Goal: Information Seeking & Learning: Learn about a topic

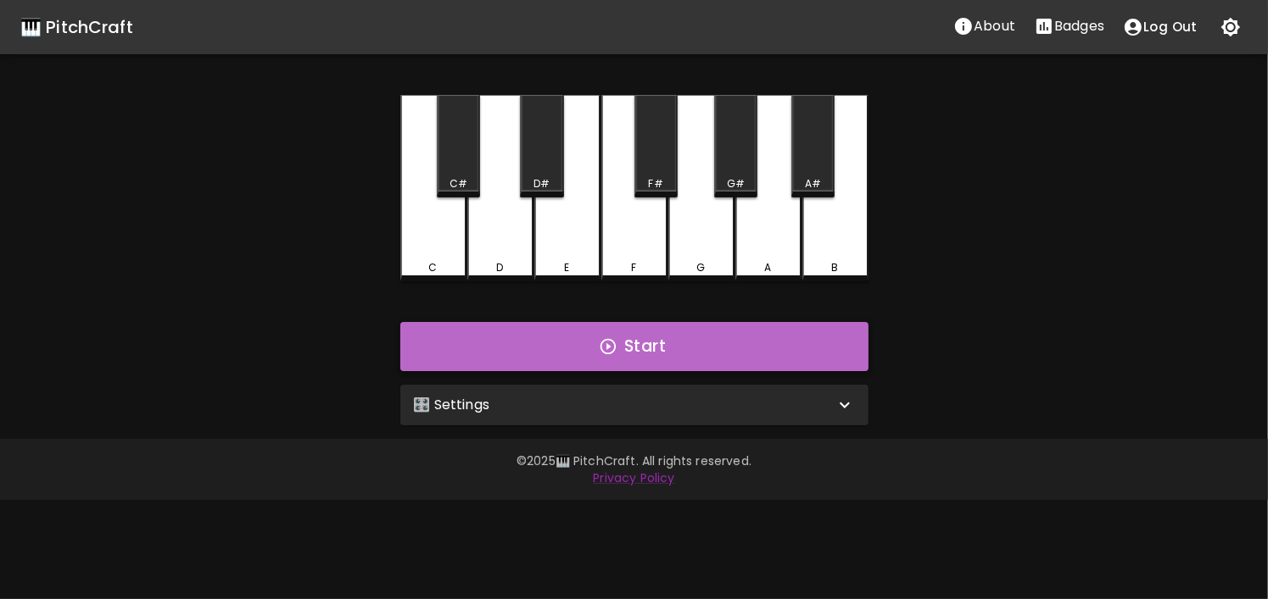
click at [590, 347] on button "Start" at bounding box center [634, 346] width 468 height 49
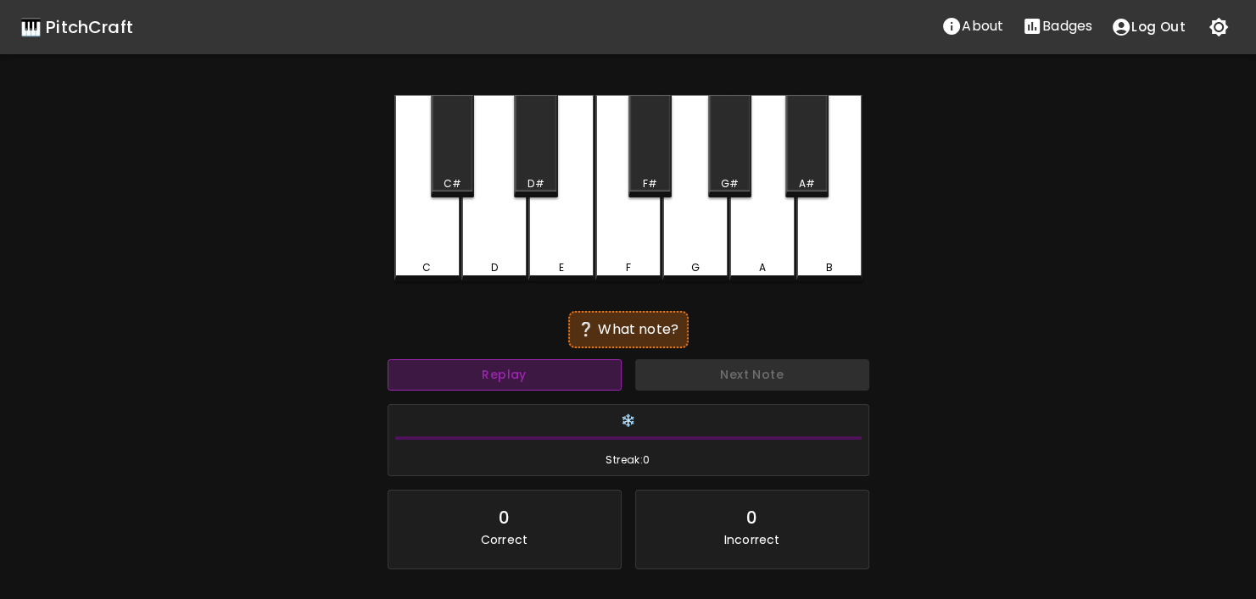
click at [522, 376] on button "Replay" at bounding box center [504, 375] width 234 height 31
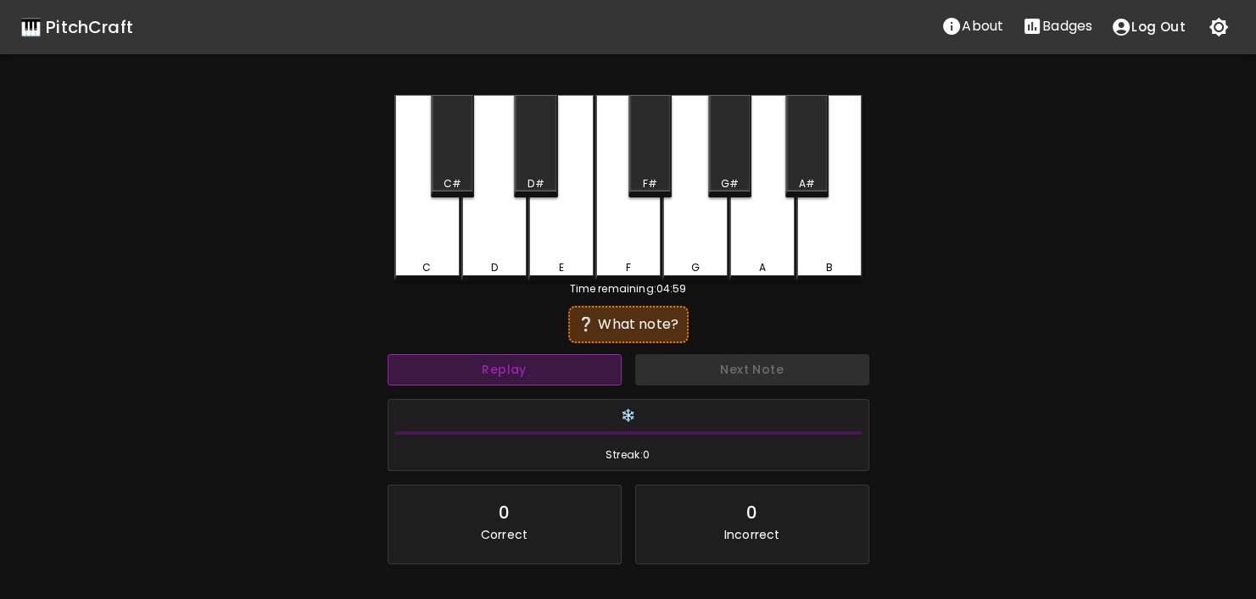
click at [522, 376] on button "Replay" at bounding box center [504, 369] width 234 height 31
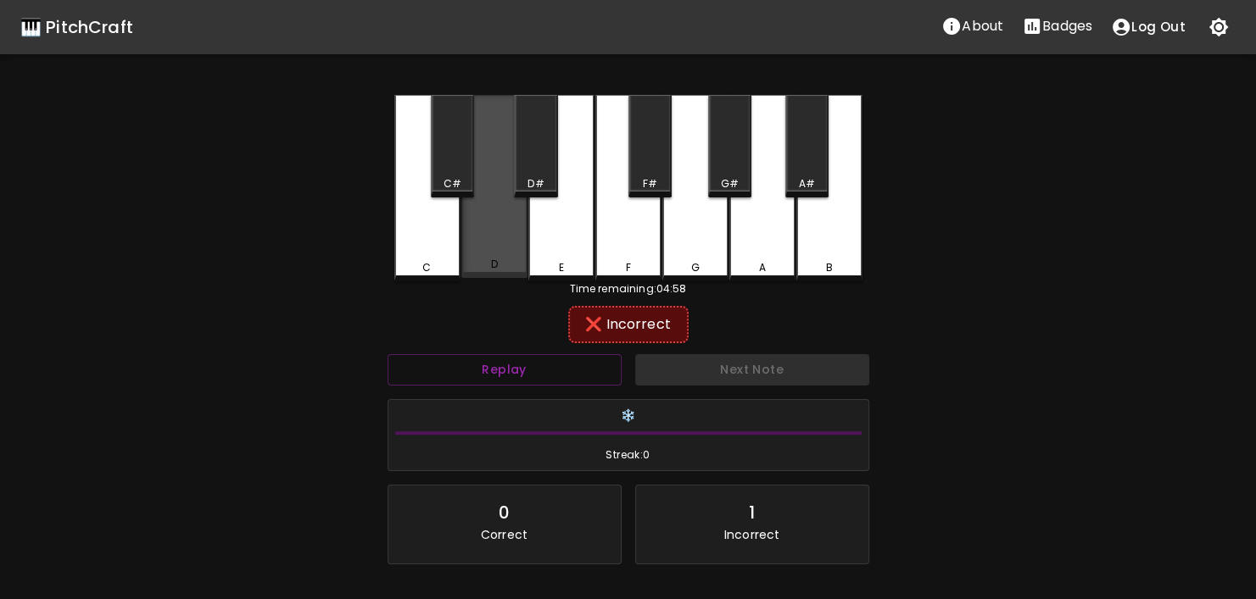
click at [498, 263] on div "D" at bounding box center [494, 264] width 63 height 15
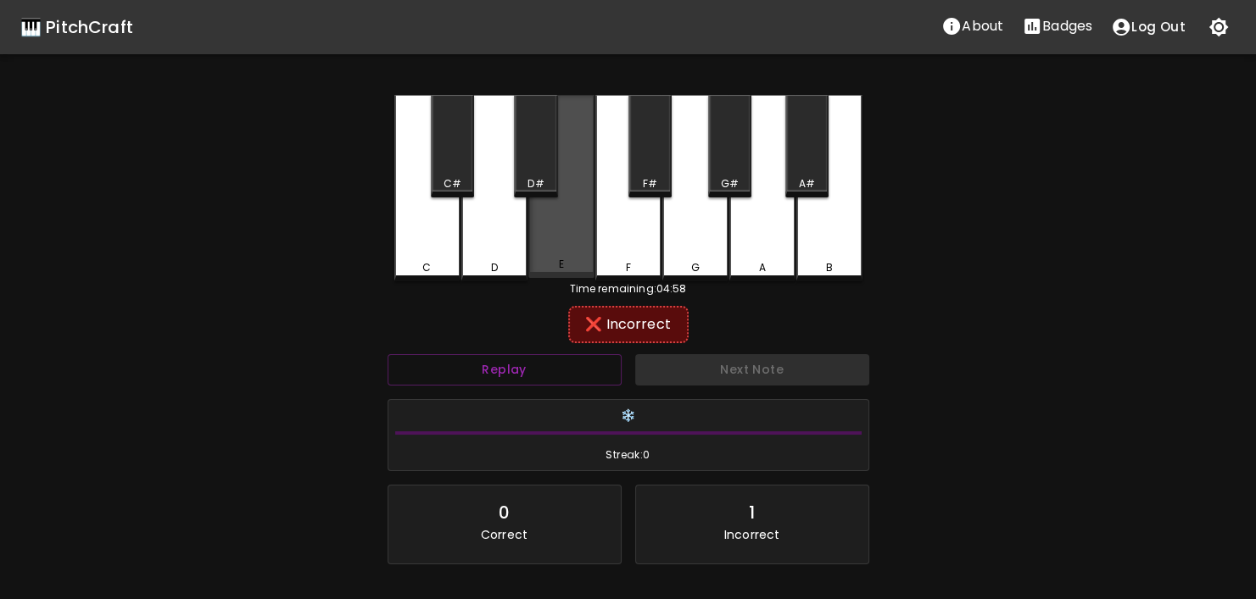
click at [559, 259] on div "E" at bounding box center [561, 186] width 66 height 183
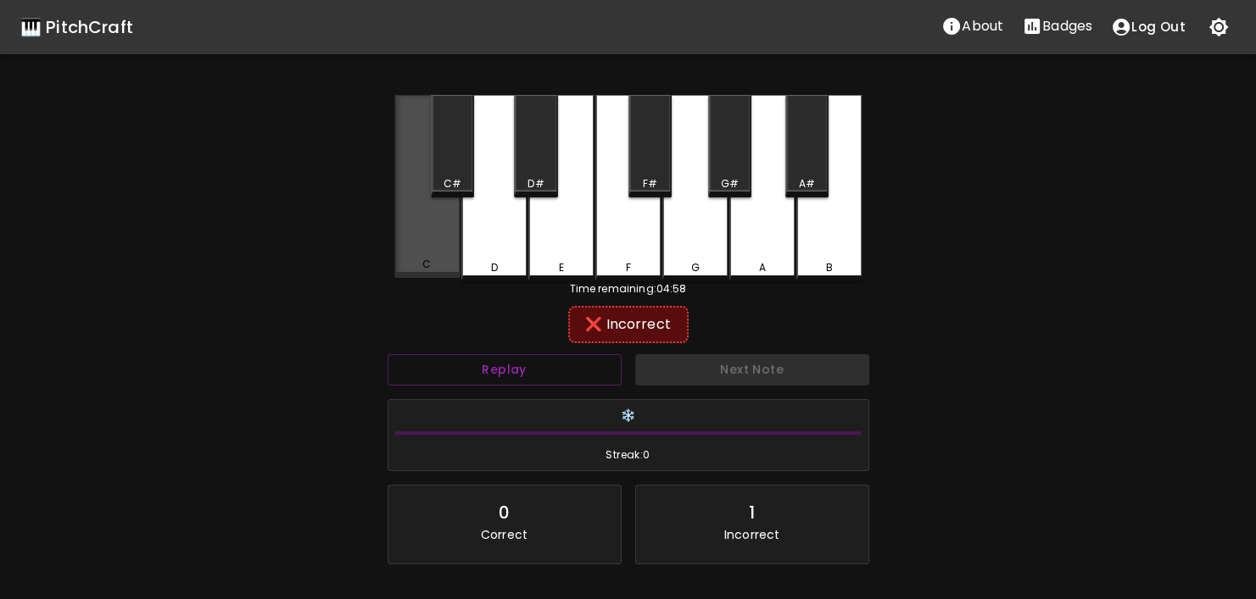
click at [443, 256] on div "C" at bounding box center [427, 186] width 66 height 183
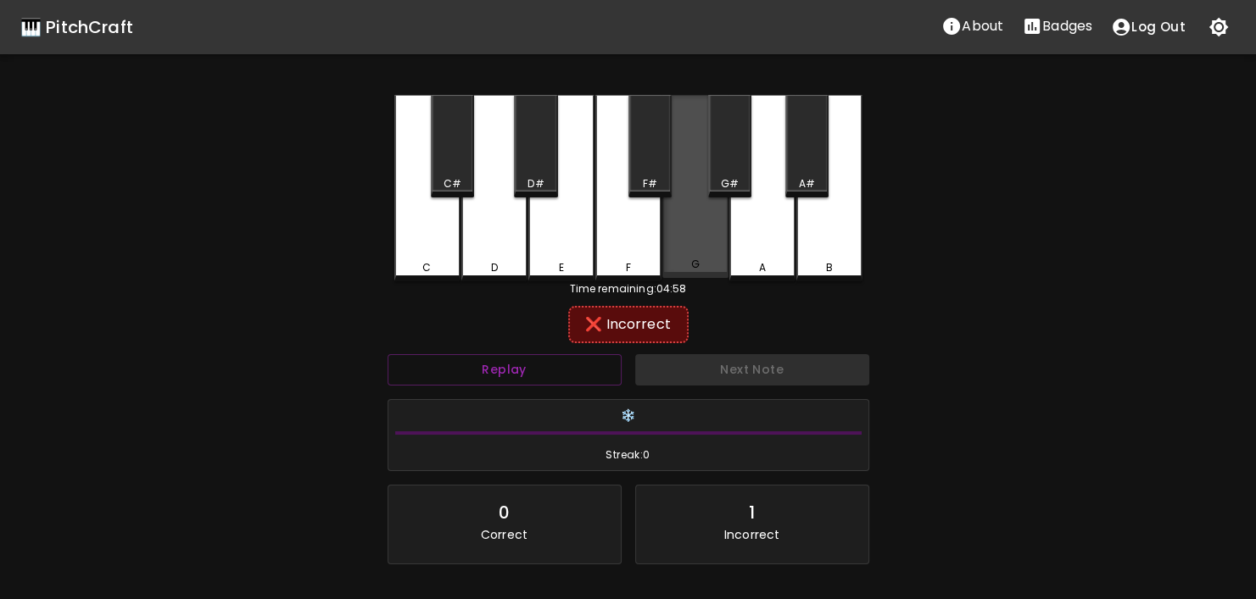
click at [662, 243] on div "G" at bounding box center [695, 186] width 66 height 183
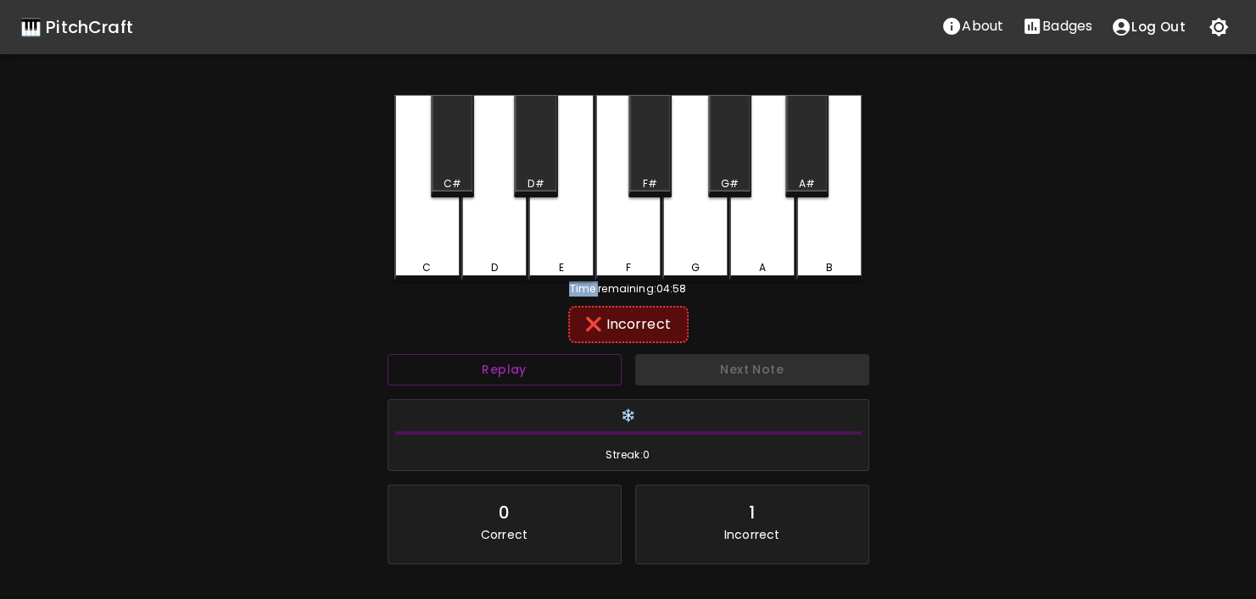
click at [661, 243] on div "C C# D D# E F F# G G# A A# B" at bounding box center [628, 188] width 468 height 187
click at [575, 386] on div "Replay" at bounding box center [505, 370] width 248 height 45
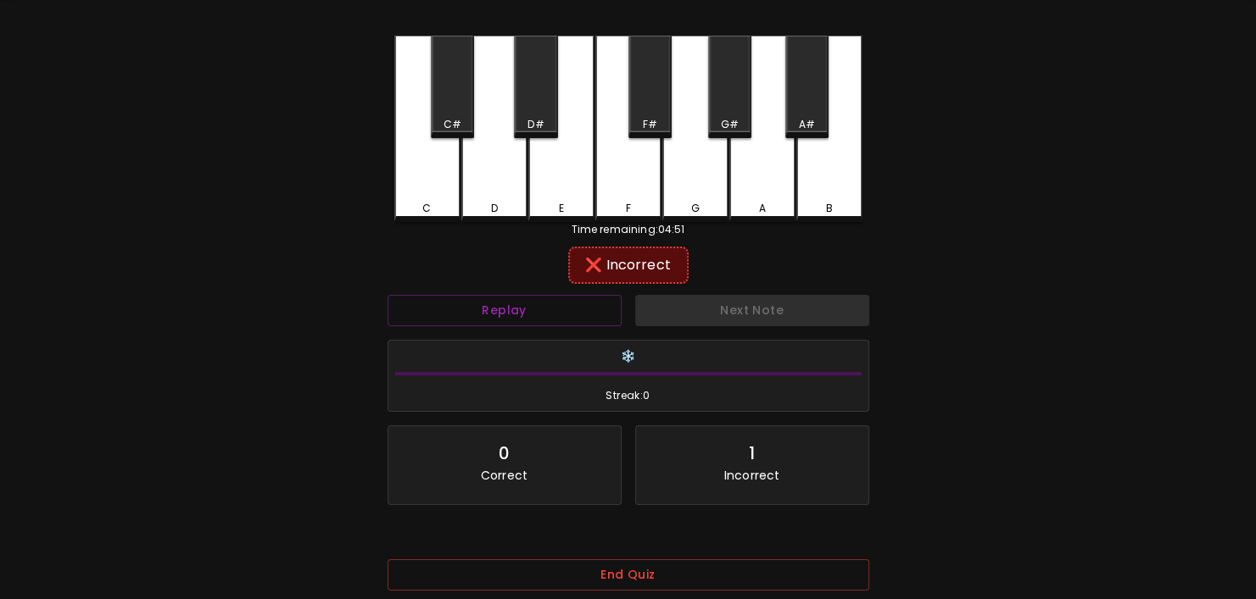
scroll to position [85, 0]
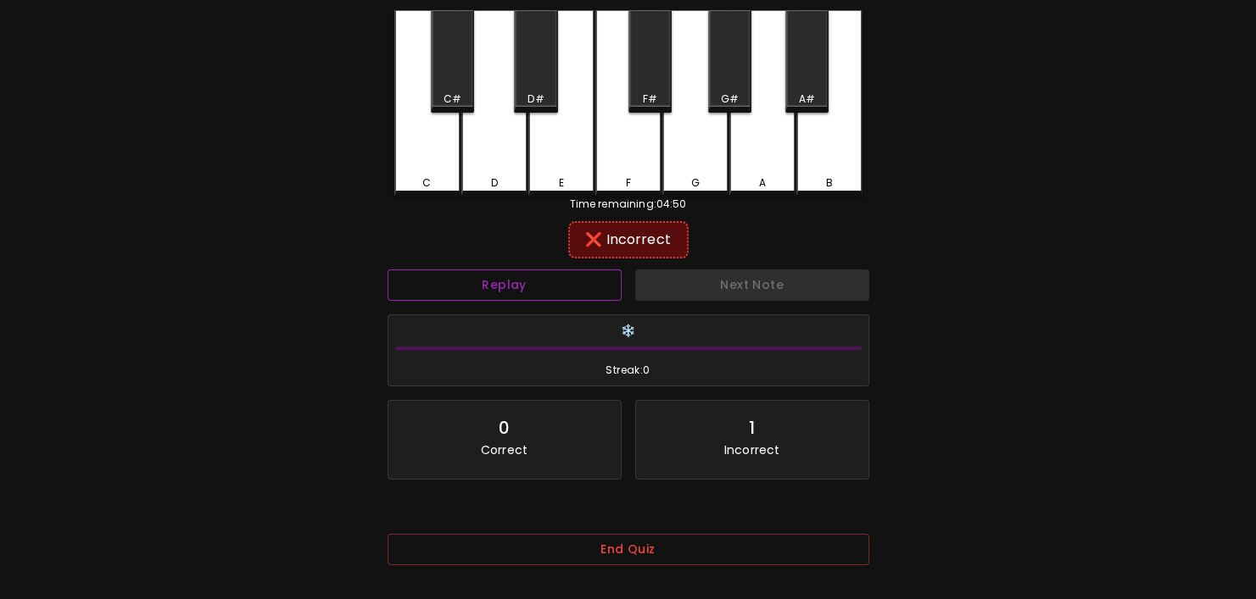
click at [554, 284] on button "Replay" at bounding box center [504, 285] width 234 height 31
click at [647, 549] on button "End Quiz" at bounding box center [628, 549] width 482 height 31
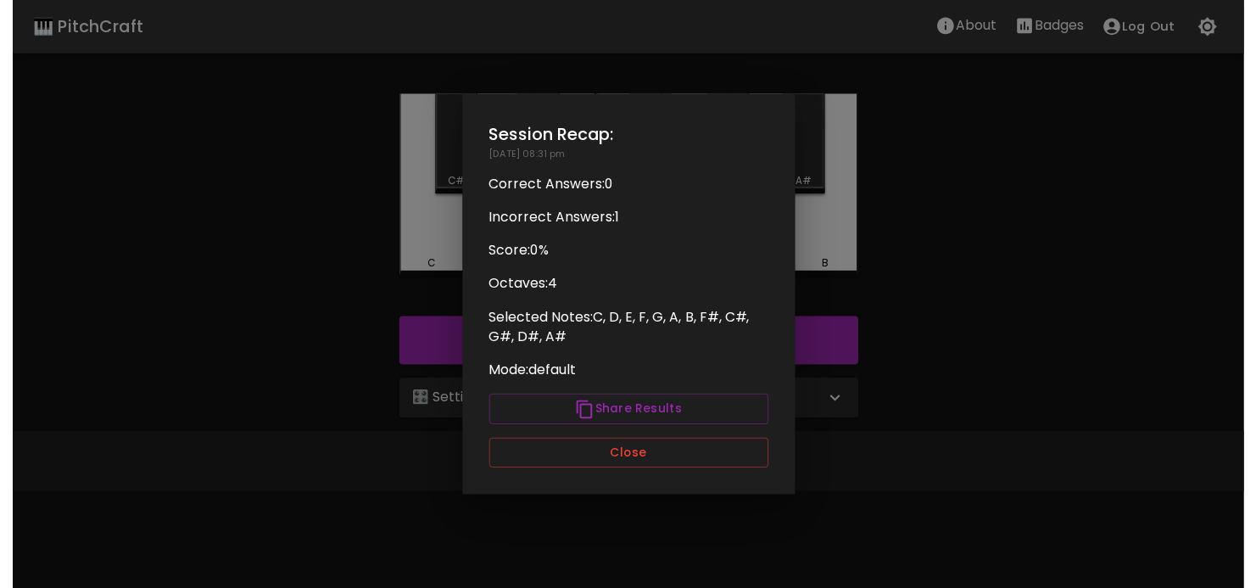
scroll to position [0, 0]
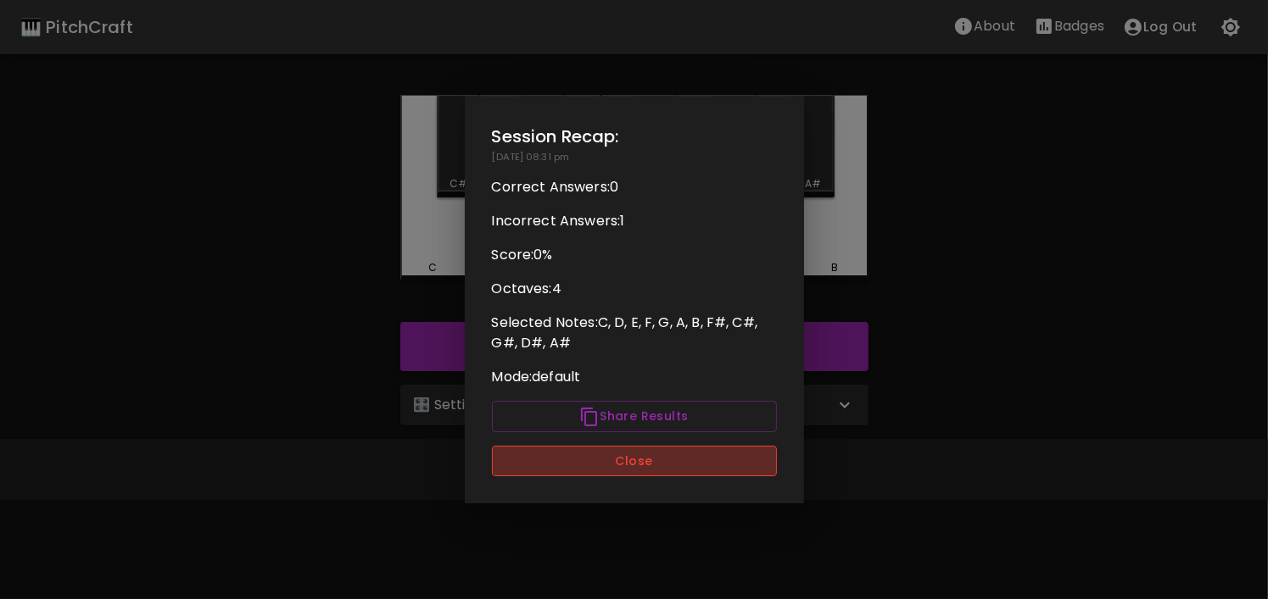
click at [619, 463] on button "Close" at bounding box center [634, 461] width 285 height 31
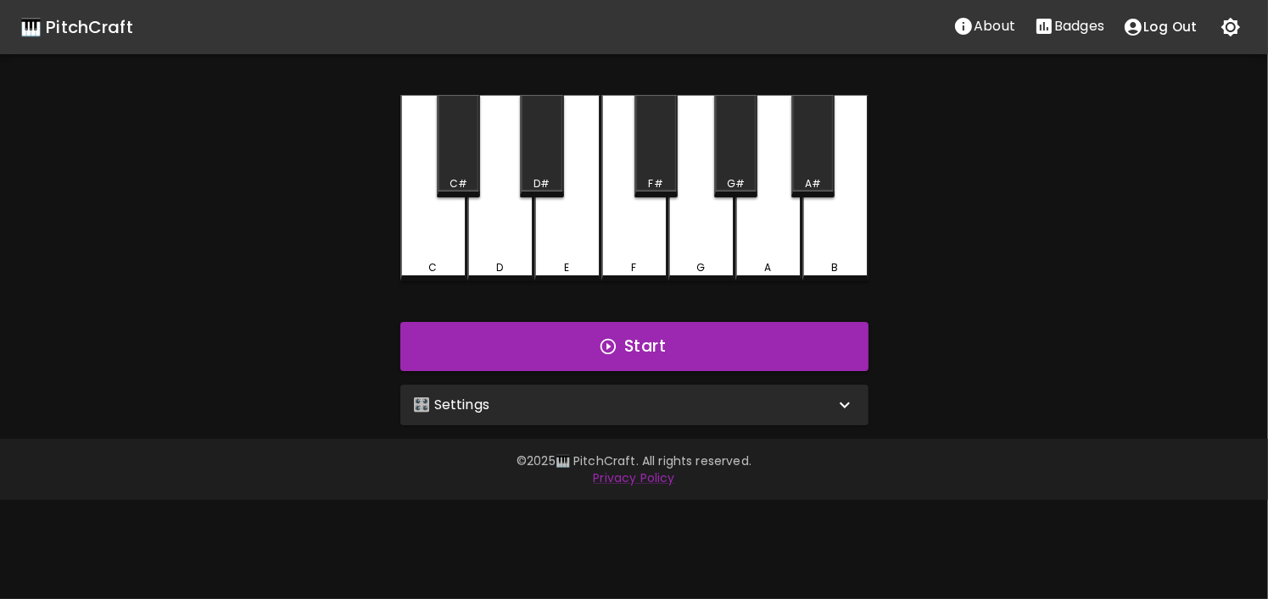
click at [564, 412] on div "🎛️ Settings" at bounding box center [624, 405] width 421 height 20
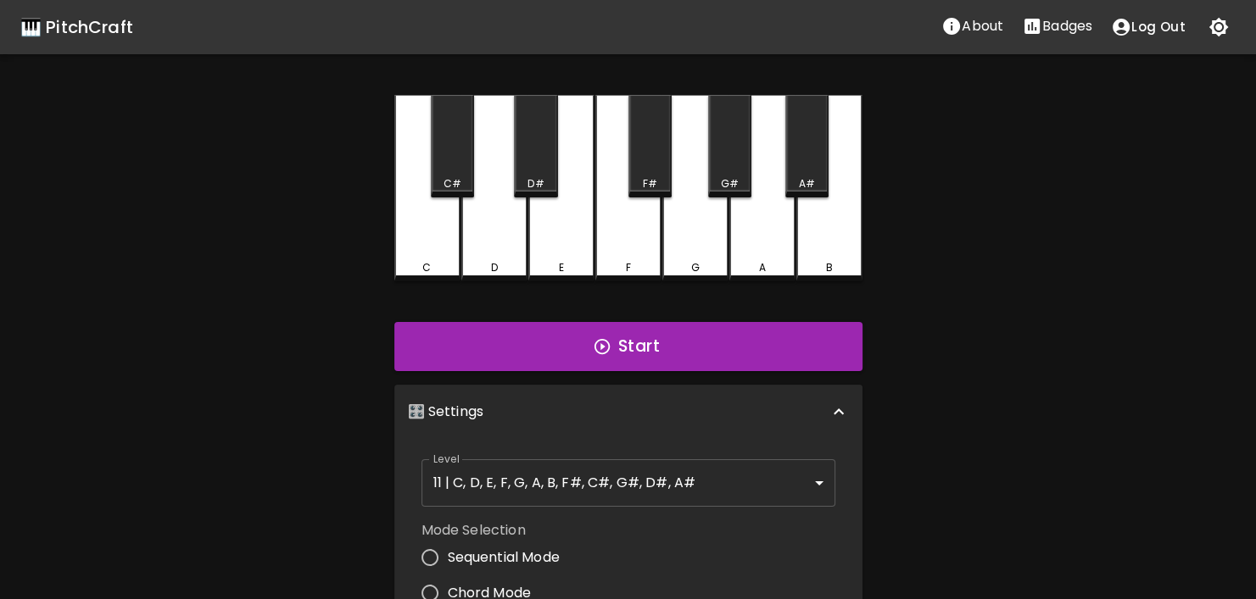
click at [538, 480] on body "🎹 PitchCraft About Badges Log Out C C# D D# E F F# G G# A A# B Start 🎛️ Setting…" at bounding box center [628, 513] width 1256 height 1027
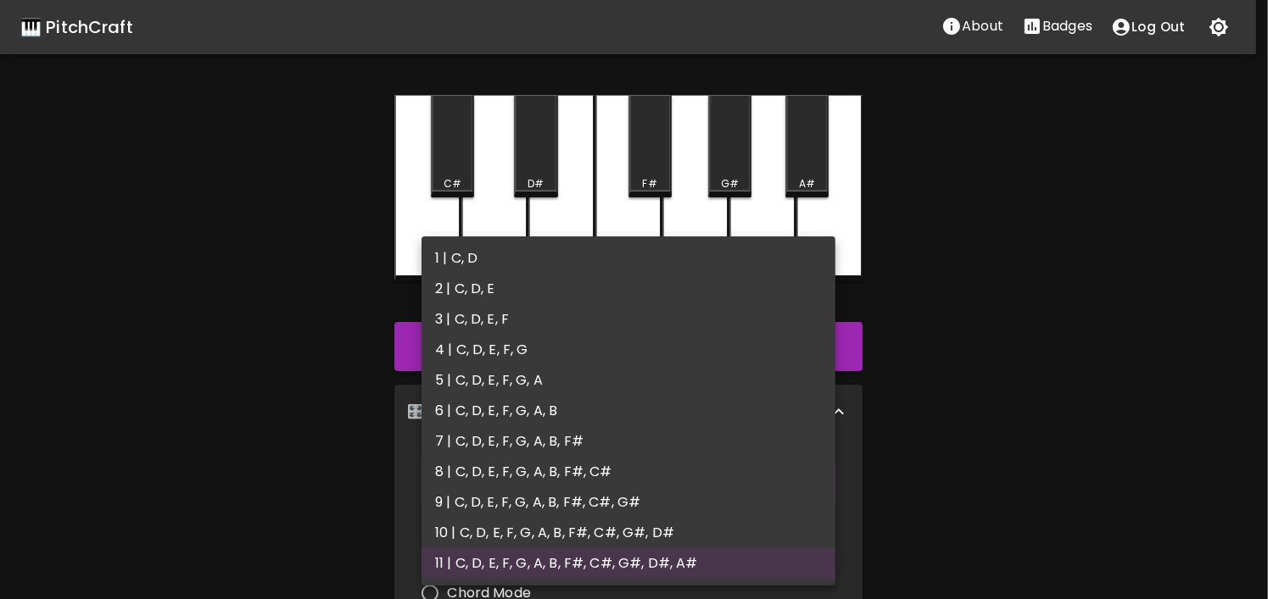
click at [1203, 356] on div at bounding box center [634, 299] width 1268 height 599
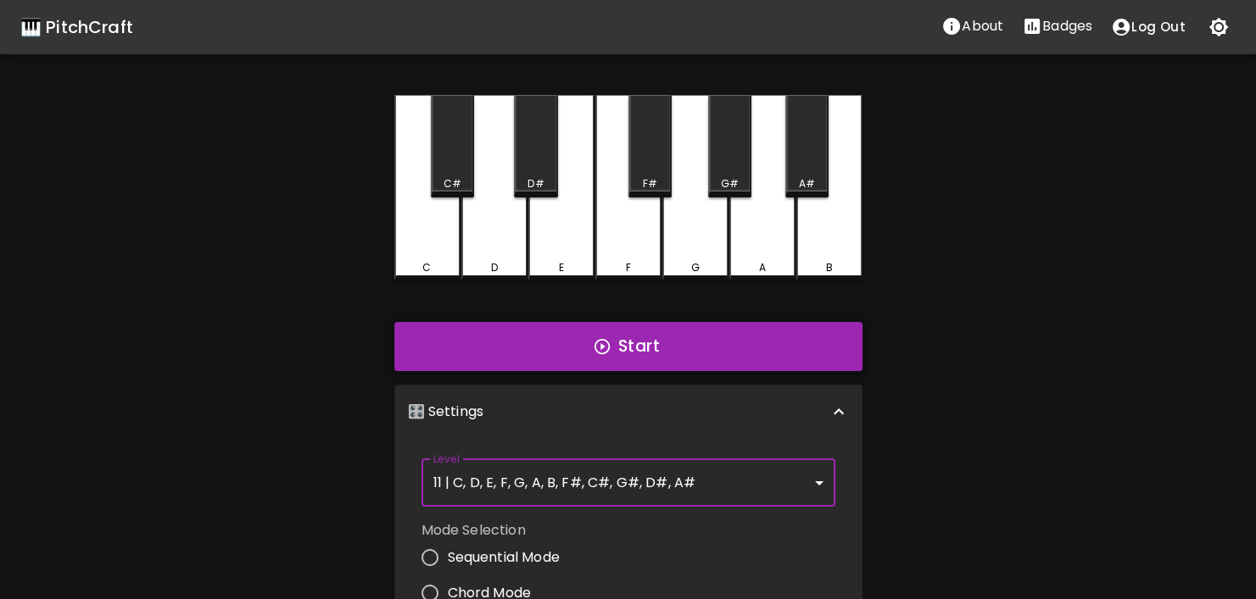
click at [638, 350] on button "Start" at bounding box center [628, 346] width 468 height 49
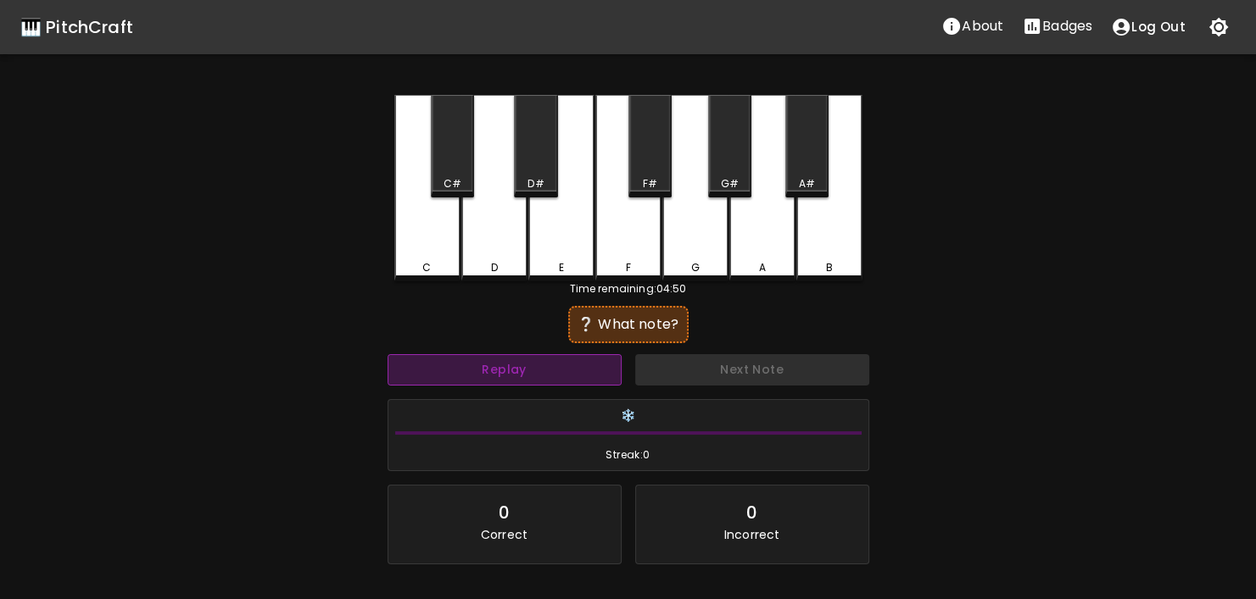
click at [581, 369] on button "Replay" at bounding box center [504, 369] width 234 height 31
click at [579, 369] on button "Replay" at bounding box center [504, 369] width 234 height 31
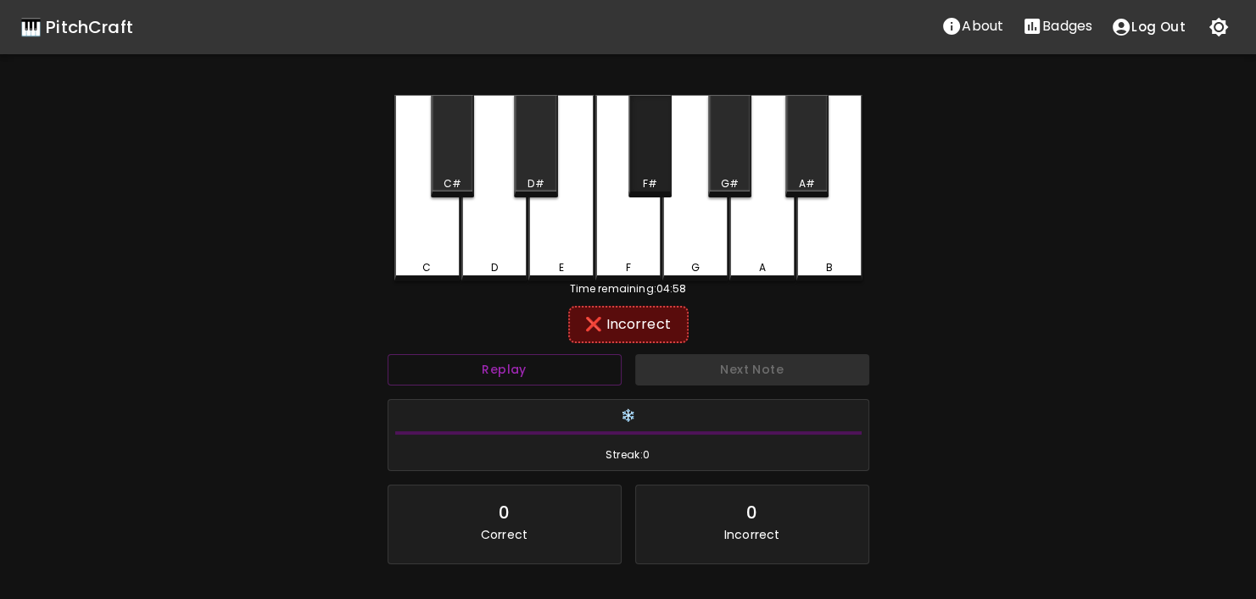
click at [642, 159] on div "F#" at bounding box center [649, 146] width 43 height 103
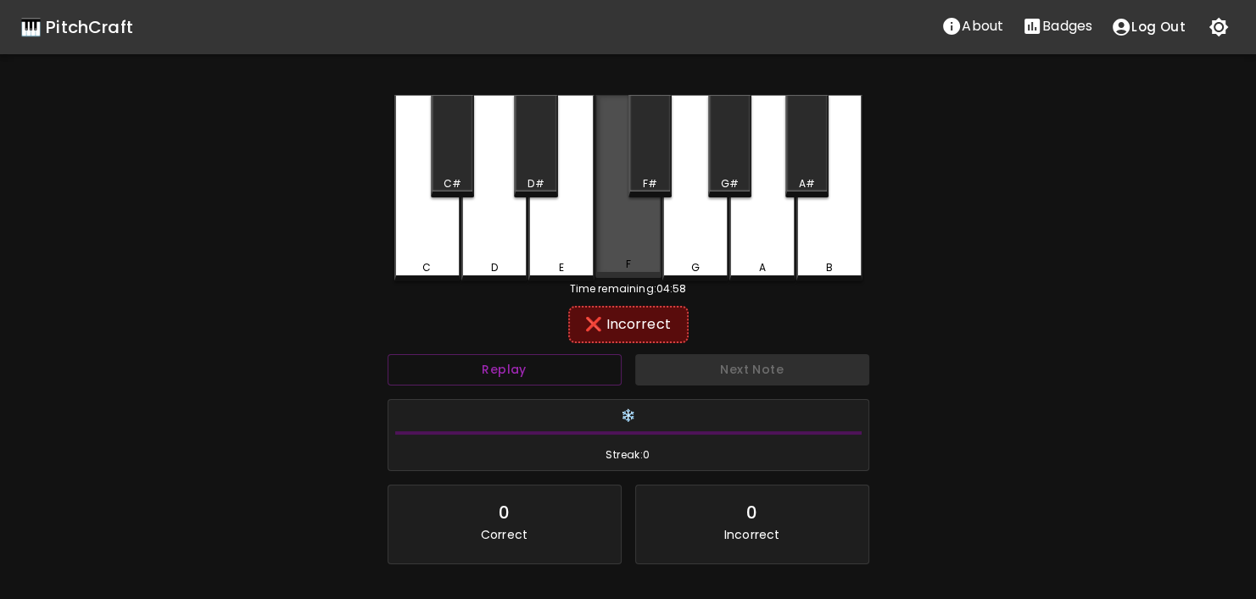
click at [595, 250] on div "C C# D D# E F F# G G# A A# B" at bounding box center [628, 188] width 468 height 187
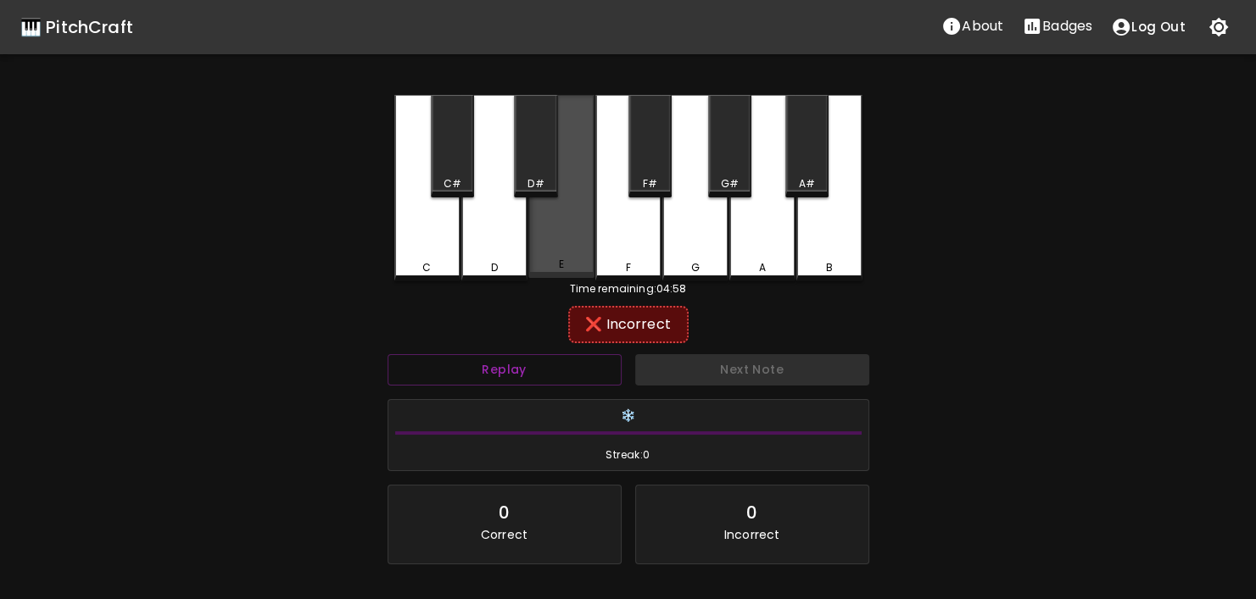
drag, startPoint x: 541, startPoint y: 237, endPoint x: 535, endPoint y: 172, distance: 64.7
click at [541, 233] on div "E" at bounding box center [561, 186] width 66 height 183
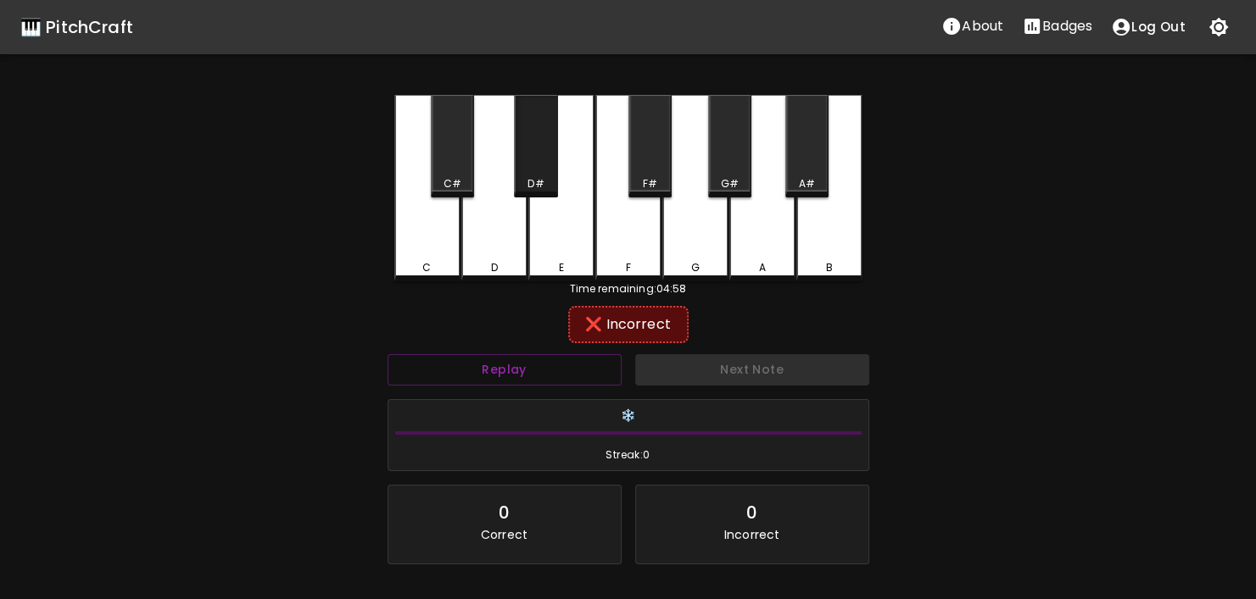
drag, startPoint x: 537, startPoint y: 152, endPoint x: 488, endPoint y: 241, distance: 101.7
click at [538, 156] on div "D#" at bounding box center [535, 146] width 43 height 103
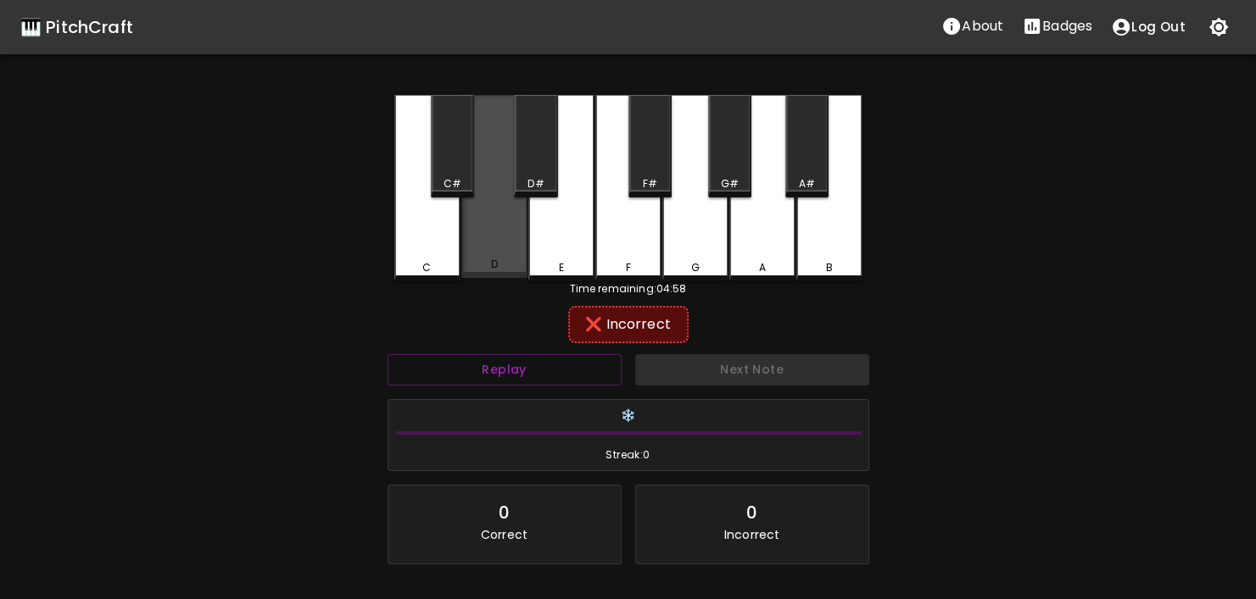
drag, startPoint x: 484, startPoint y: 256, endPoint x: 464, endPoint y: 187, distance: 72.4
click at [484, 248] on div "D" at bounding box center [494, 186] width 66 height 183
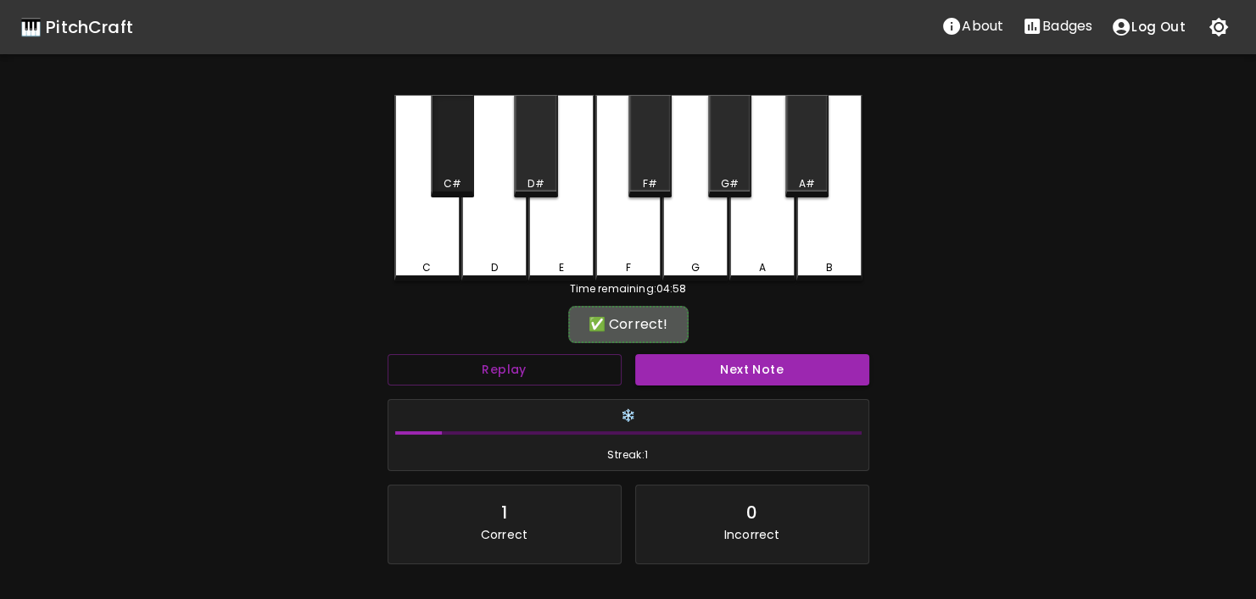
click at [457, 157] on div "C#" at bounding box center [452, 146] width 43 height 103
click at [789, 376] on button "Next Note" at bounding box center [752, 369] width 234 height 31
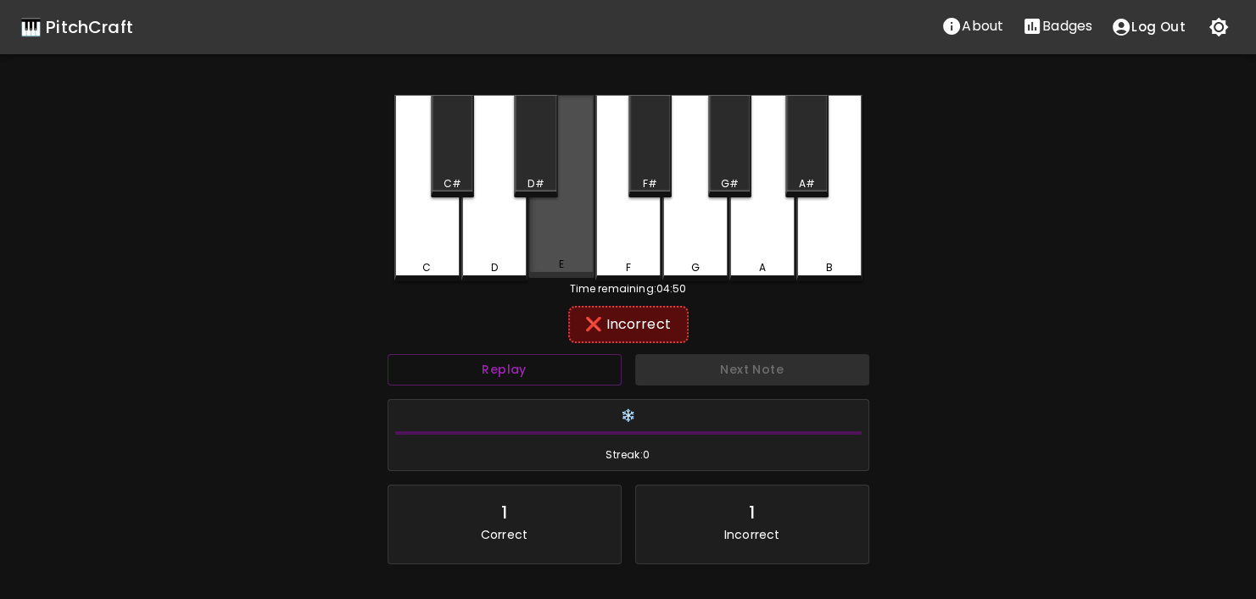
click at [558, 230] on div "E" at bounding box center [561, 186] width 66 height 183
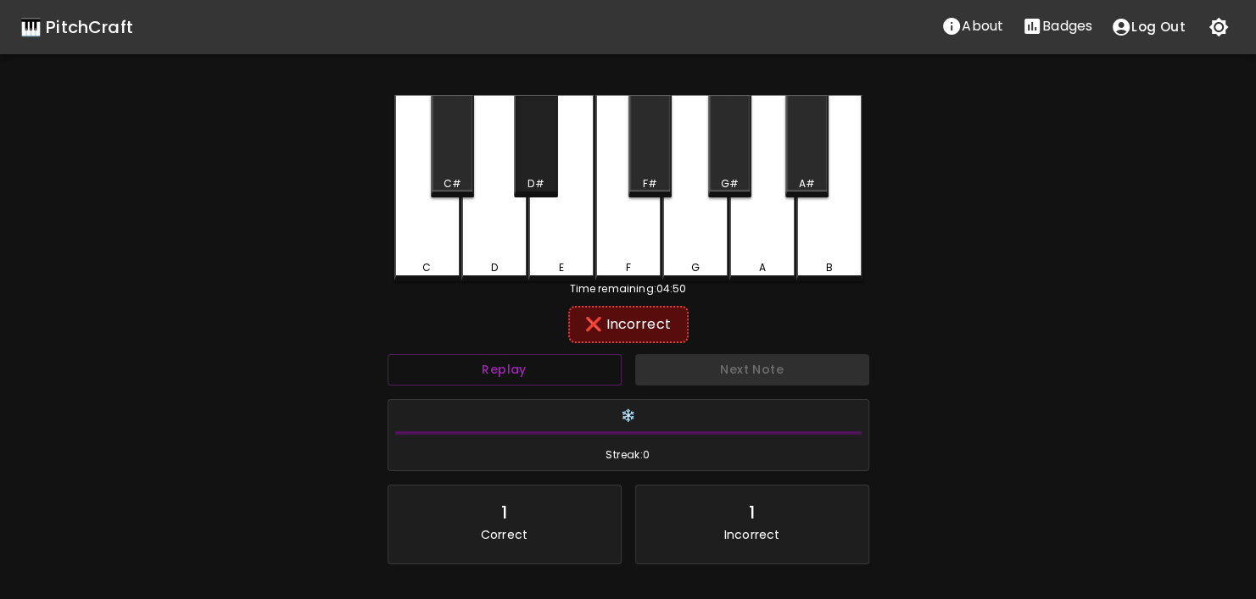
click at [542, 179] on div "D#" at bounding box center [535, 183] width 16 height 15
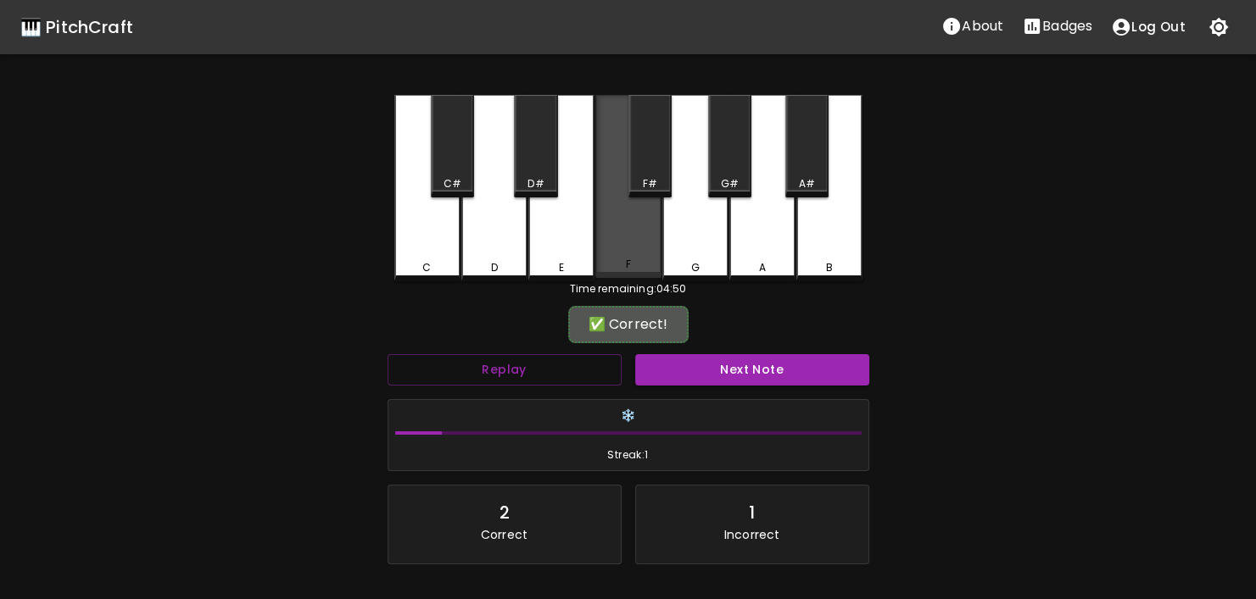
click at [647, 233] on div "F" at bounding box center [628, 186] width 66 height 183
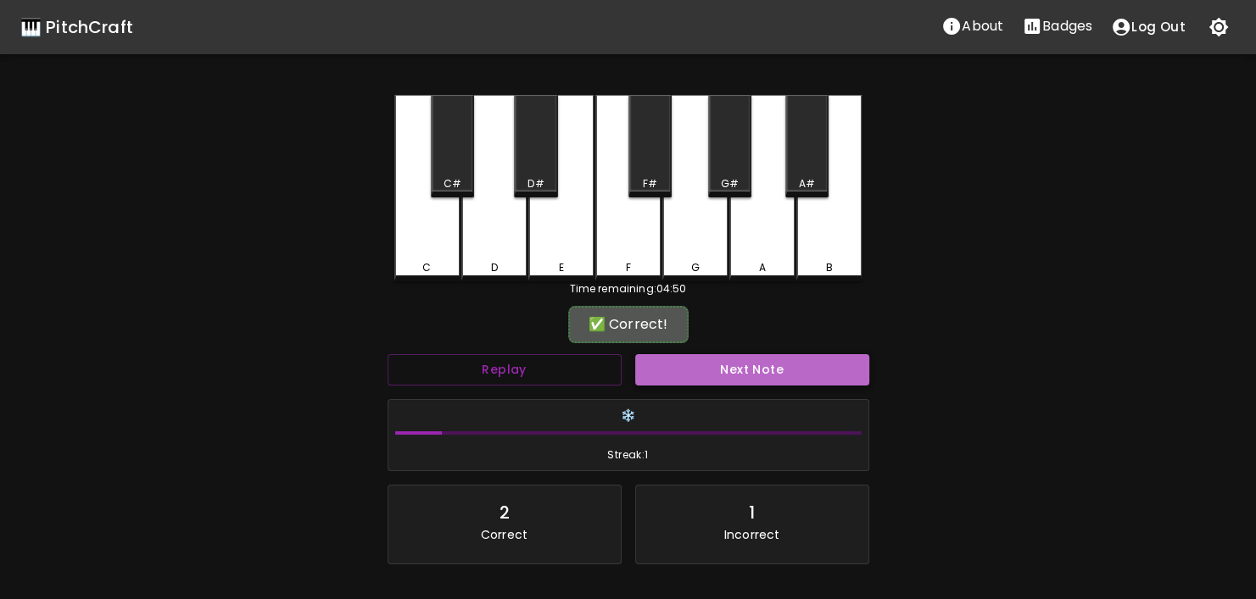
click at [715, 375] on button "Next Note" at bounding box center [752, 369] width 234 height 31
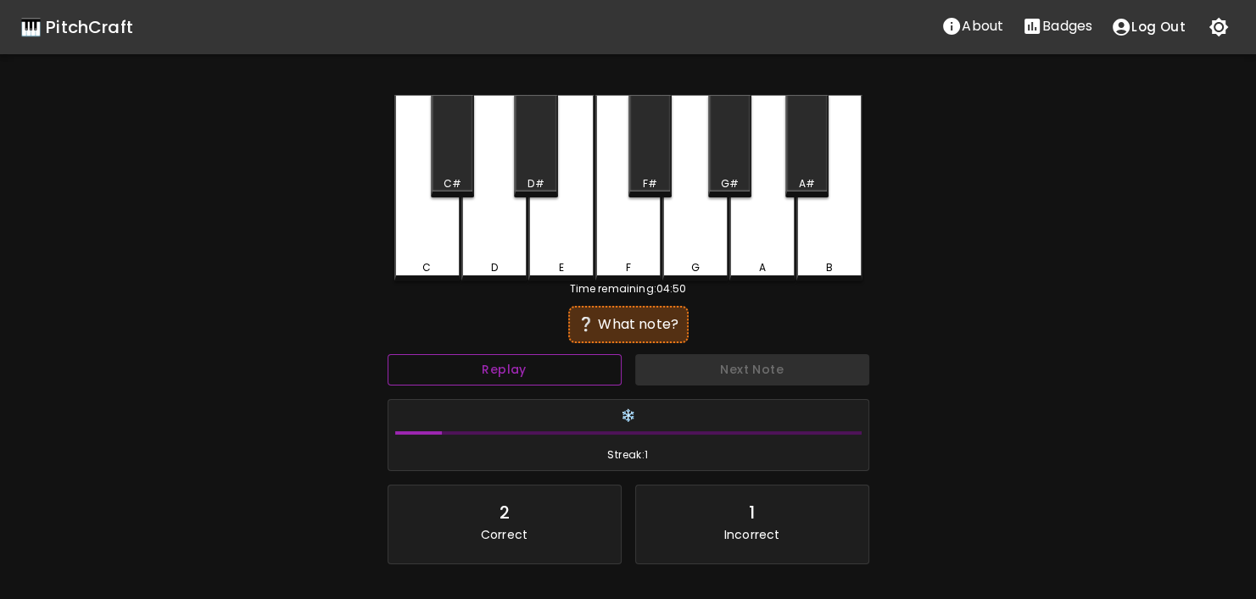
click at [544, 374] on button "Replay" at bounding box center [504, 369] width 234 height 31
click at [544, 372] on button "Replay" at bounding box center [504, 369] width 234 height 31
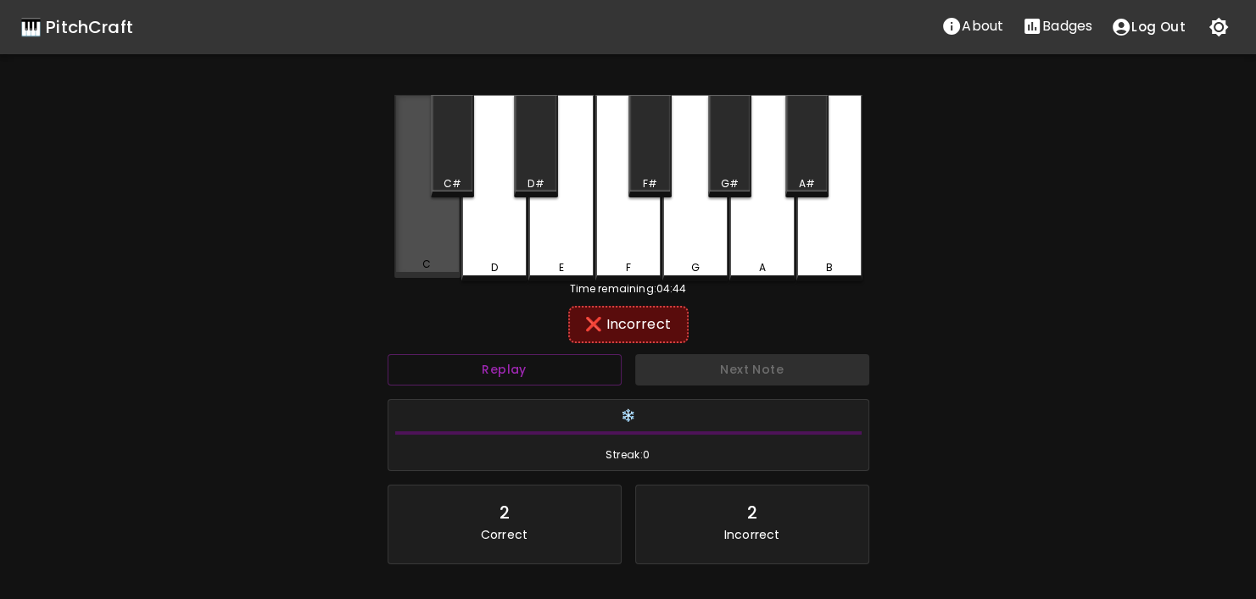
click at [445, 242] on div "C" at bounding box center [427, 186] width 66 height 183
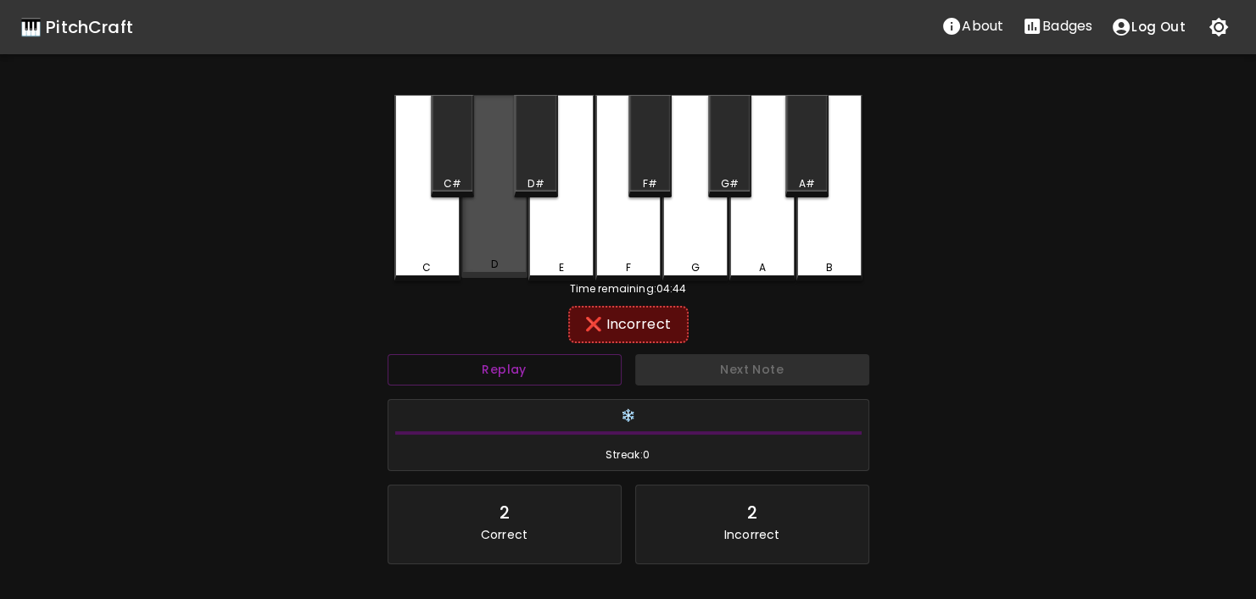
click at [473, 216] on div "D" at bounding box center [494, 186] width 66 height 183
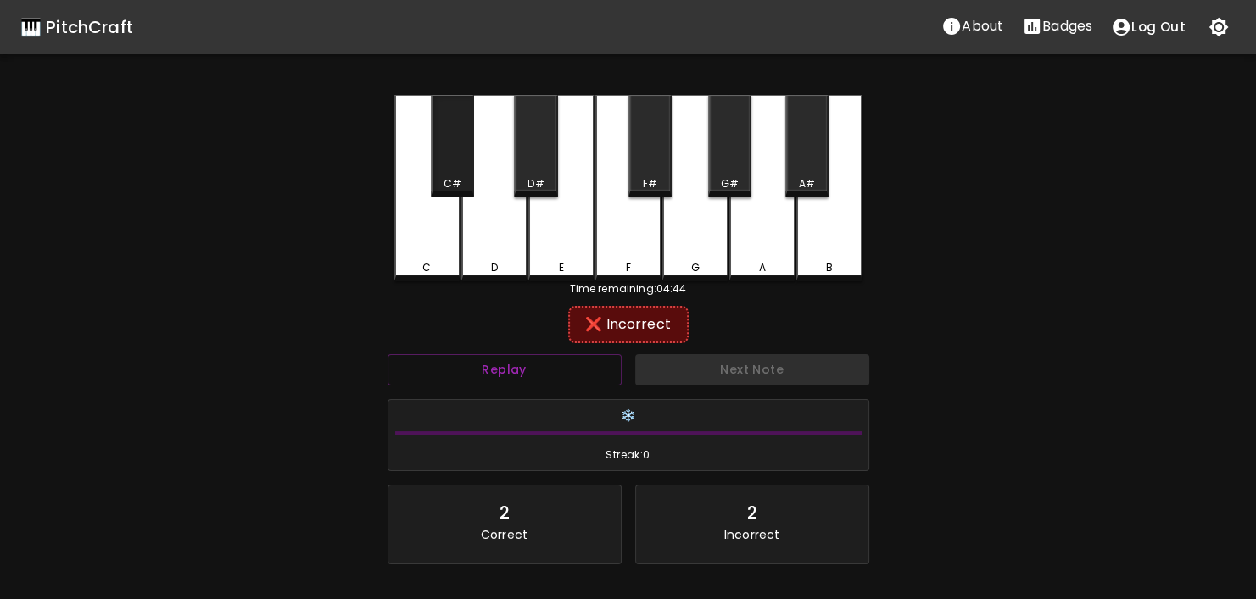
click at [454, 165] on div "C#" at bounding box center [452, 146] width 43 height 103
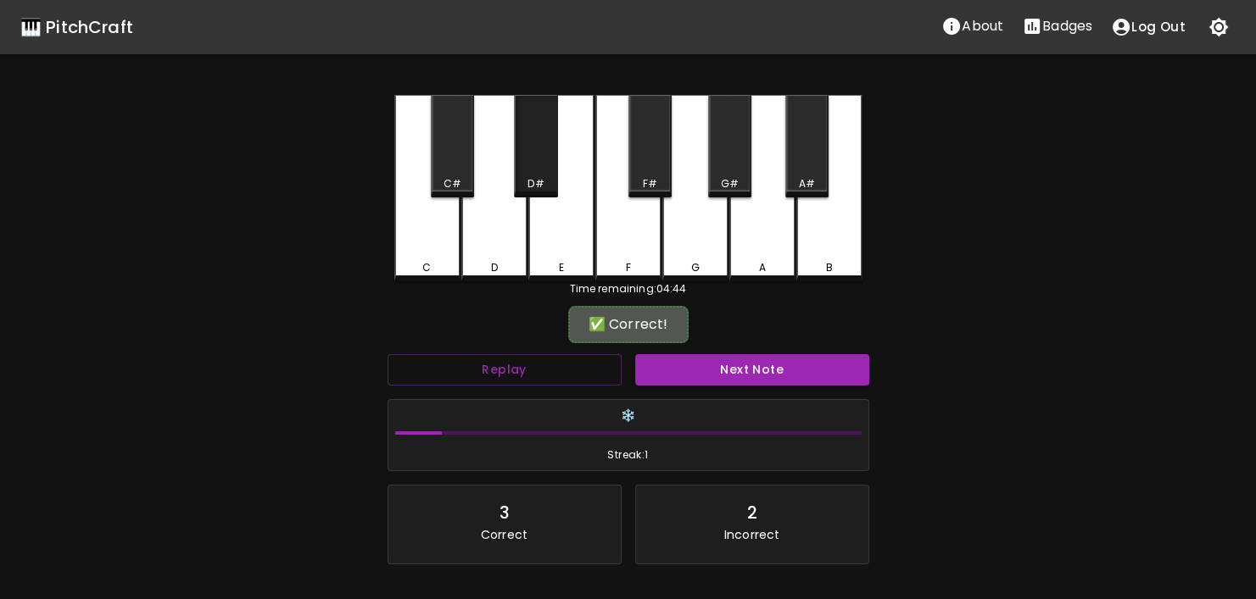
click at [555, 169] on div "D#" at bounding box center [535, 146] width 43 height 103
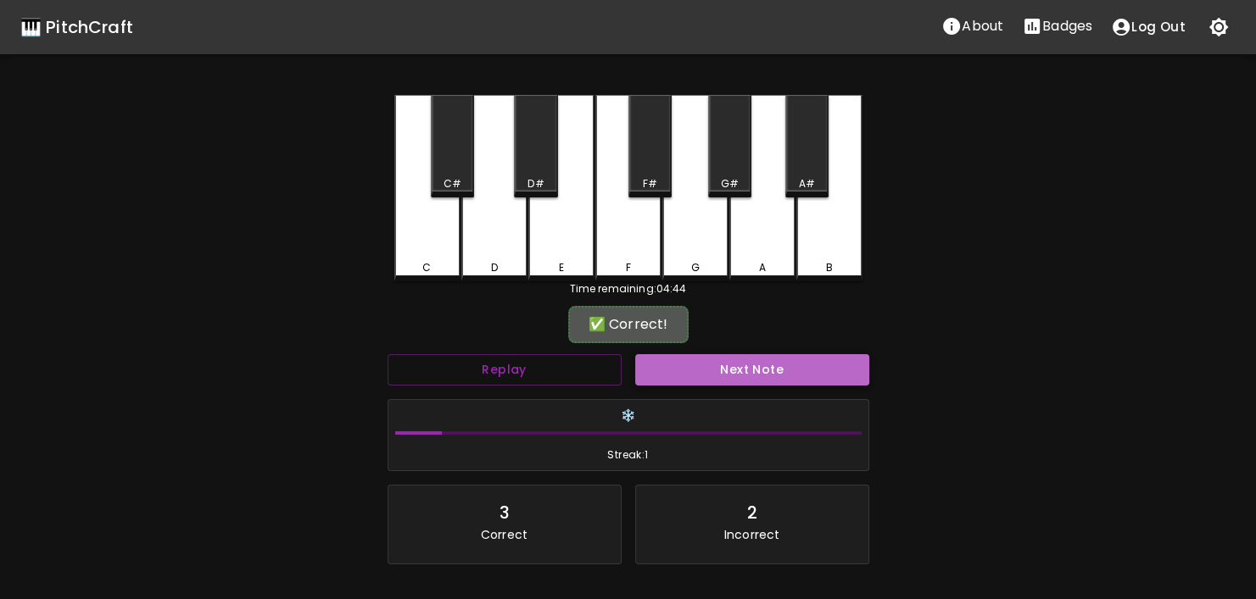
click at [705, 362] on button "Next Note" at bounding box center [752, 369] width 234 height 31
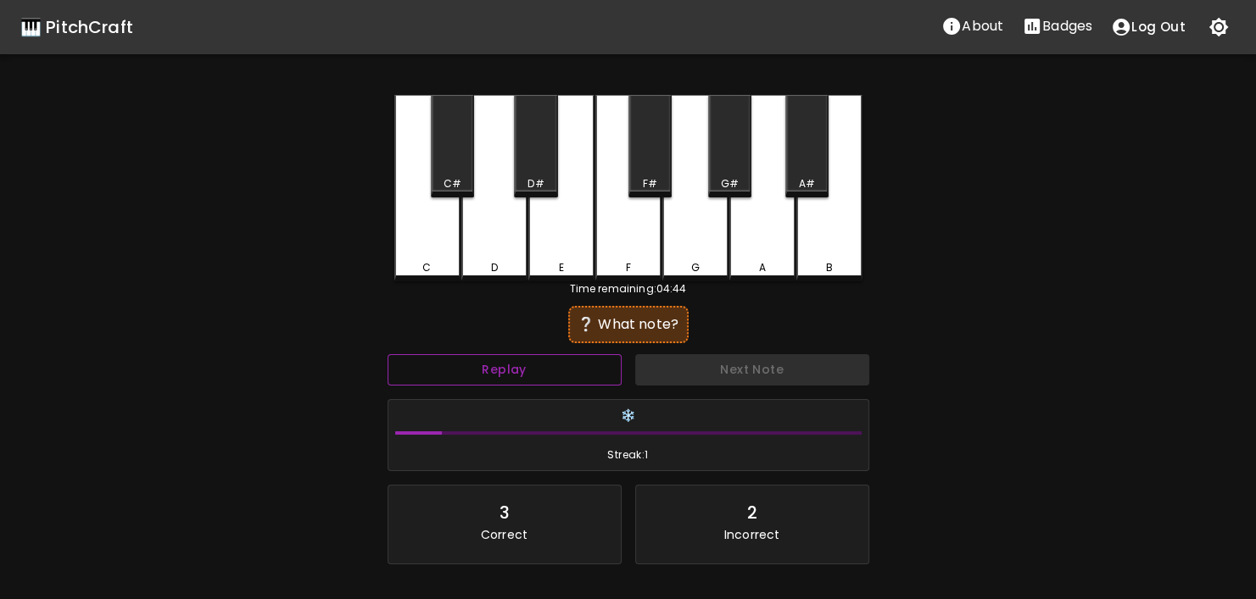
click at [573, 371] on button "Replay" at bounding box center [504, 369] width 234 height 31
click at [572, 368] on button "Replay" at bounding box center [504, 369] width 234 height 31
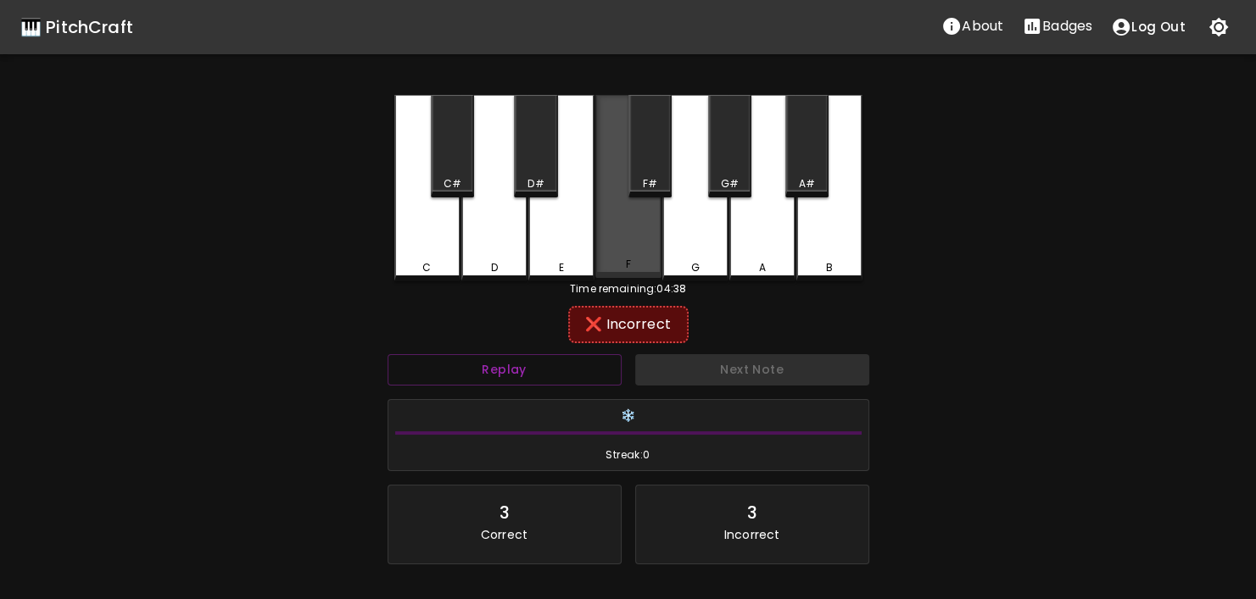
click at [603, 242] on div "F" at bounding box center [628, 186] width 66 height 183
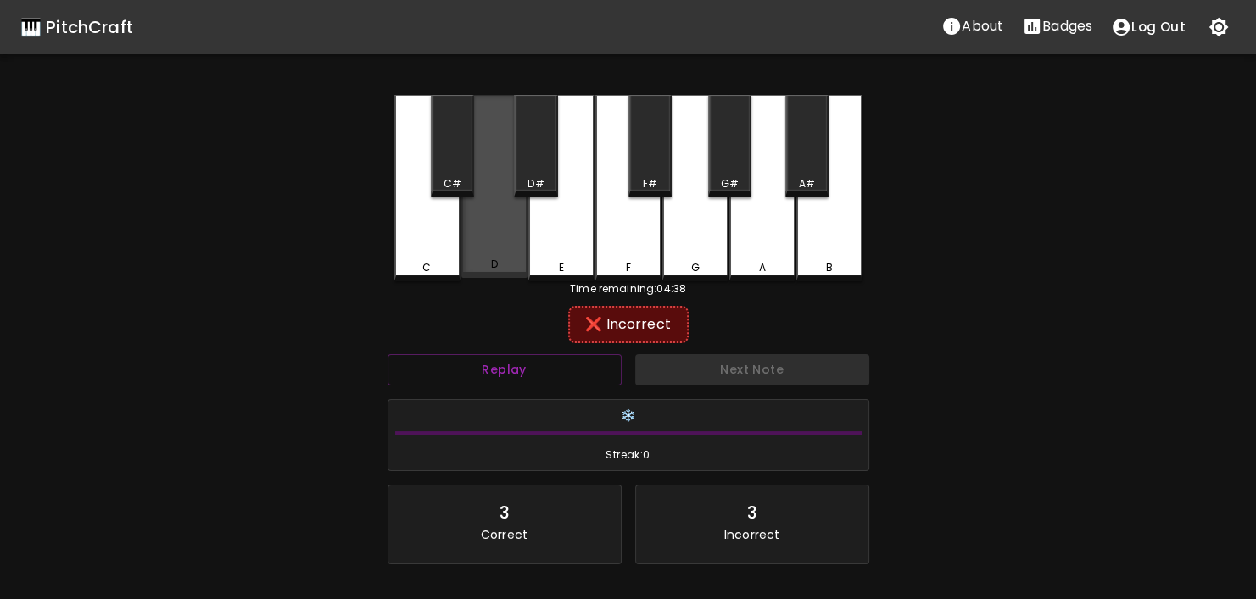
drag, startPoint x: 489, startPoint y: 252, endPoint x: 458, endPoint y: 171, distance: 86.4
click at [490, 250] on div "D" at bounding box center [494, 186] width 66 height 183
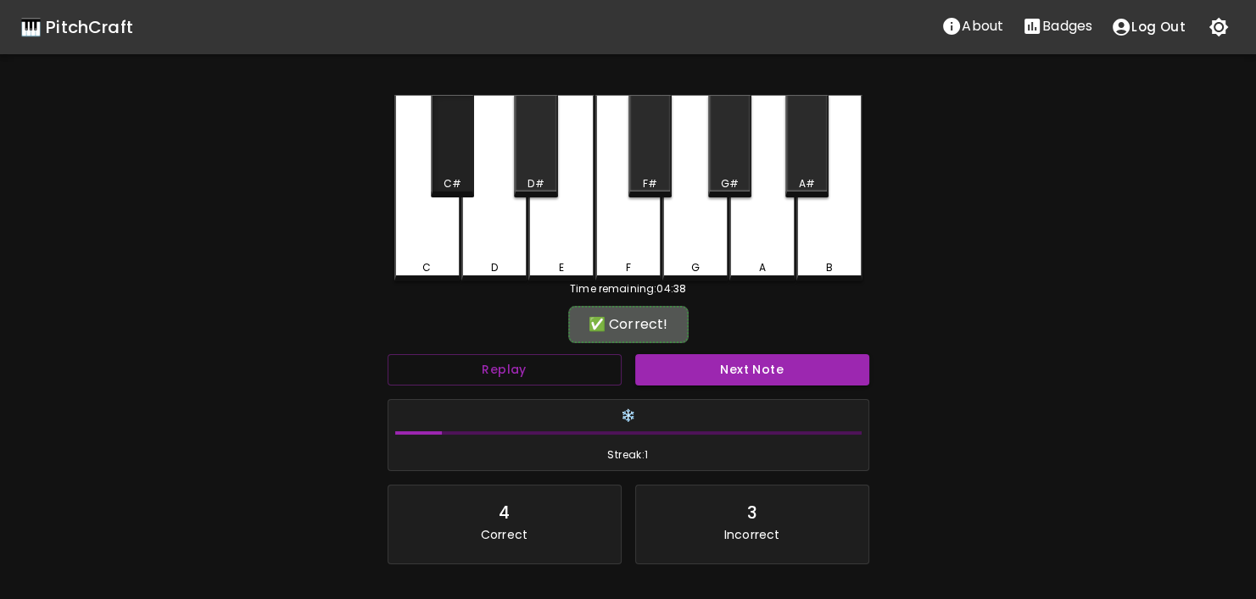
drag, startPoint x: 456, startPoint y: 169, endPoint x: 503, endPoint y: 220, distance: 69.0
click at [456, 172] on div "C#" at bounding box center [452, 146] width 43 height 103
click at [791, 371] on button "Next Note" at bounding box center [752, 369] width 234 height 31
click at [543, 179] on div "D#" at bounding box center [535, 183] width 16 height 15
click at [713, 372] on button "Next Note" at bounding box center [752, 369] width 234 height 31
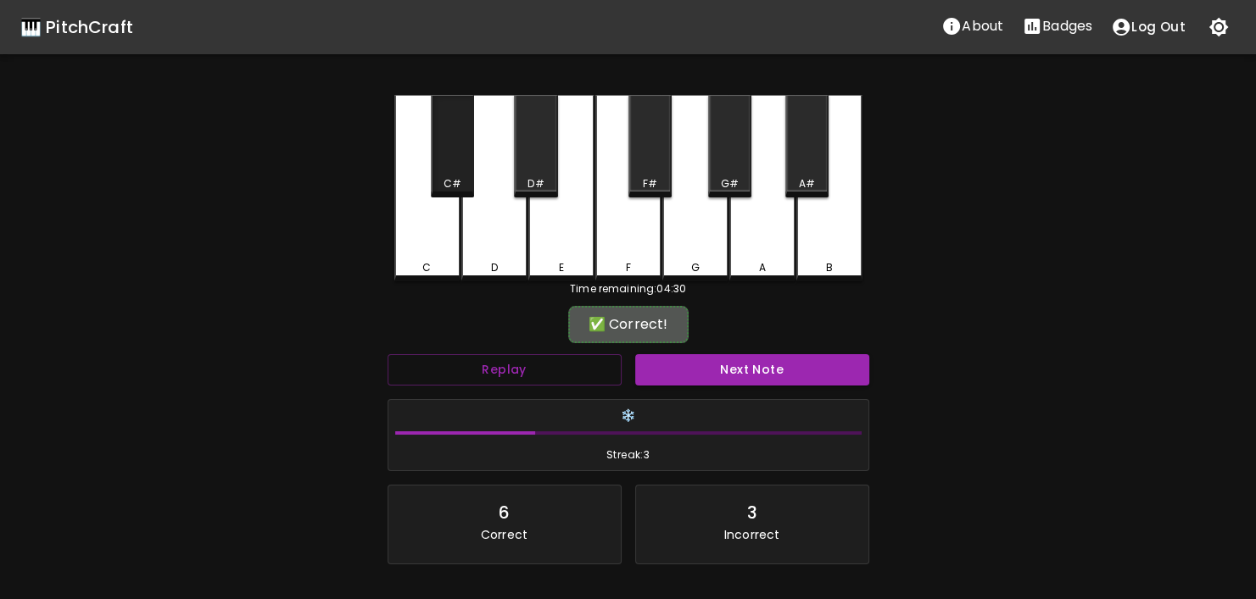
click at [465, 169] on div "C#" at bounding box center [452, 146] width 43 height 103
click at [756, 374] on button "Next Note" at bounding box center [752, 369] width 234 height 31
click at [640, 190] on div "F#" at bounding box center [650, 183] width 40 height 15
click at [732, 365] on button "Next Note" at bounding box center [752, 369] width 234 height 31
click at [656, 187] on div "F#" at bounding box center [649, 183] width 14 height 15
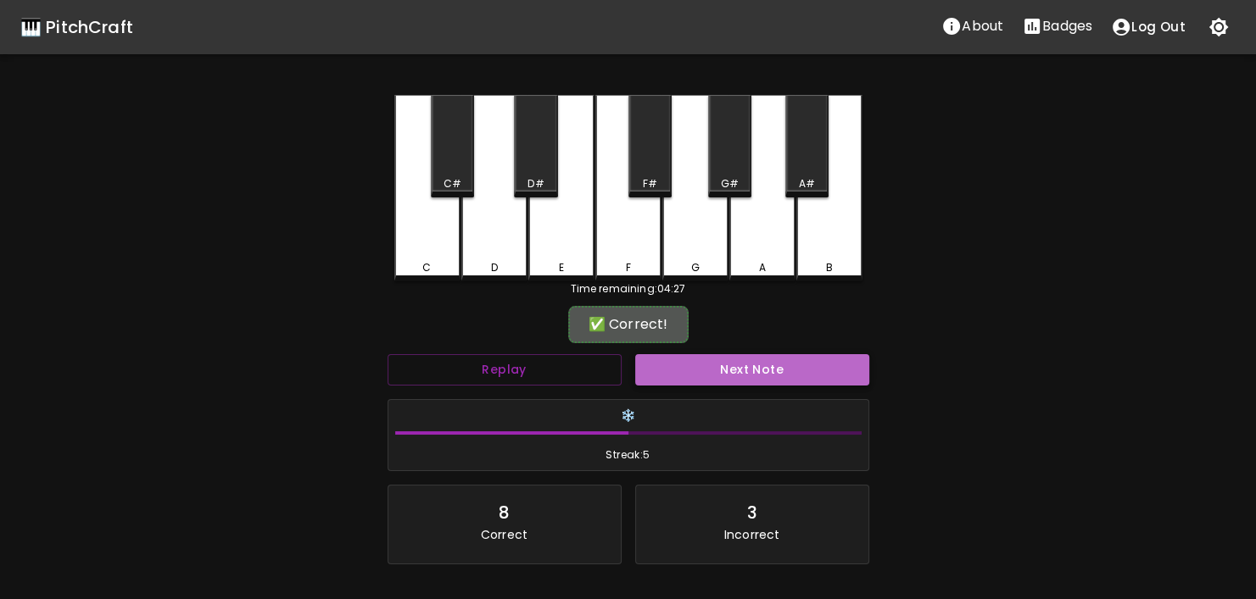
click at [733, 365] on button "Next Note" at bounding box center [752, 369] width 234 height 31
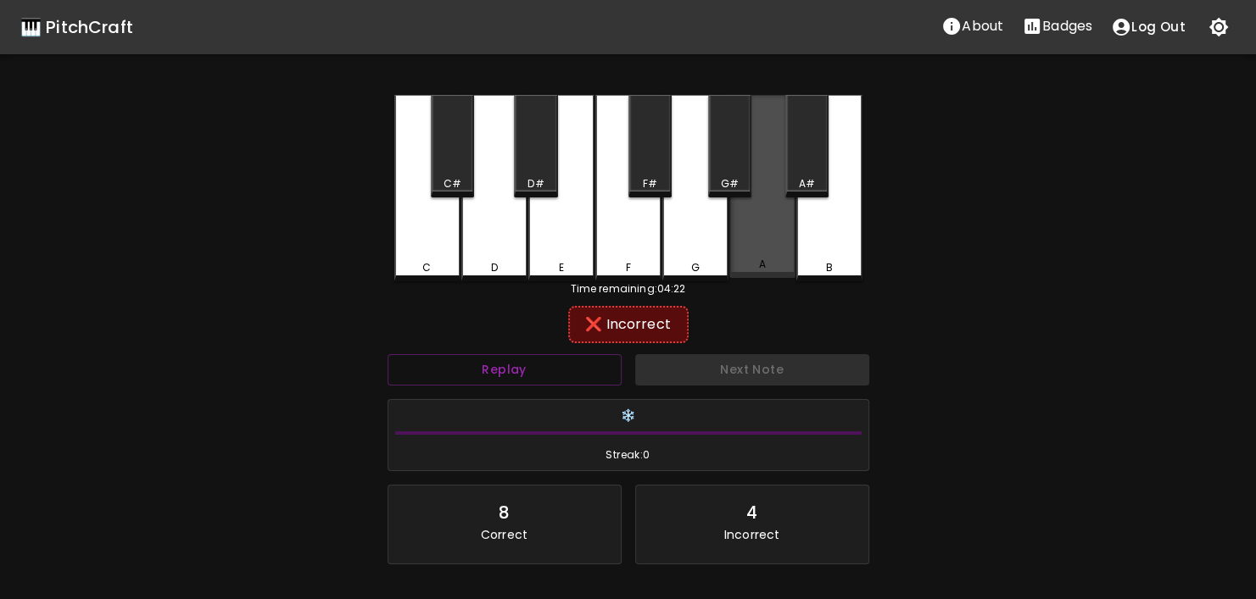
click at [750, 247] on div "A" at bounding box center [762, 186] width 66 height 183
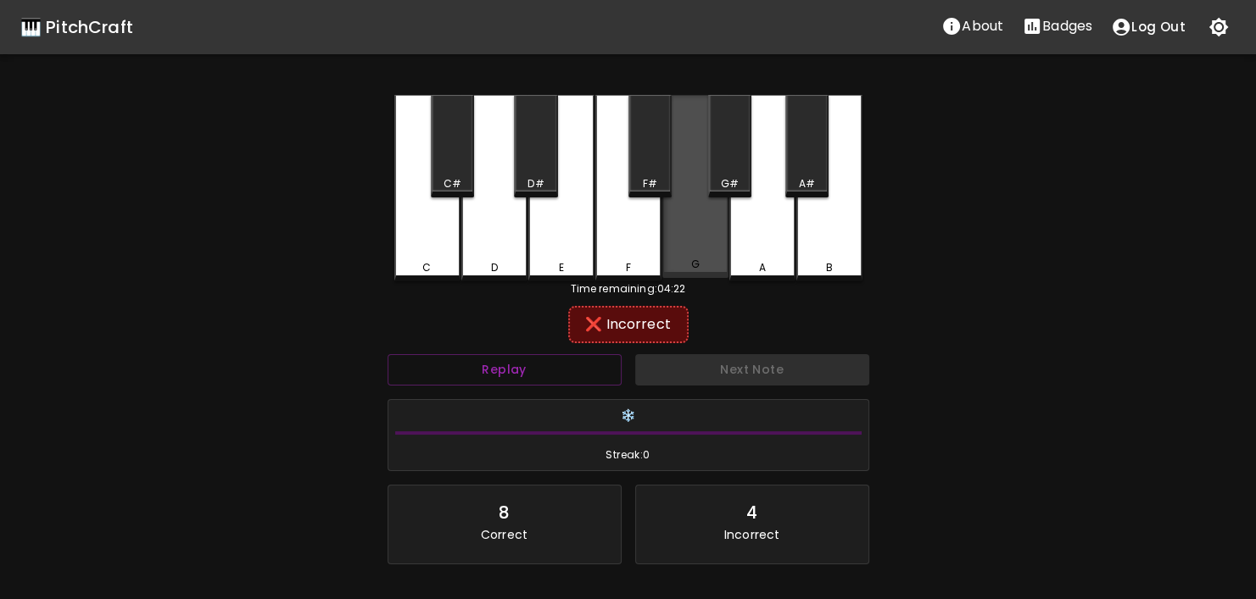
drag, startPoint x: 715, startPoint y: 240, endPoint x: 726, endPoint y: 192, distance: 48.7
click at [716, 237] on div "G" at bounding box center [695, 186] width 66 height 183
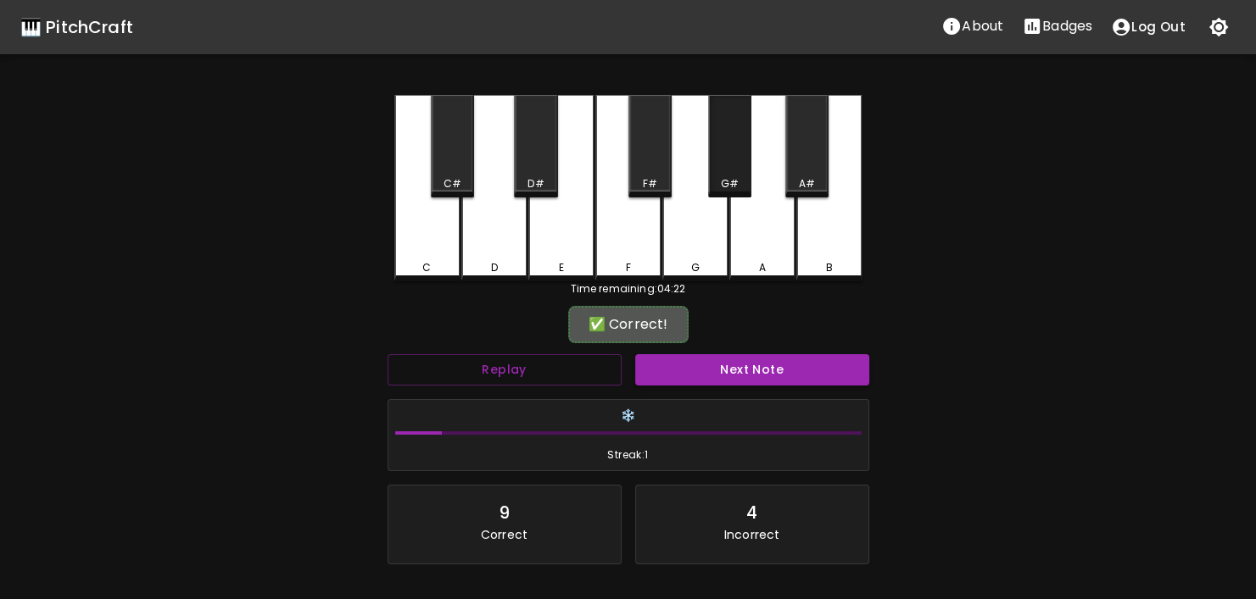
drag, startPoint x: 729, startPoint y: 170, endPoint x: 752, endPoint y: 274, distance: 105.9
click at [729, 176] on div "G#" at bounding box center [729, 146] width 43 height 103
click at [745, 368] on button "Next Note" at bounding box center [752, 369] width 234 height 31
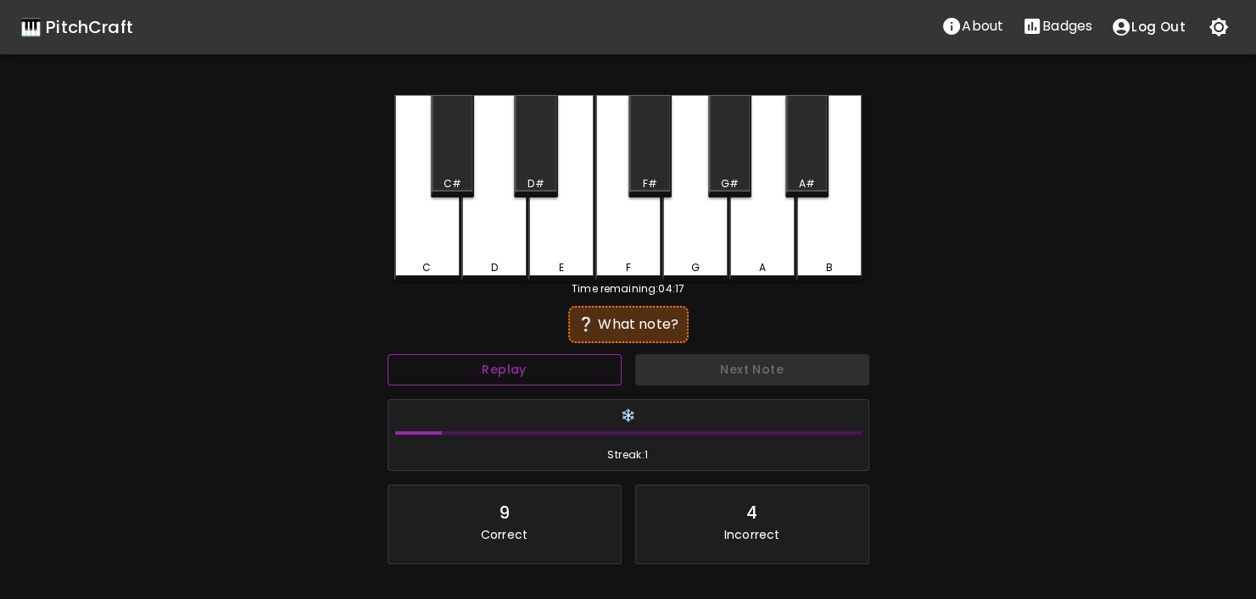
click at [505, 371] on button "Replay" at bounding box center [504, 369] width 234 height 31
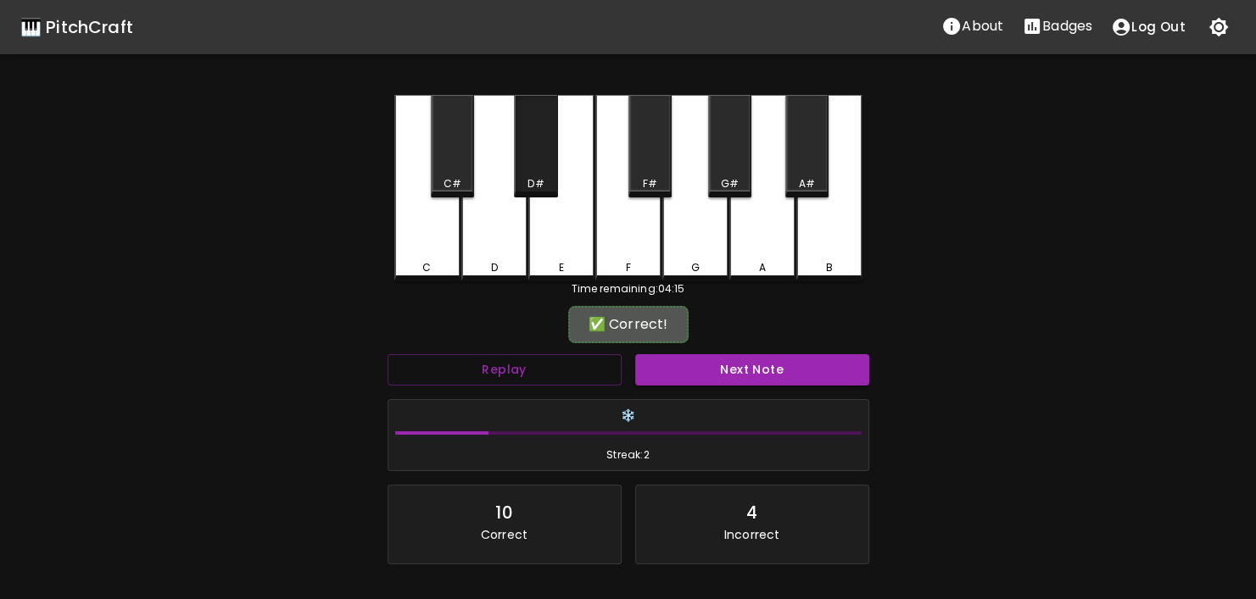
click at [538, 176] on div "D#" at bounding box center [535, 146] width 43 height 103
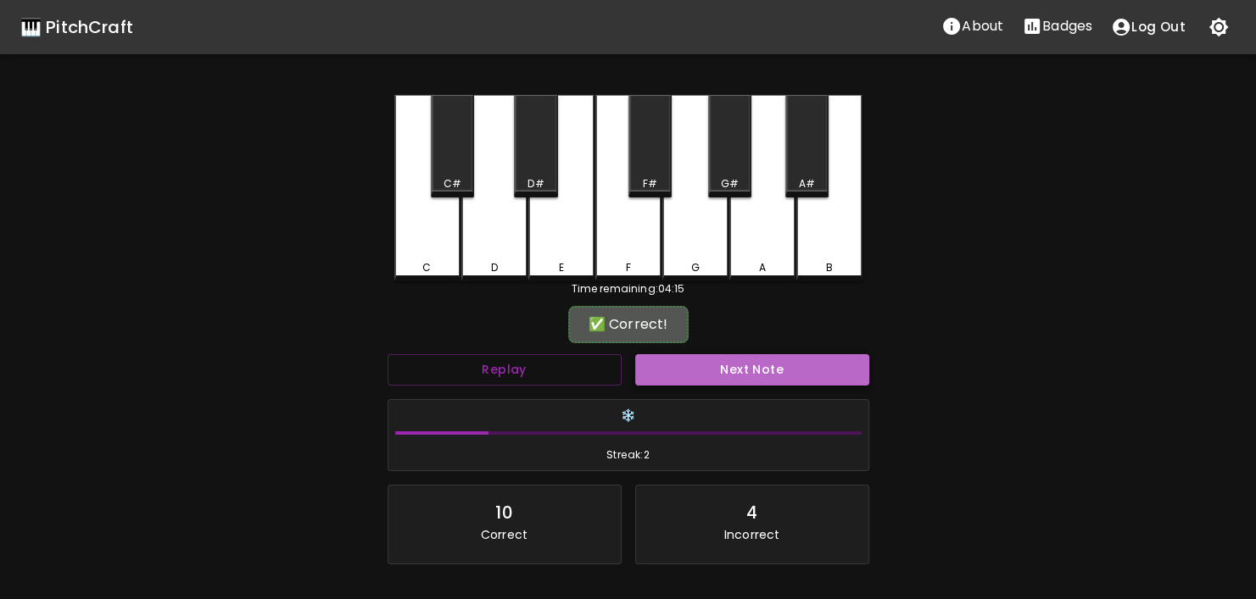
click at [697, 369] on button "Next Note" at bounding box center [752, 369] width 234 height 31
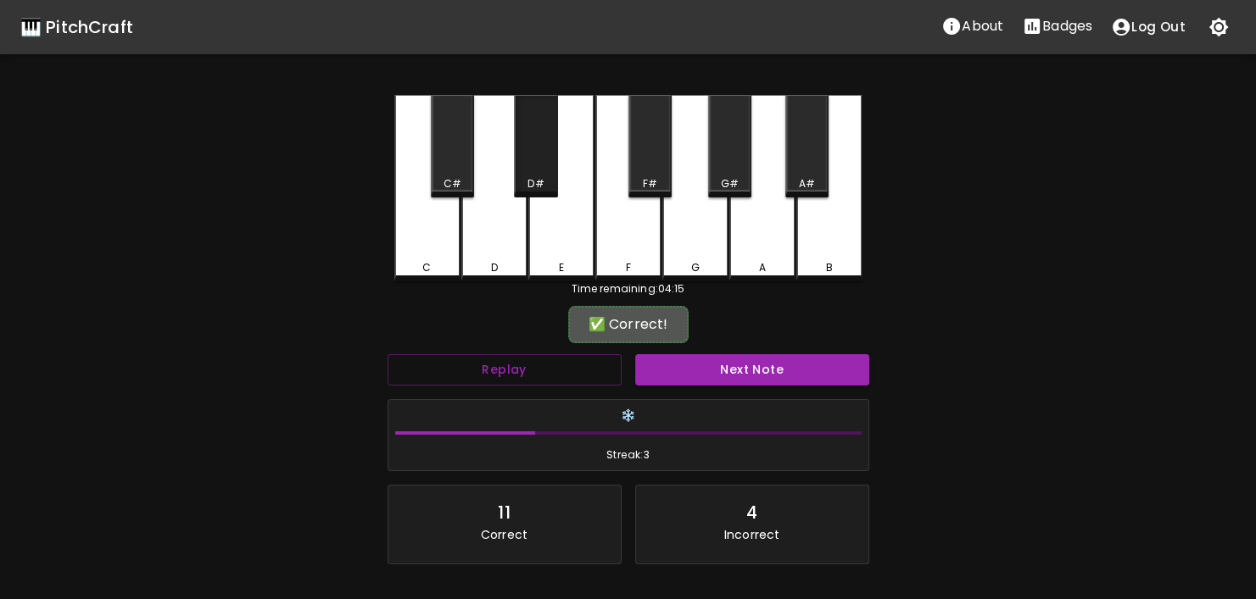
click at [545, 166] on div "D#" at bounding box center [535, 146] width 43 height 103
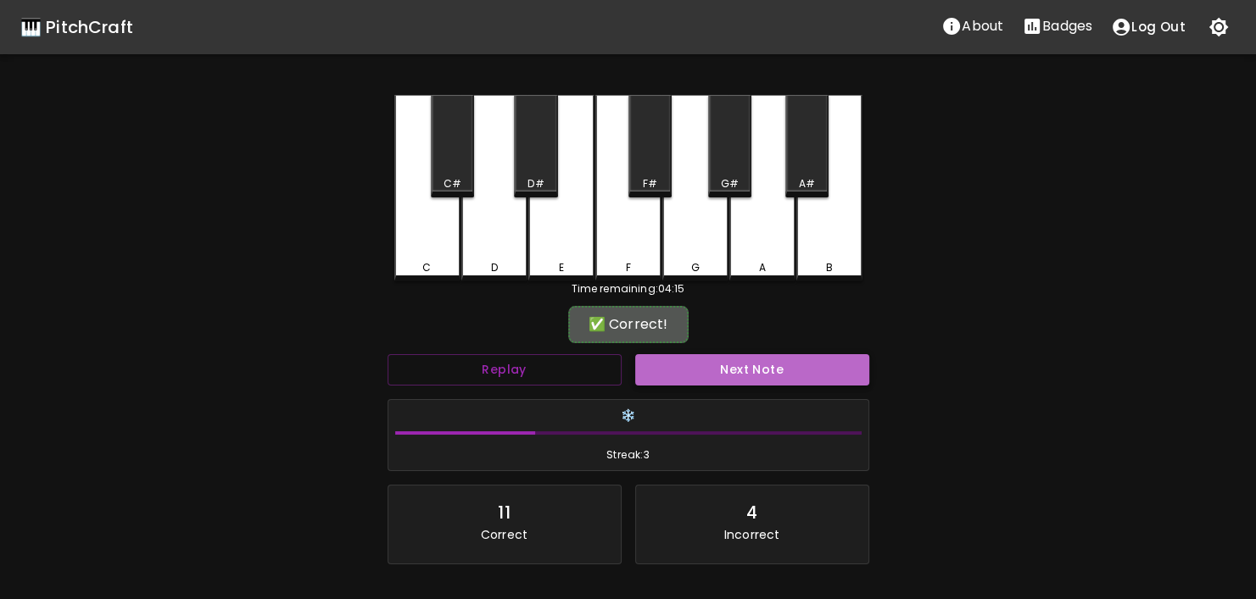
click at [707, 371] on button "Next Note" at bounding box center [752, 369] width 234 height 31
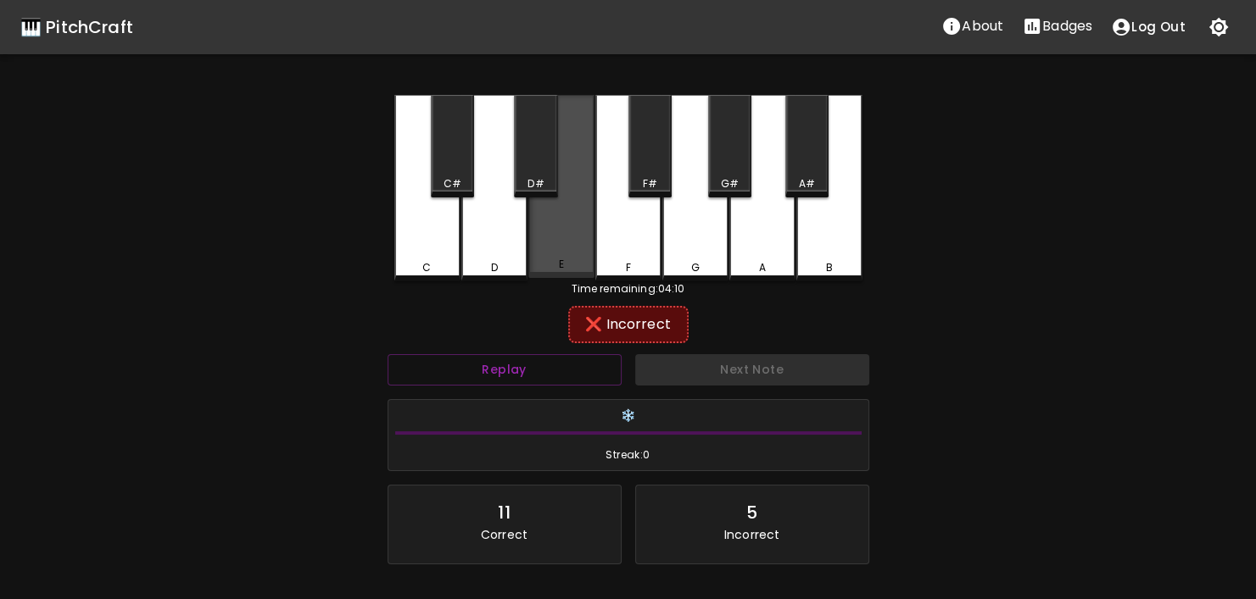
click at [572, 222] on div "E" at bounding box center [561, 186] width 66 height 183
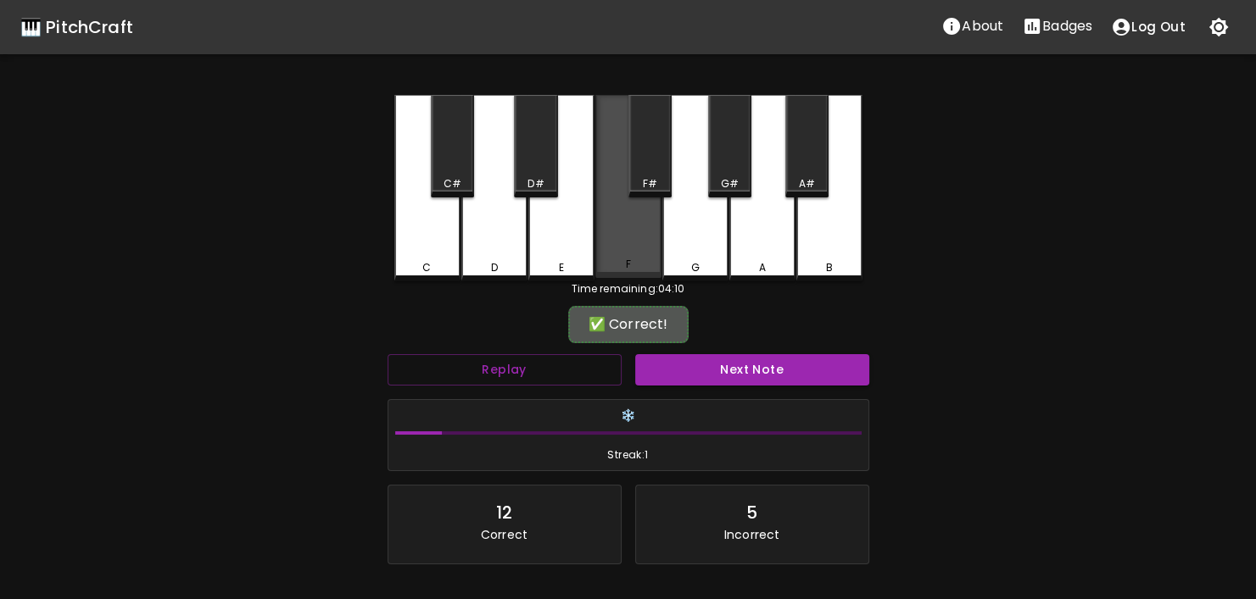
click at [610, 213] on div "F" at bounding box center [628, 186] width 66 height 183
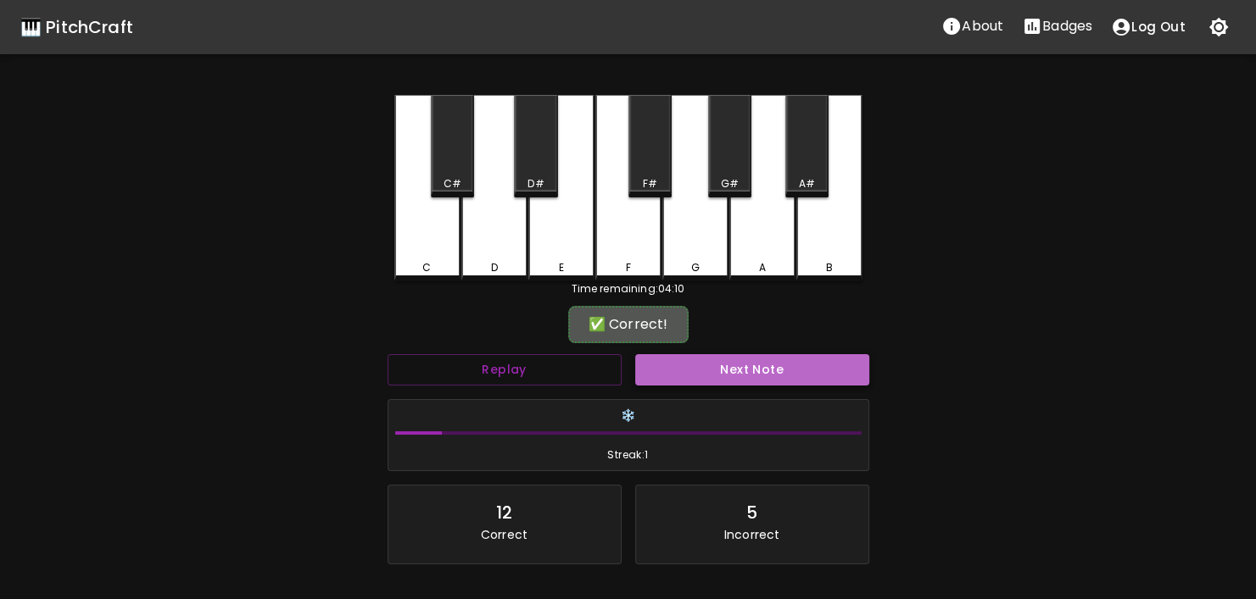
click at [705, 364] on button "Next Note" at bounding box center [752, 369] width 234 height 31
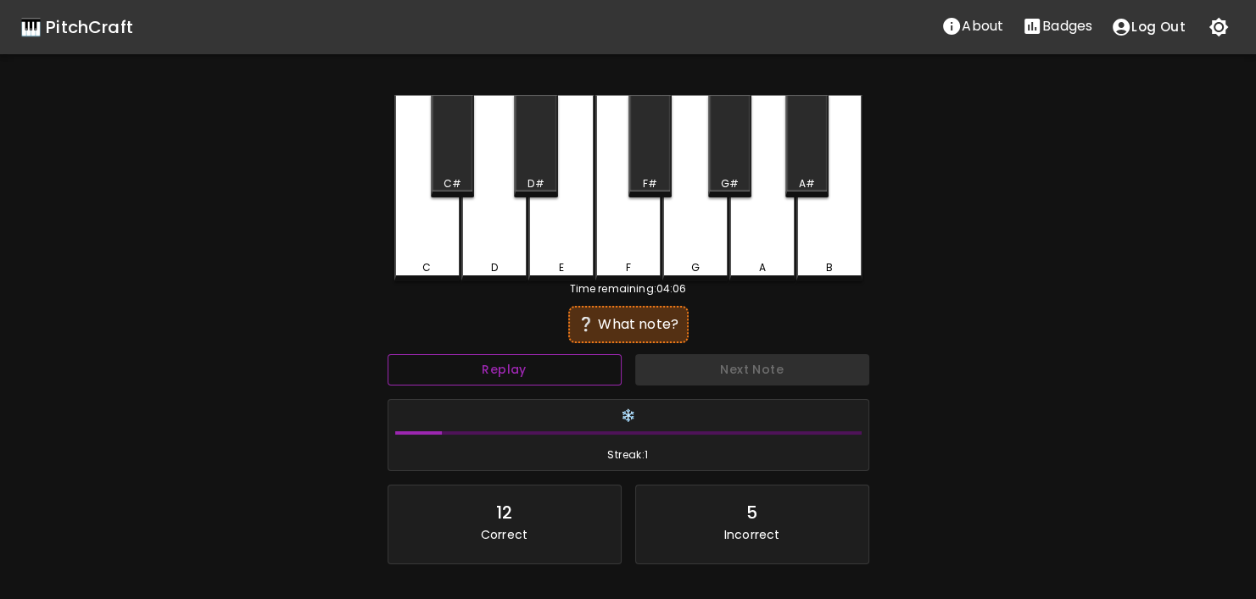
click at [544, 375] on button "Replay" at bounding box center [504, 369] width 234 height 31
click at [544, 374] on button "Replay" at bounding box center [504, 369] width 234 height 31
click at [437, 180] on div "C#" at bounding box center [452, 183] width 40 height 15
click at [478, 183] on div "D" at bounding box center [494, 188] width 66 height 187
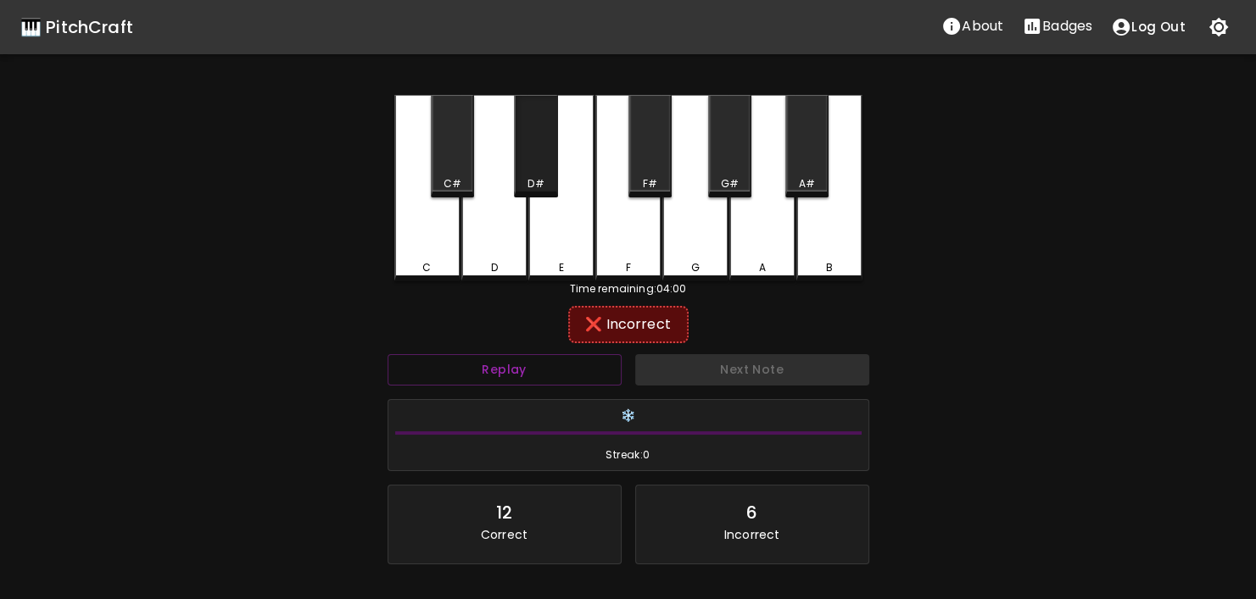
click at [538, 159] on div "D#" at bounding box center [535, 146] width 43 height 103
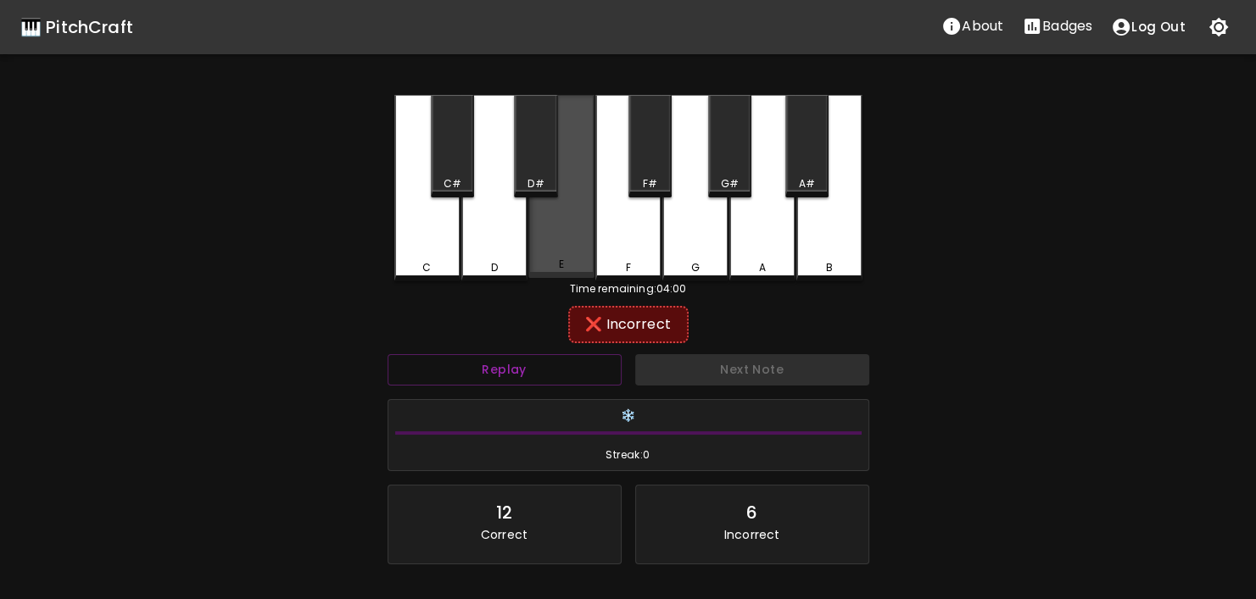
drag, startPoint x: 532, startPoint y: 216, endPoint x: 684, endPoint y: 203, distance: 152.4
click at [533, 216] on div "E" at bounding box center [561, 186] width 66 height 183
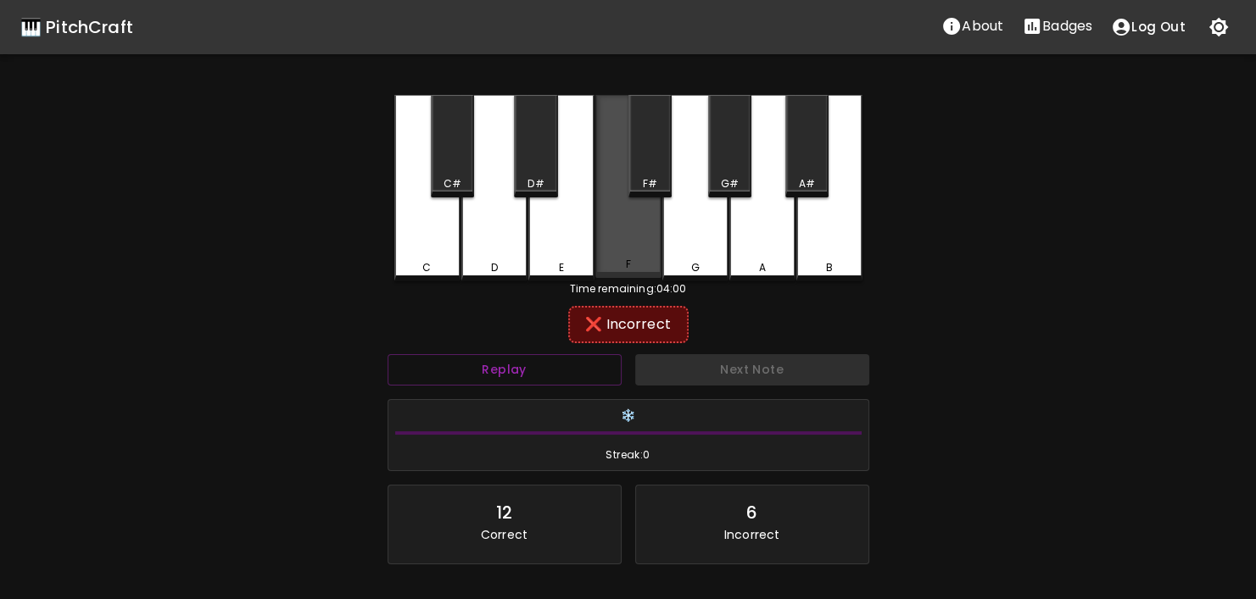
click at [660, 220] on div "C C# D D# E F F# G G# A A# B" at bounding box center [628, 188] width 468 height 187
drag, startPoint x: 654, startPoint y: 220, endPoint x: 658, endPoint y: 170, distance: 50.2
click at [654, 219] on div "F" at bounding box center [628, 186] width 66 height 183
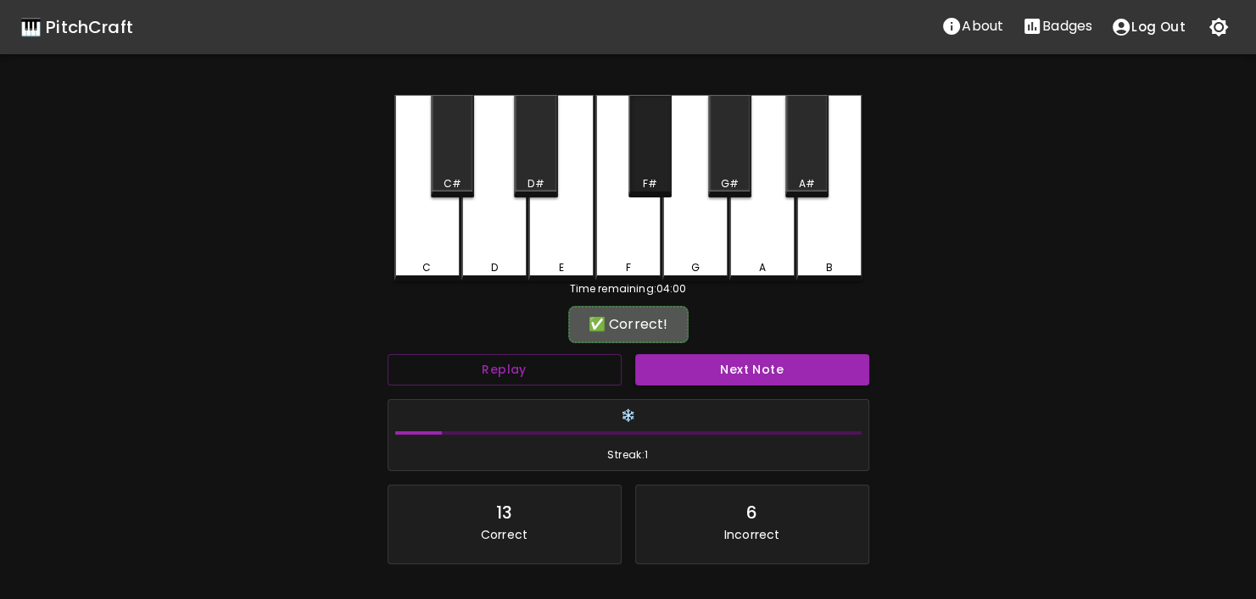
click at [657, 175] on div "F#" at bounding box center [649, 146] width 43 height 103
click at [733, 371] on button "Next Note" at bounding box center [752, 369] width 234 height 31
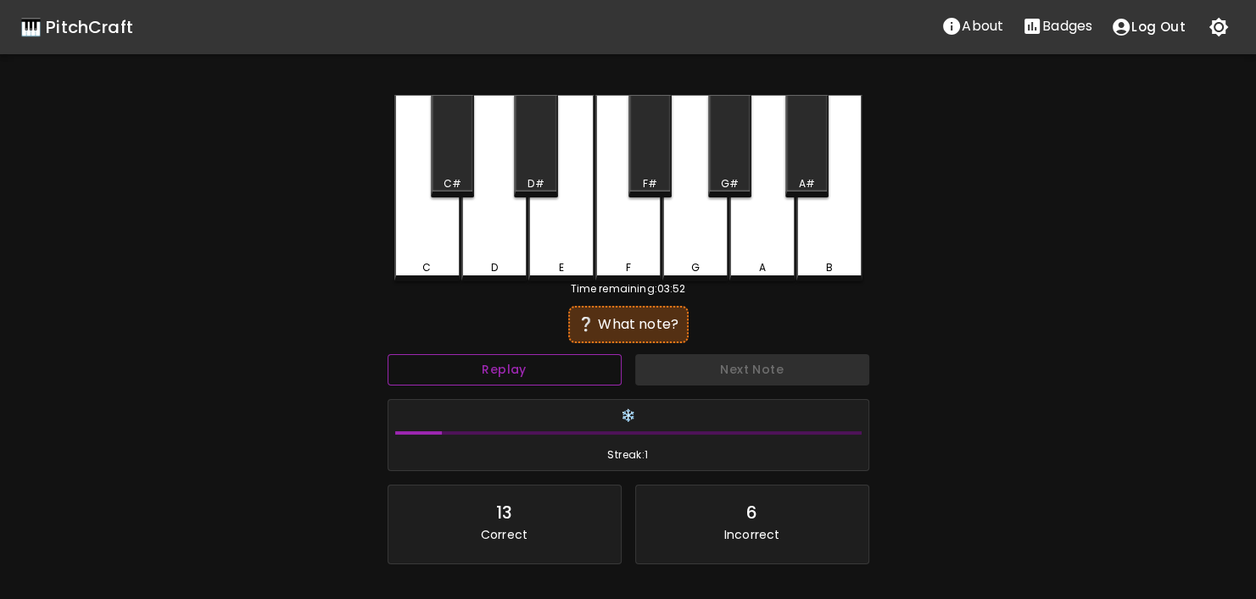
click at [586, 361] on button "Replay" at bounding box center [504, 369] width 234 height 31
click at [583, 362] on button "Replay" at bounding box center [504, 369] width 234 height 31
click at [579, 361] on button "Replay" at bounding box center [504, 369] width 234 height 31
click at [437, 153] on div "C#" at bounding box center [452, 146] width 43 height 103
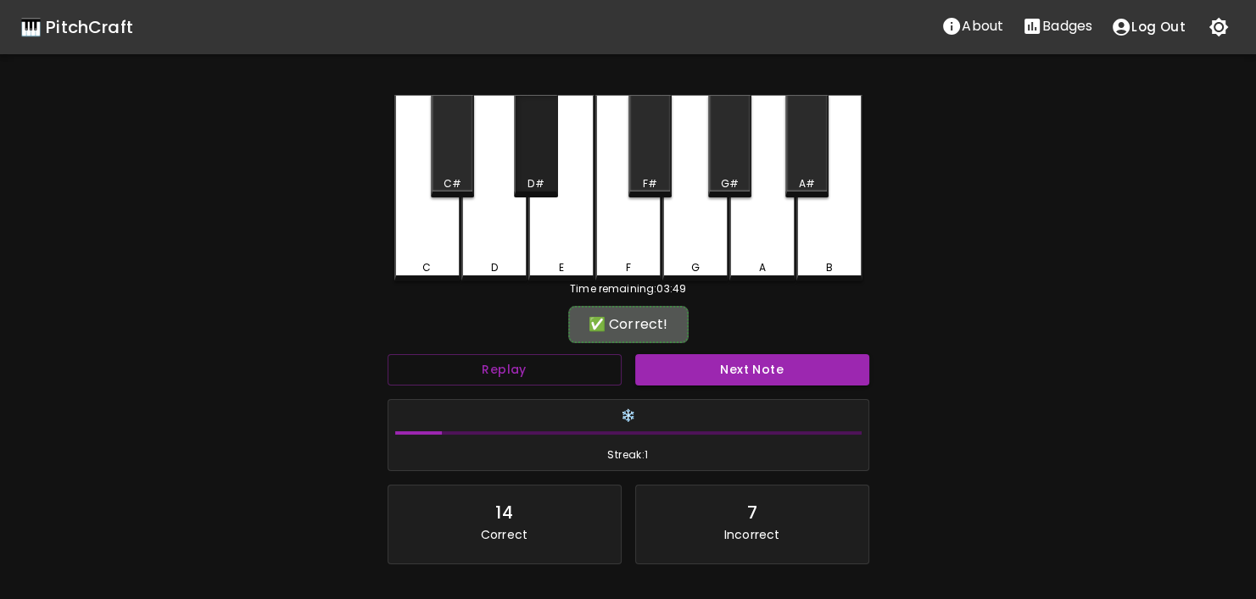
drag, startPoint x: 547, startPoint y: 158, endPoint x: 548, endPoint y: 235, distance: 77.2
click at [546, 159] on div "D#" at bounding box center [535, 146] width 43 height 103
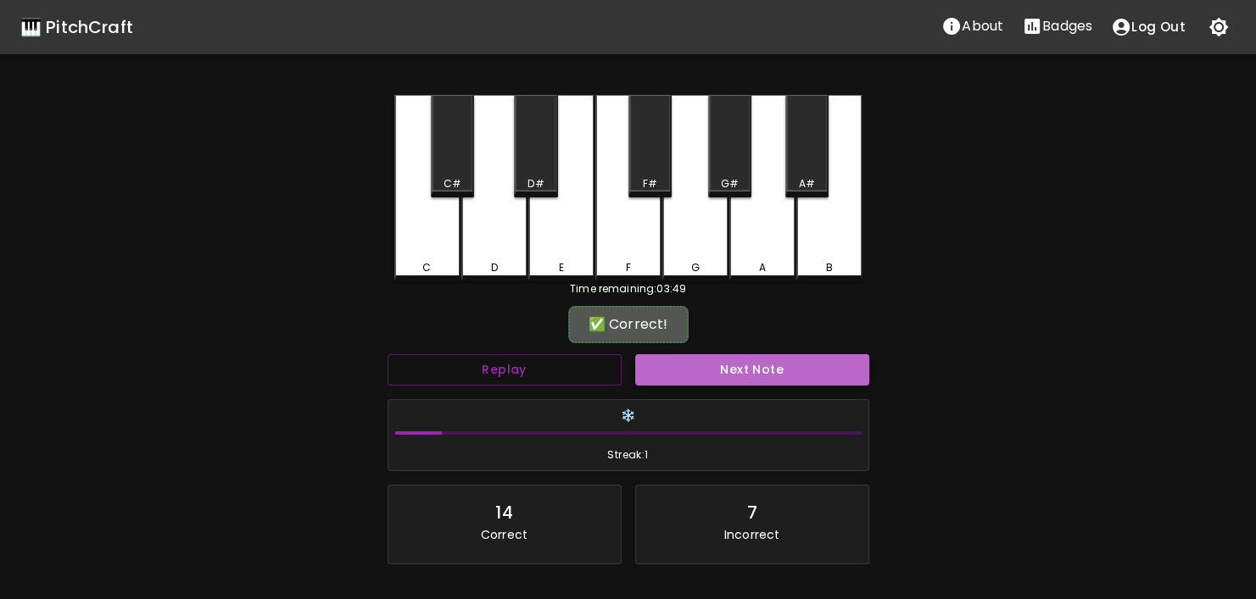
click at [657, 371] on button "Next Note" at bounding box center [752, 369] width 234 height 31
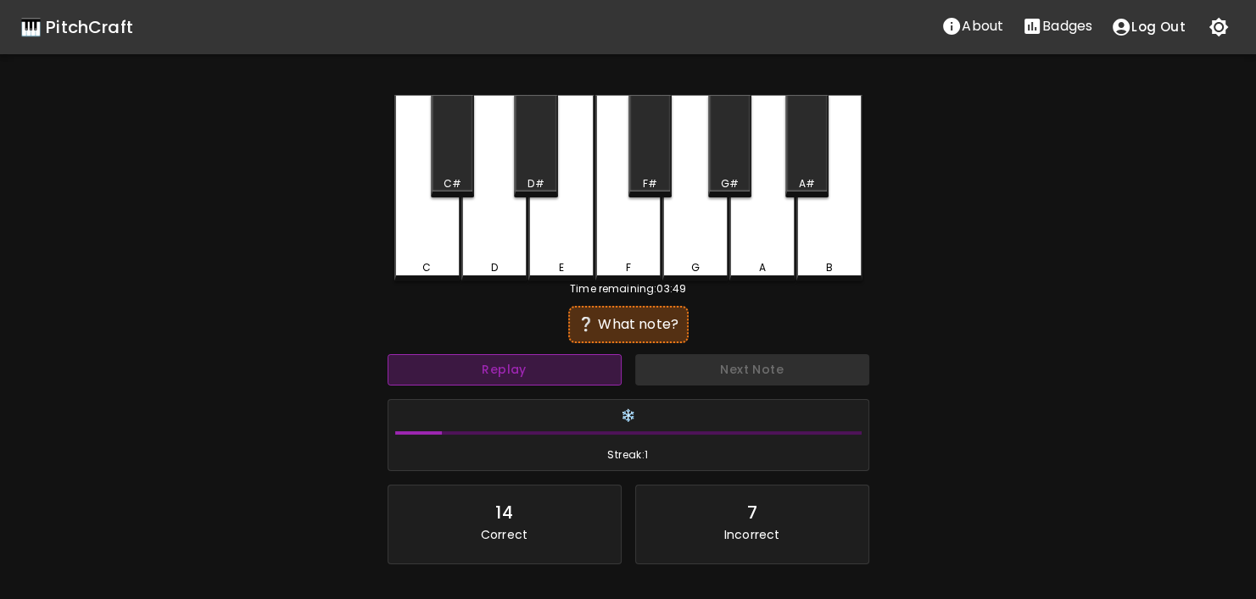
click at [519, 378] on button "Replay" at bounding box center [504, 369] width 234 height 31
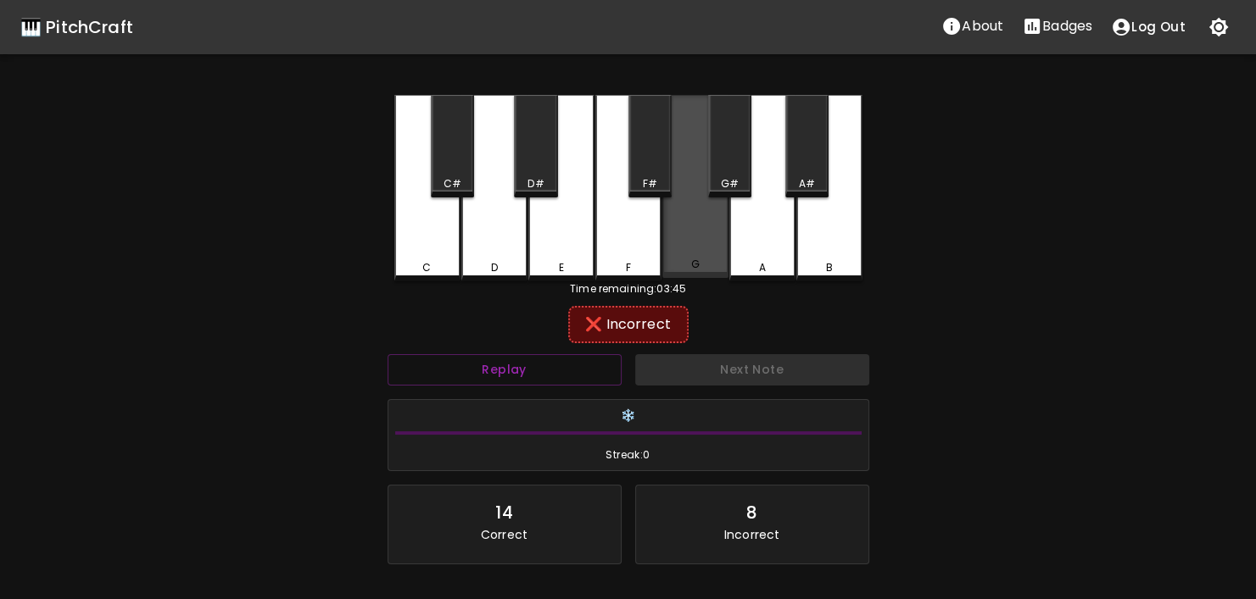
drag, startPoint x: 719, startPoint y: 220, endPoint x: 728, endPoint y: 176, distance: 44.9
click at [720, 218] on div "G" at bounding box center [695, 186] width 66 height 183
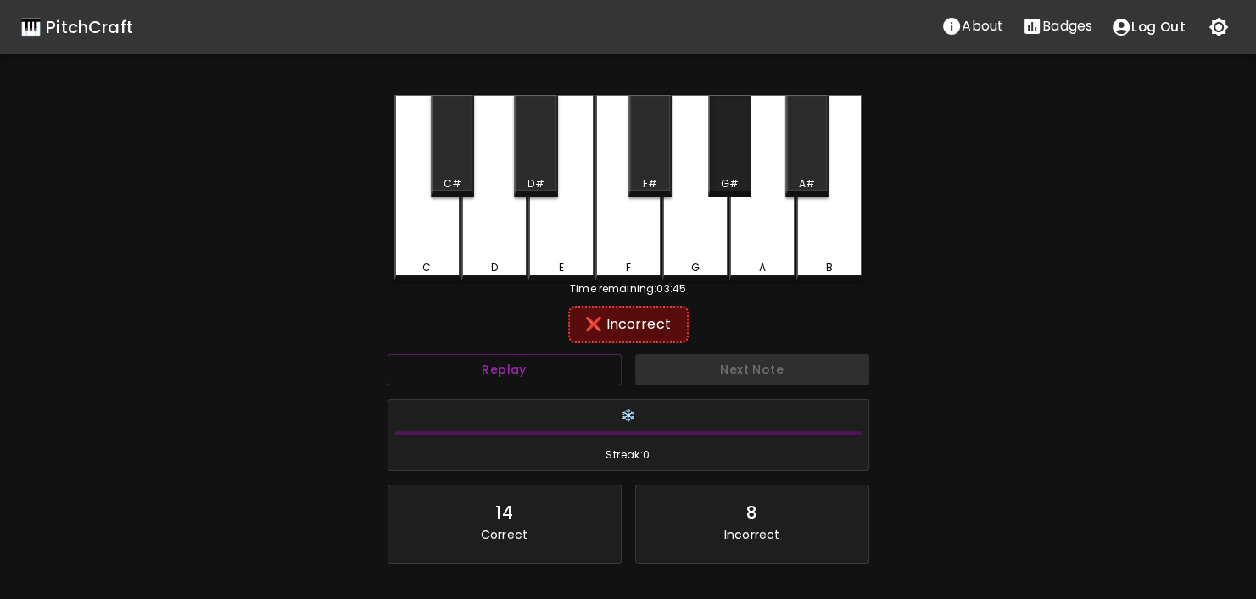
click at [728, 176] on div "G#" at bounding box center [729, 146] width 43 height 103
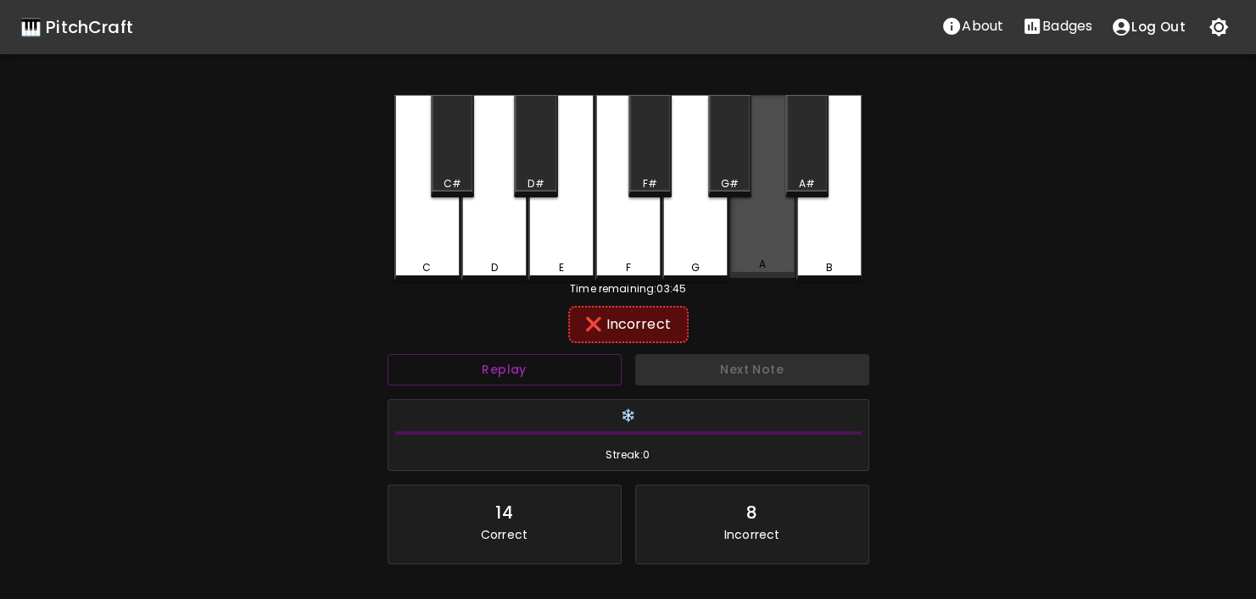
click at [742, 259] on div "A" at bounding box center [762, 186] width 66 height 183
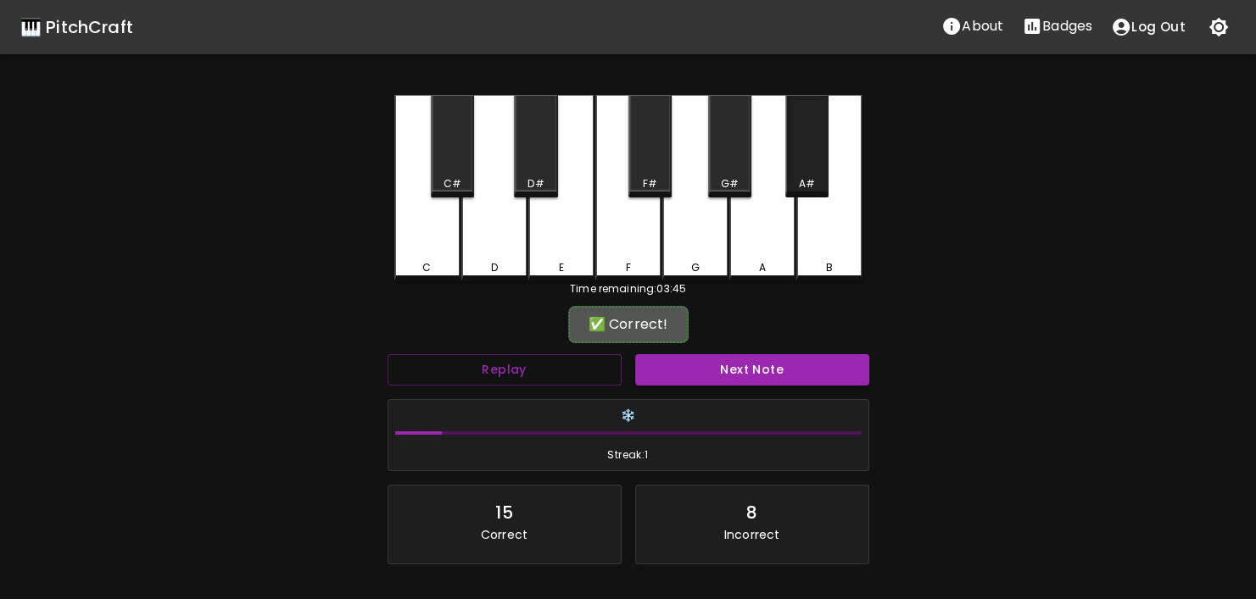
drag, startPoint x: 791, startPoint y: 169, endPoint x: 780, endPoint y: 233, distance: 65.4
click at [791, 170] on div "A#" at bounding box center [806, 146] width 43 height 103
click at [749, 366] on button "Next Note" at bounding box center [752, 369] width 234 height 31
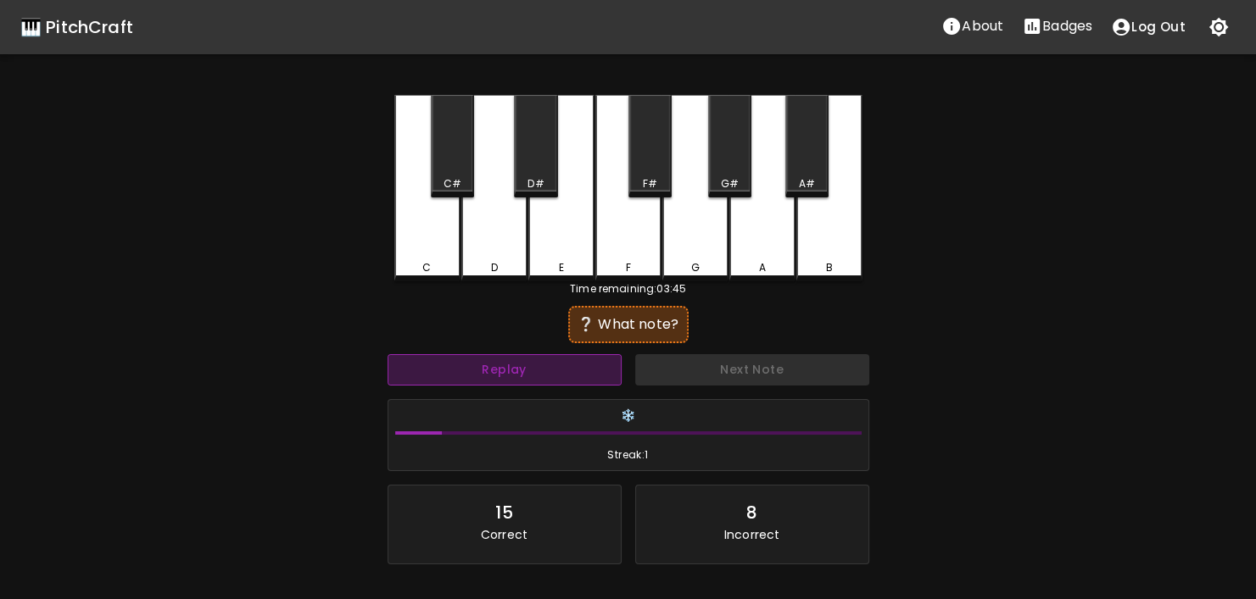
click at [510, 364] on button "Replay" at bounding box center [504, 369] width 234 height 31
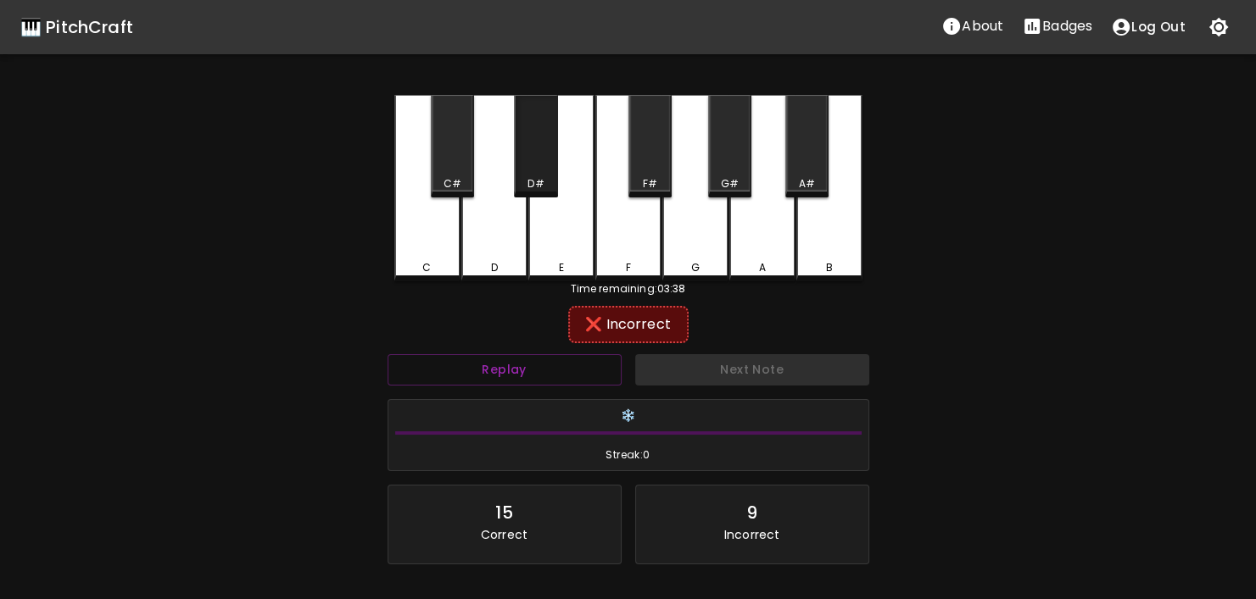
click at [545, 148] on div "D#" at bounding box center [535, 146] width 43 height 103
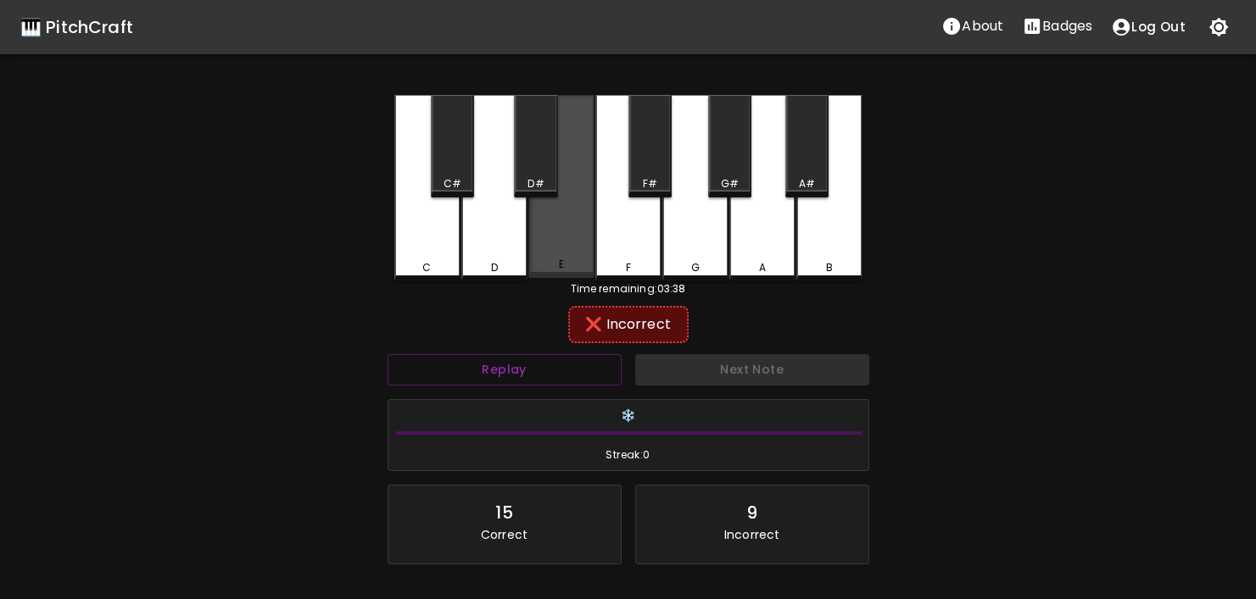
click at [542, 236] on div "E" at bounding box center [561, 186] width 66 height 183
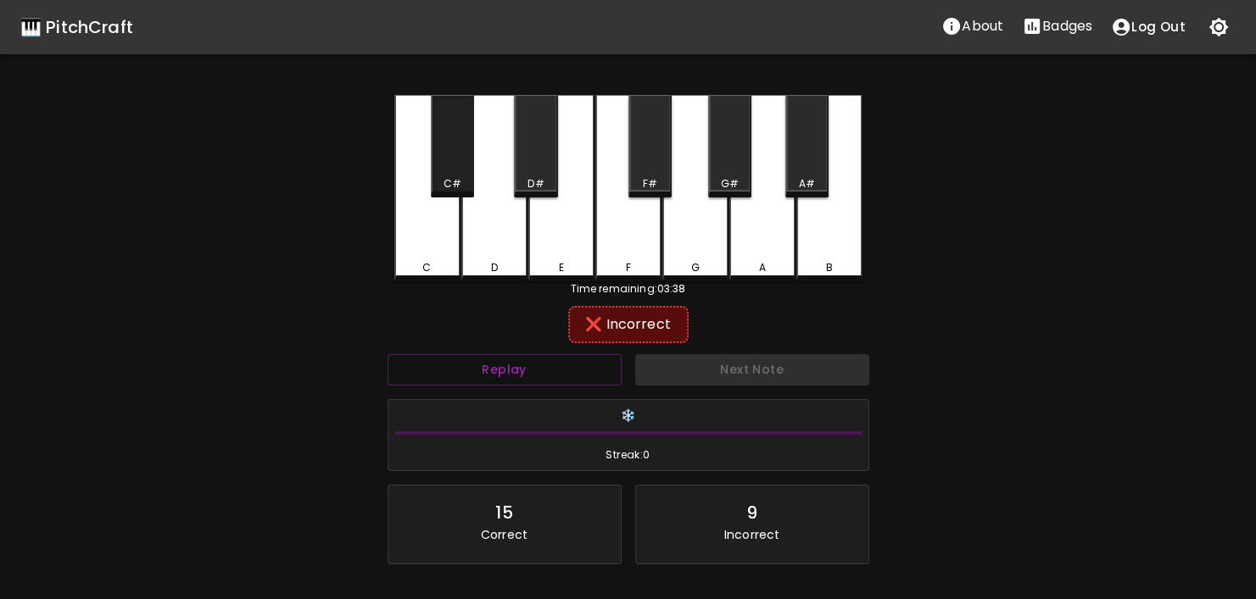
drag, startPoint x: 437, startPoint y: 140, endPoint x: 493, endPoint y: 203, distance: 84.1
click at [437, 142] on div "C#" at bounding box center [452, 146] width 43 height 103
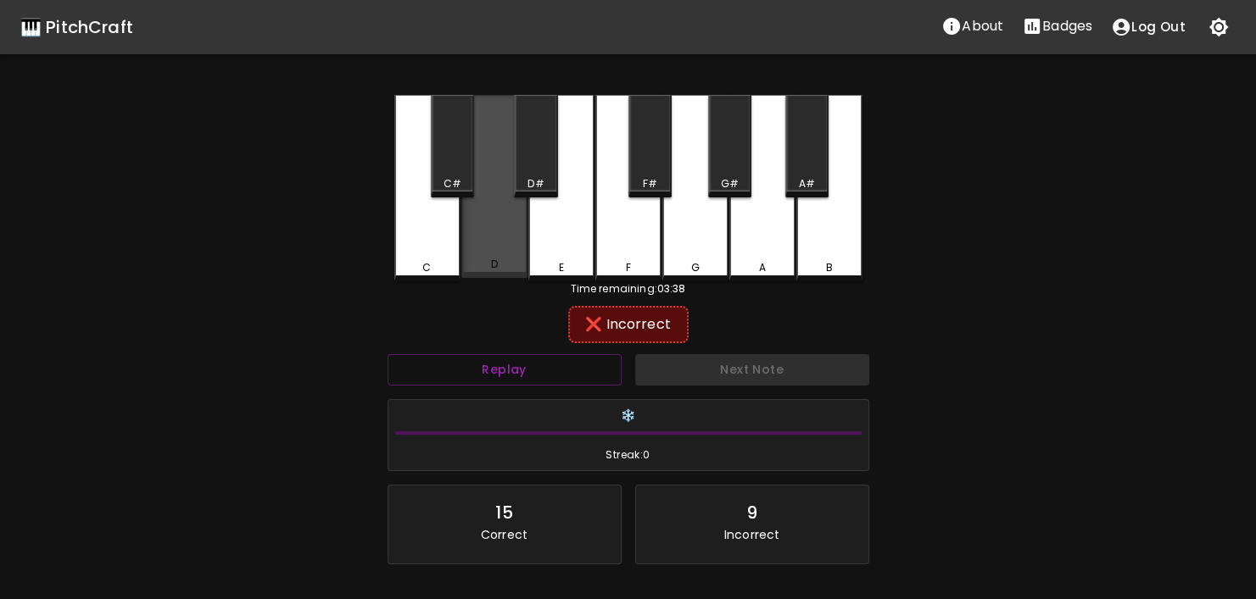
click at [515, 235] on div "D" at bounding box center [494, 186] width 66 height 183
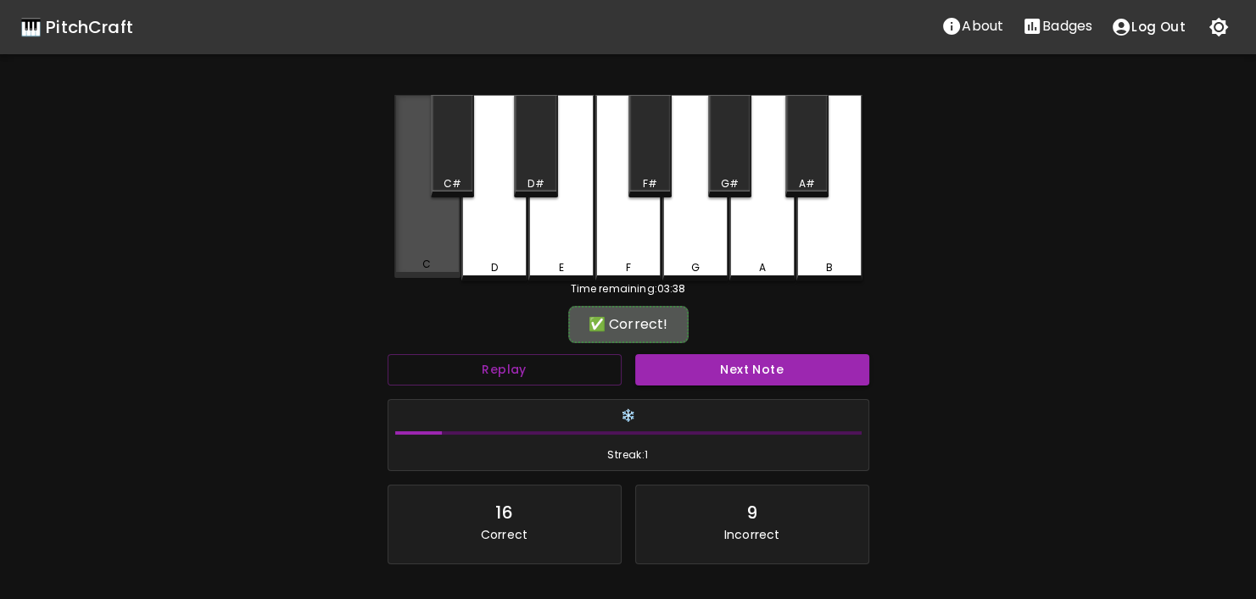
drag, startPoint x: 423, startPoint y: 256, endPoint x: 488, endPoint y: 243, distance: 66.5
click at [423, 255] on div "C" at bounding box center [427, 186] width 66 height 183
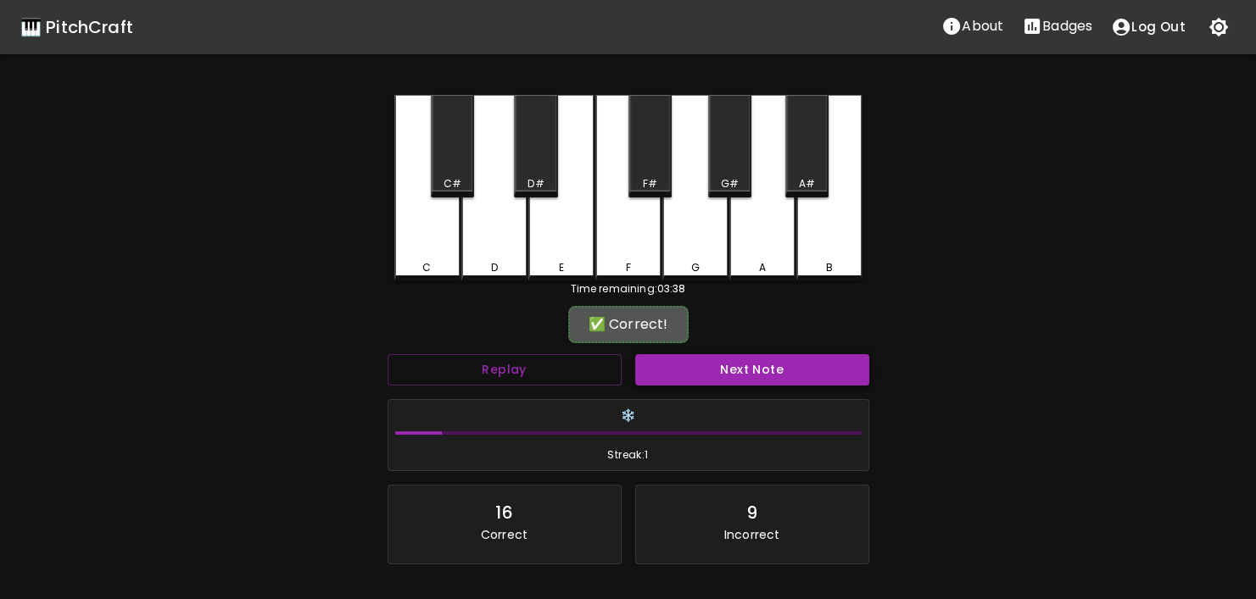
click at [716, 372] on button "Next Note" at bounding box center [752, 369] width 234 height 31
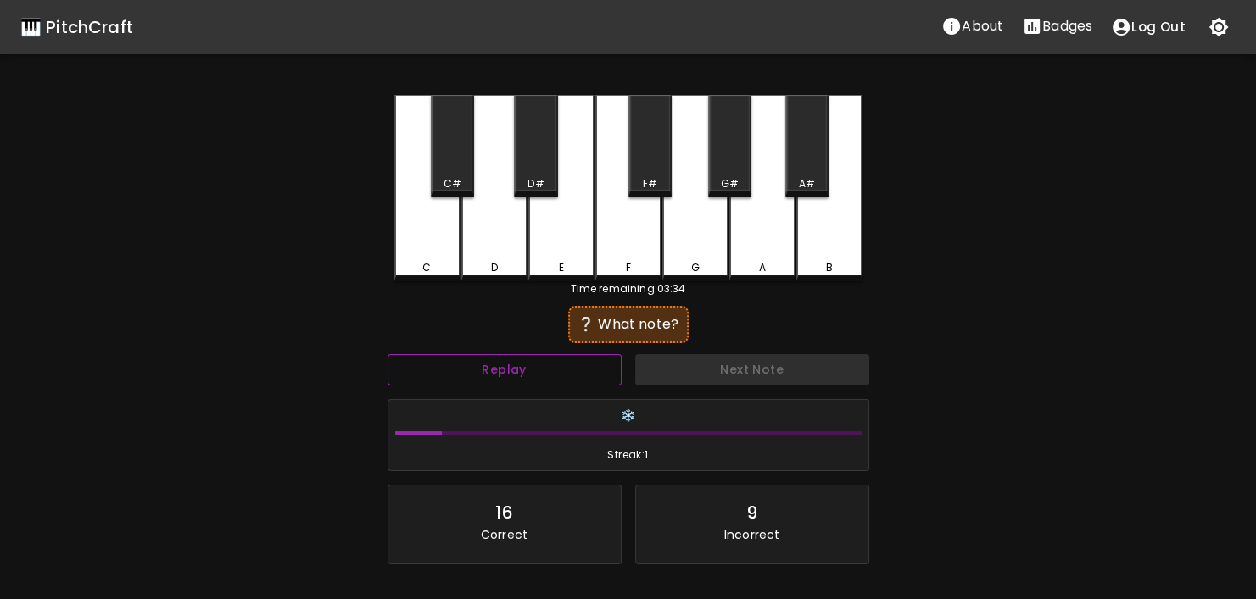
click at [509, 360] on button "Replay" at bounding box center [504, 369] width 234 height 31
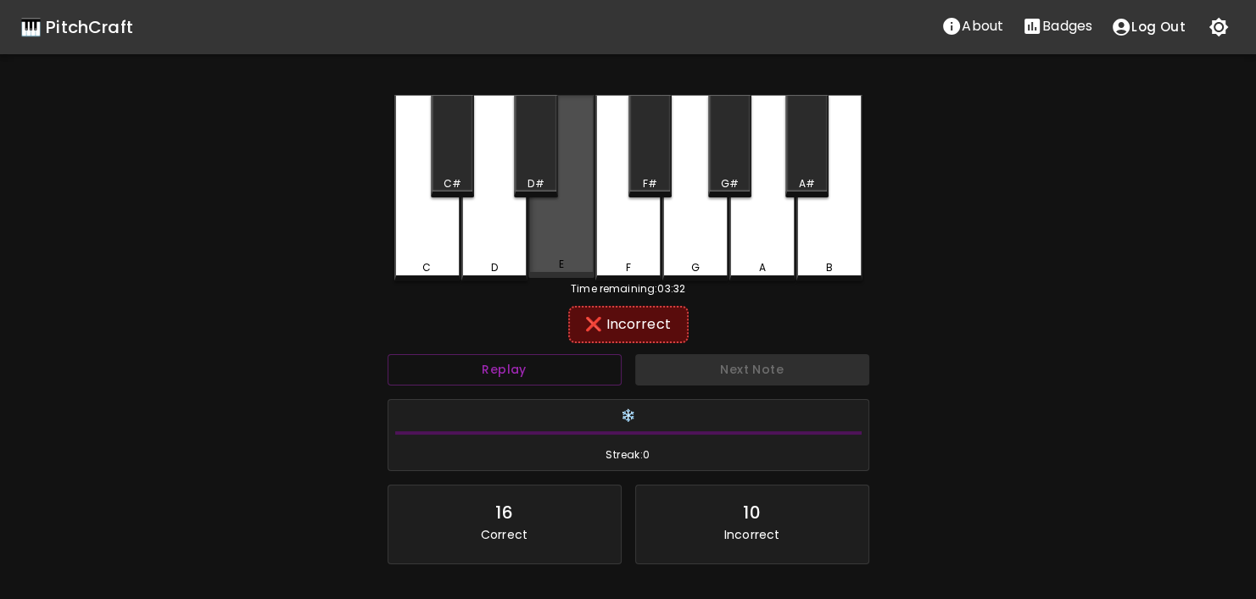
click at [559, 169] on div "E" at bounding box center [561, 186] width 66 height 183
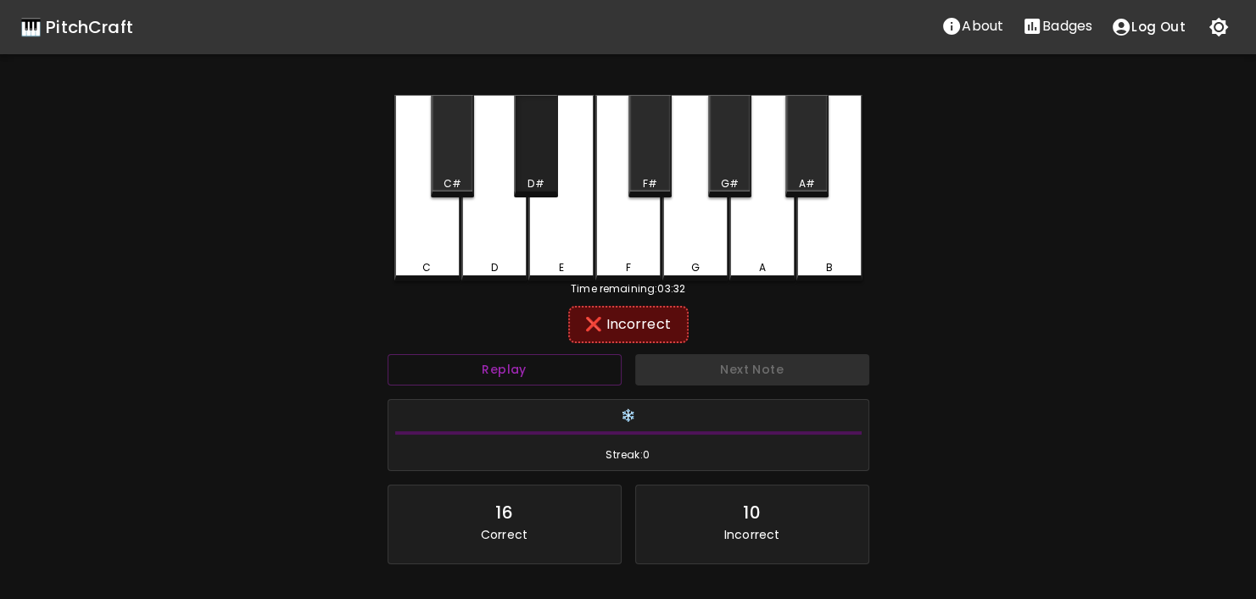
drag, startPoint x: 553, startPoint y: 169, endPoint x: 628, endPoint y: 216, distance: 89.2
click at [559, 172] on div "C C# D D# E F F# G G# A A# B" at bounding box center [628, 188] width 468 height 187
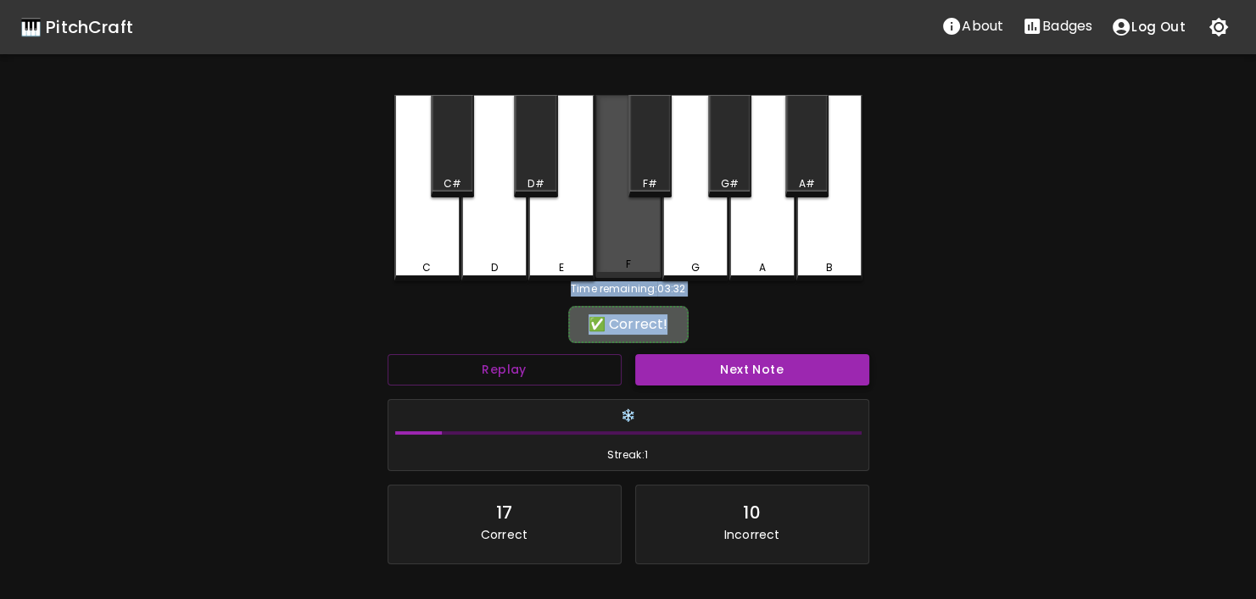
drag, startPoint x: 628, startPoint y: 216, endPoint x: 749, endPoint y: 370, distance: 195.1
click at [725, 345] on div "C C# D D# E F F# G G# A A# B Time remaining: 03:32 ✅ Correct! Replay Next Note …" at bounding box center [628, 384] width 509 height 579
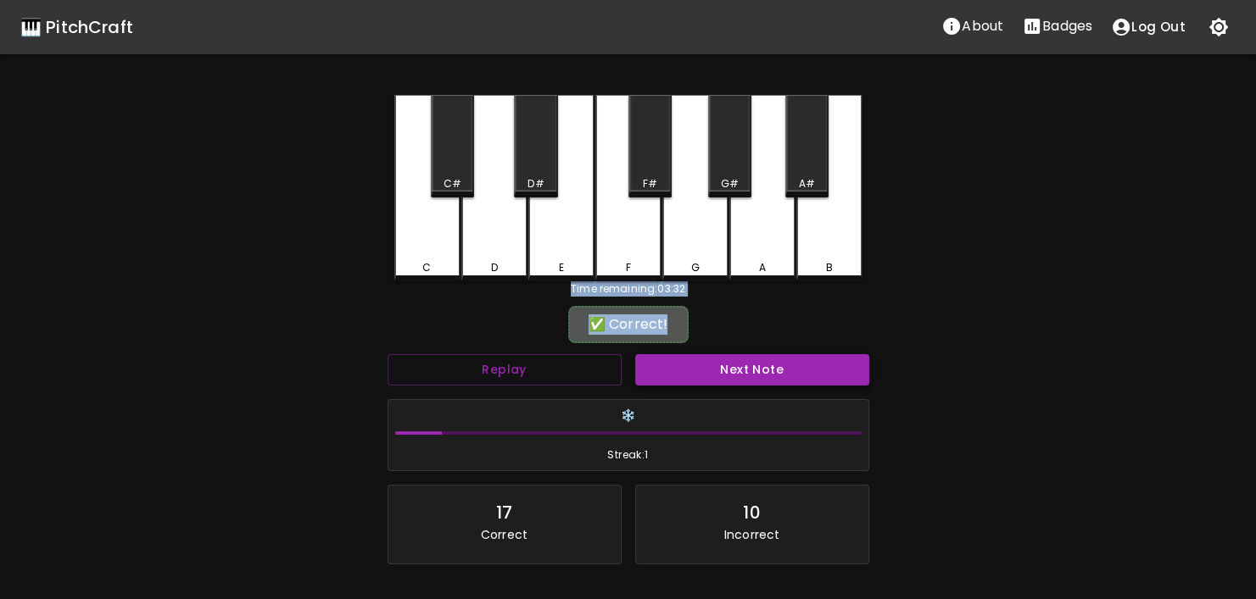
click at [750, 371] on button "Next Note" at bounding box center [752, 369] width 234 height 31
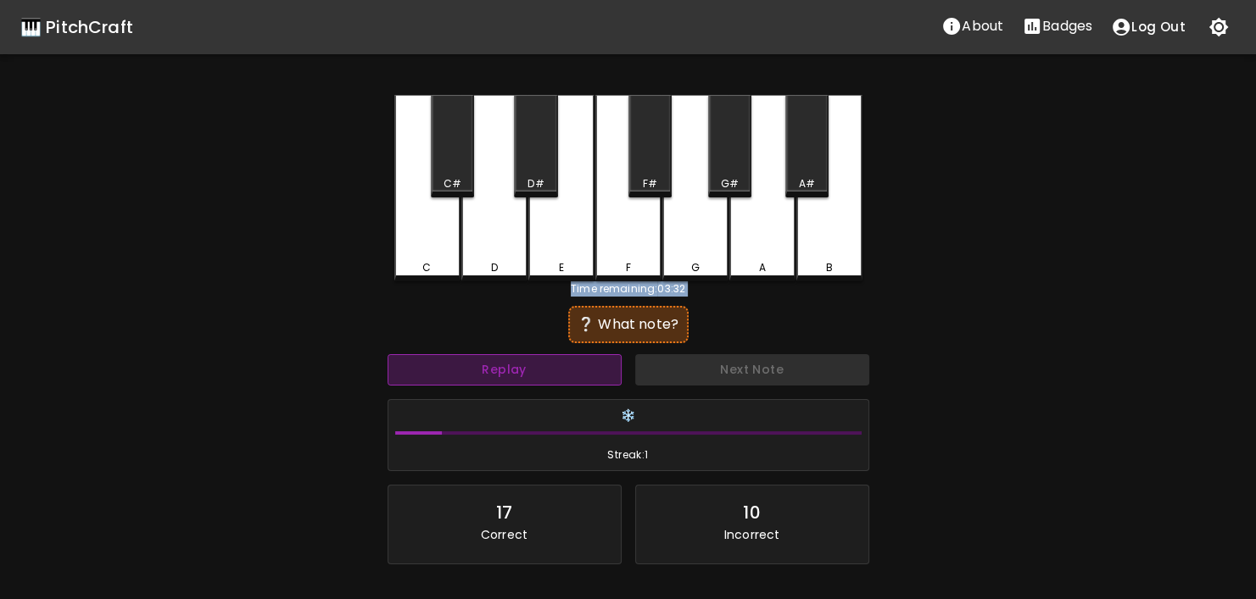
click at [538, 366] on button "Replay" at bounding box center [504, 369] width 234 height 31
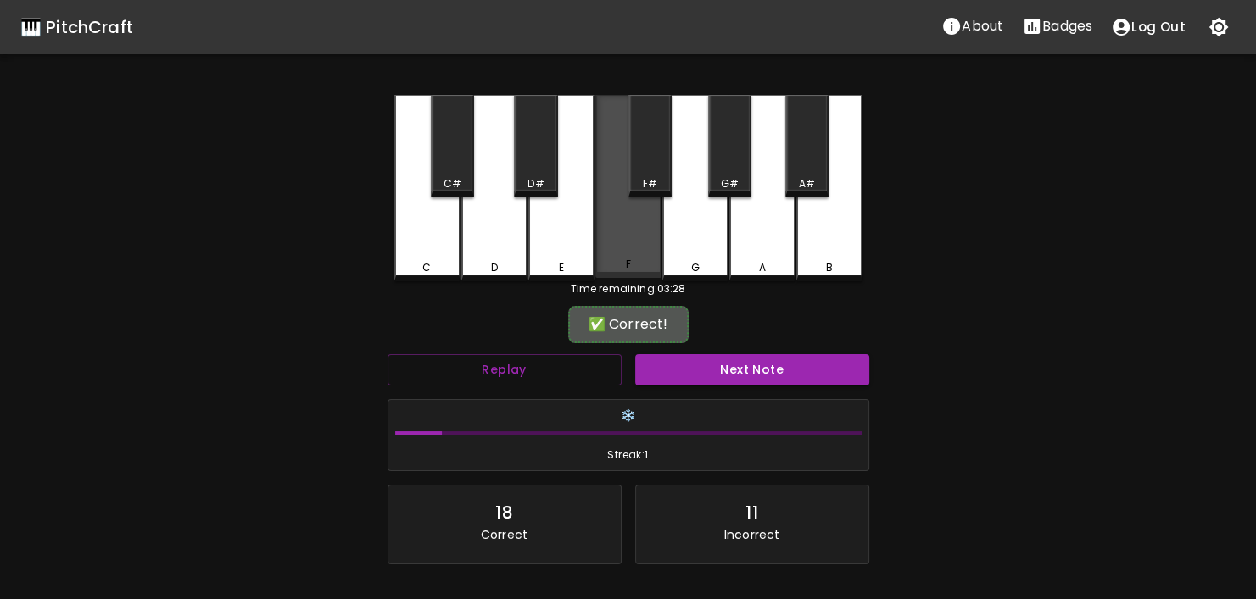
click at [600, 237] on div "F" at bounding box center [628, 186] width 66 height 183
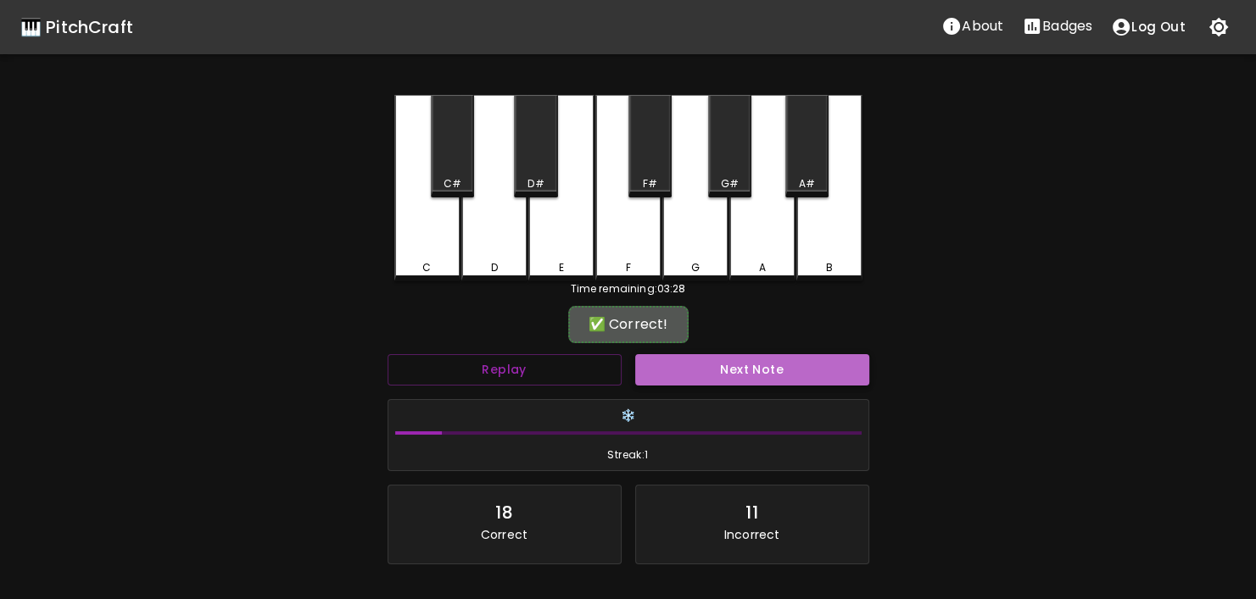
click at [698, 363] on button "Next Note" at bounding box center [752, 369] width 234 height 31
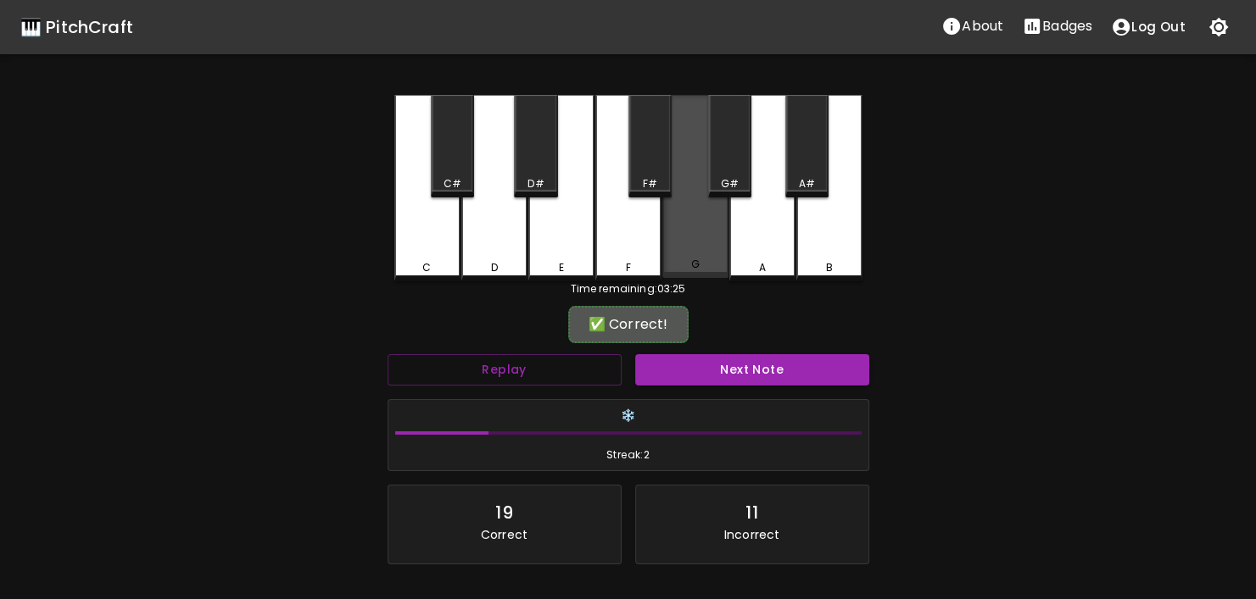
click at [672, 201] on div "G" at bounding box center [695, 186] width 66 height 183
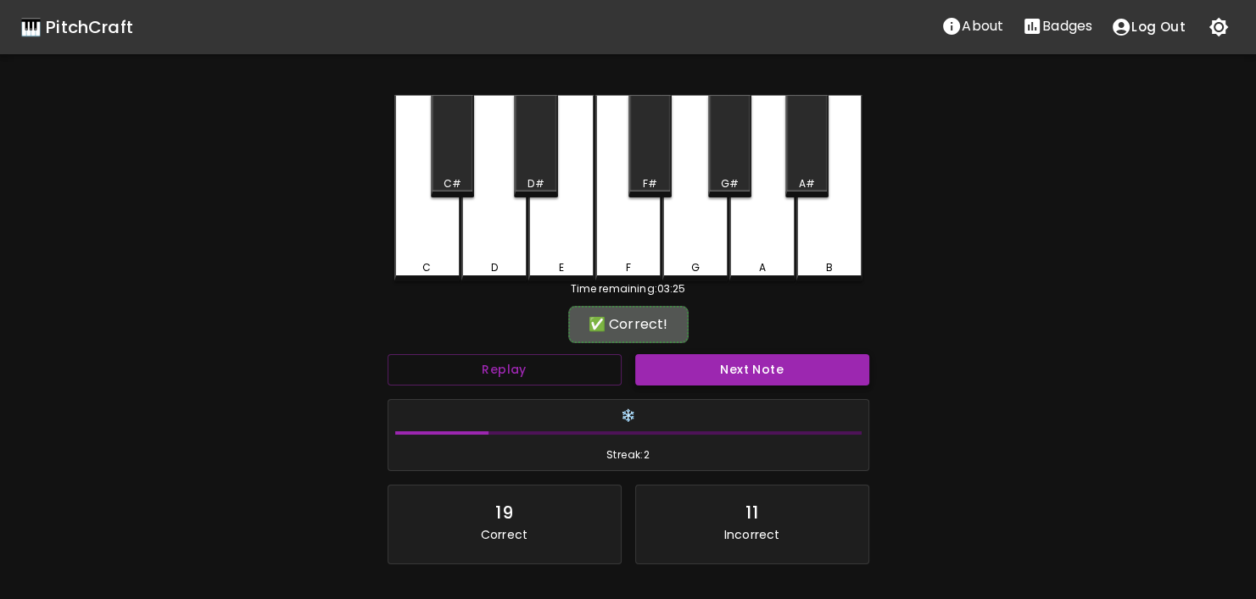
click at [744, 367] on button "Next Note" at bounding box center [752, 369] width 234 height 31
drag, startPoint x: 633, startPoint y: 157, endPoint x: 676, endPoint y: 250, distance: 102.8
click at [642, 181] on div "F#" at bounding box center [649, 146] width 43 height 103
click at [718, 362] on button "Next Note" at bounding box center [752, 369] width 234 height 31
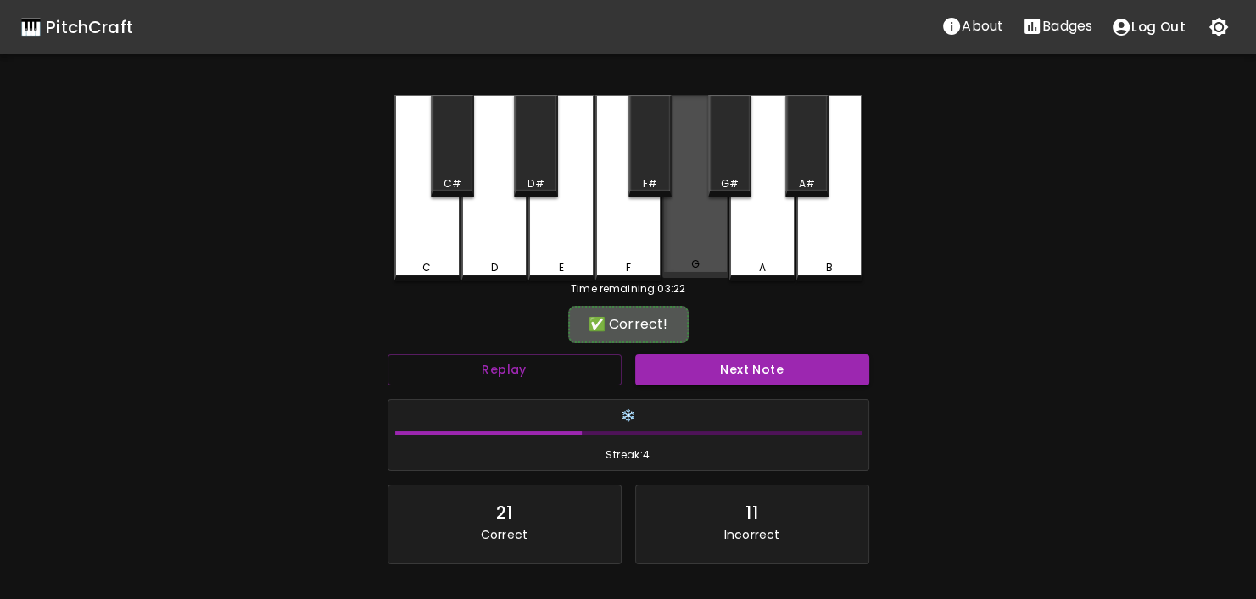
click at [693, 252] on div "G" at bounding box center [695, 186] width 66 height 183
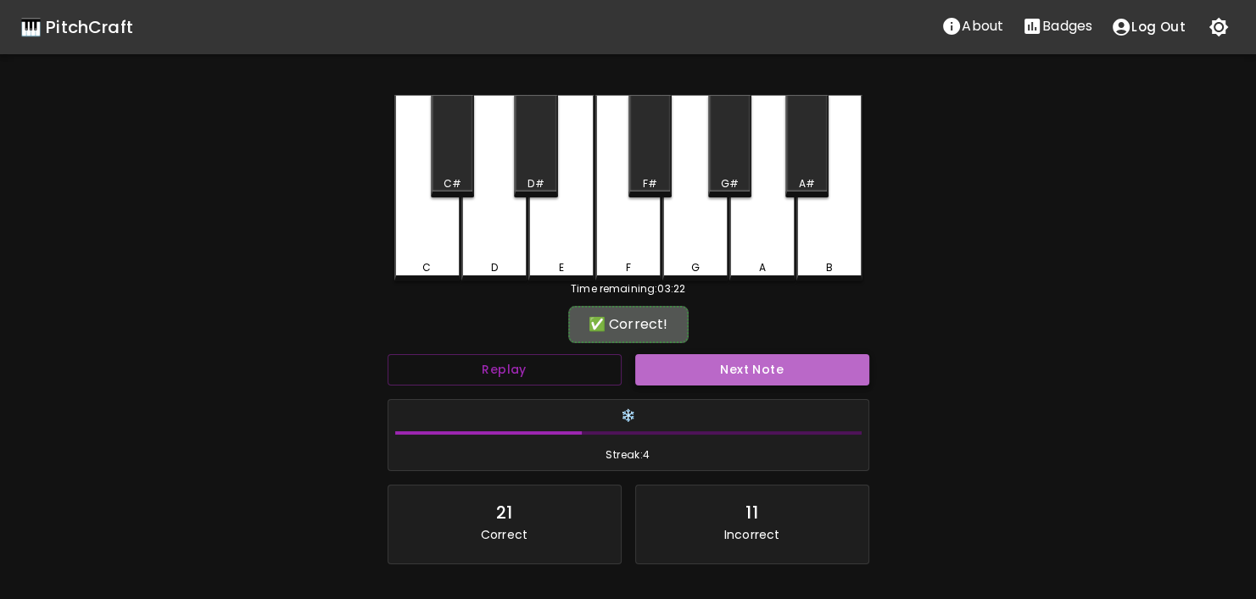
click at [761, 368] on button "Next Note" at bounding box center [752, 369] width 234 height 31
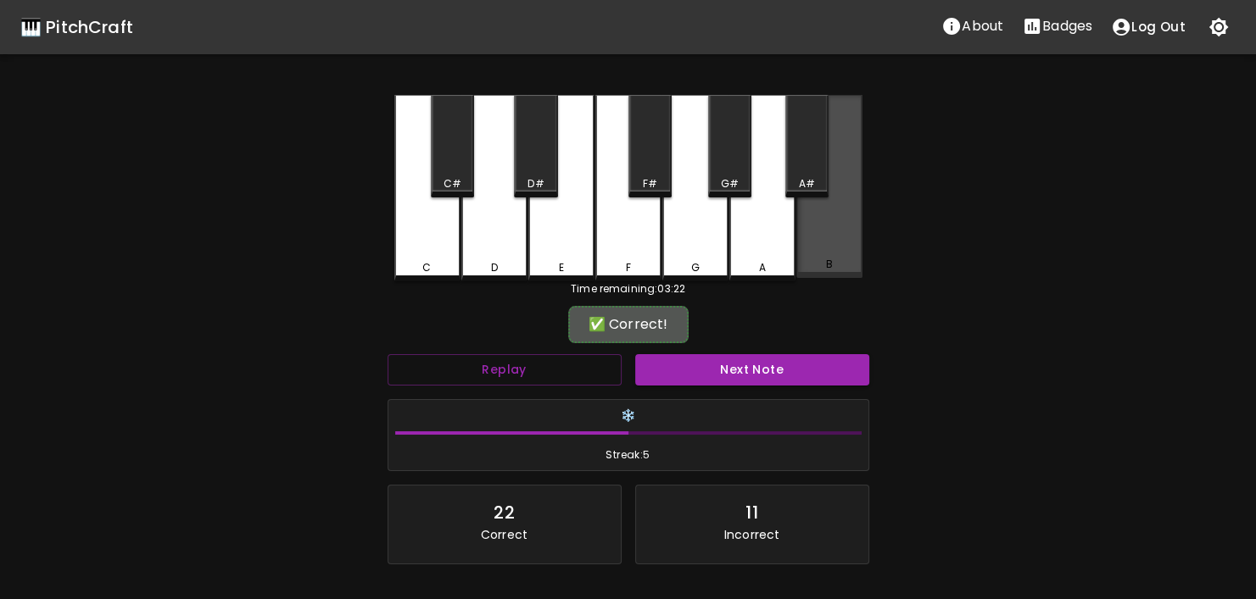
click at [804, 226] on div "B" at bounding box center [829, 186] width 66 height 183
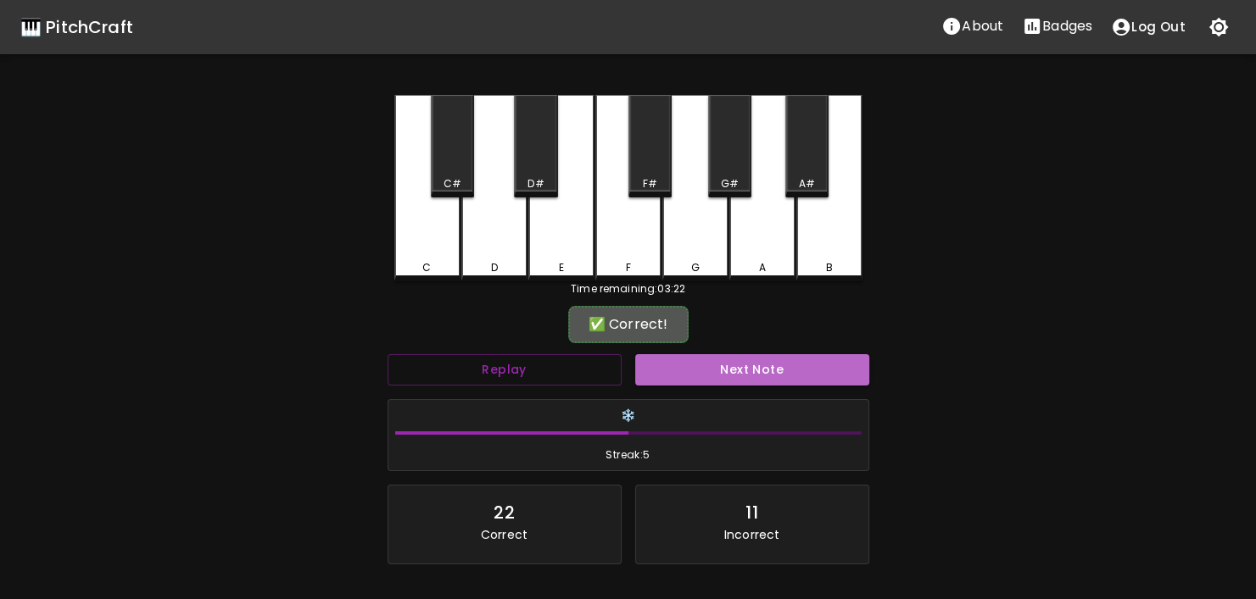
click at [803, 366] on button "Next Note" at bounding box center [752, 369] width 234 height 31
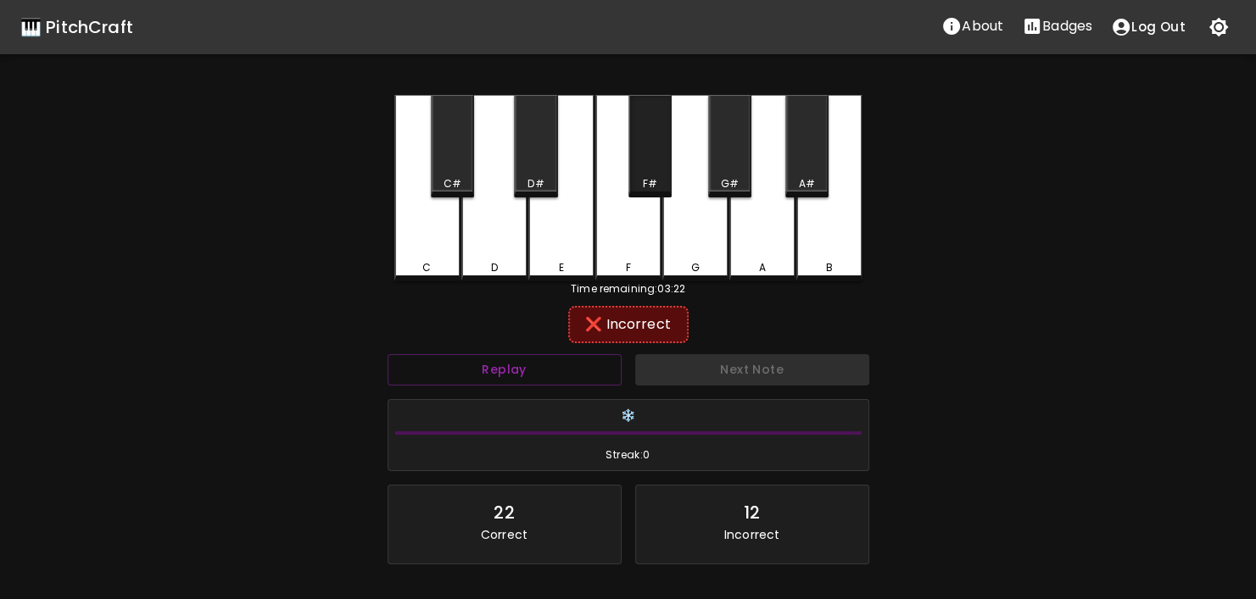
drag, startPoint x: 639, startPoint y: 174, endPoint x: 636, endPoint y: 228, distance: 54.4
click at [639, 176] on div "F#" at bounding box center [649, 146] width 43 height 103
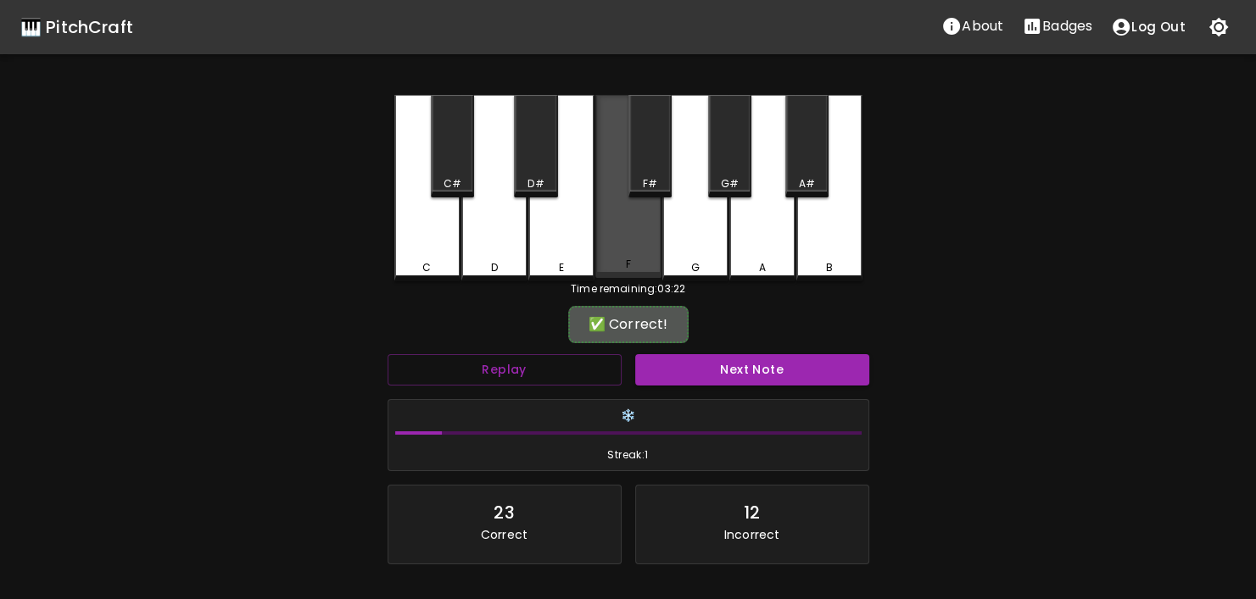
drag, startPoint x: 636, startPoint y: 228, endPoint x: 718, endPoint y: 329, distance: 130.2
click at [653, 254] on div "F" at bounding box center [628, 186] width 66 height 183
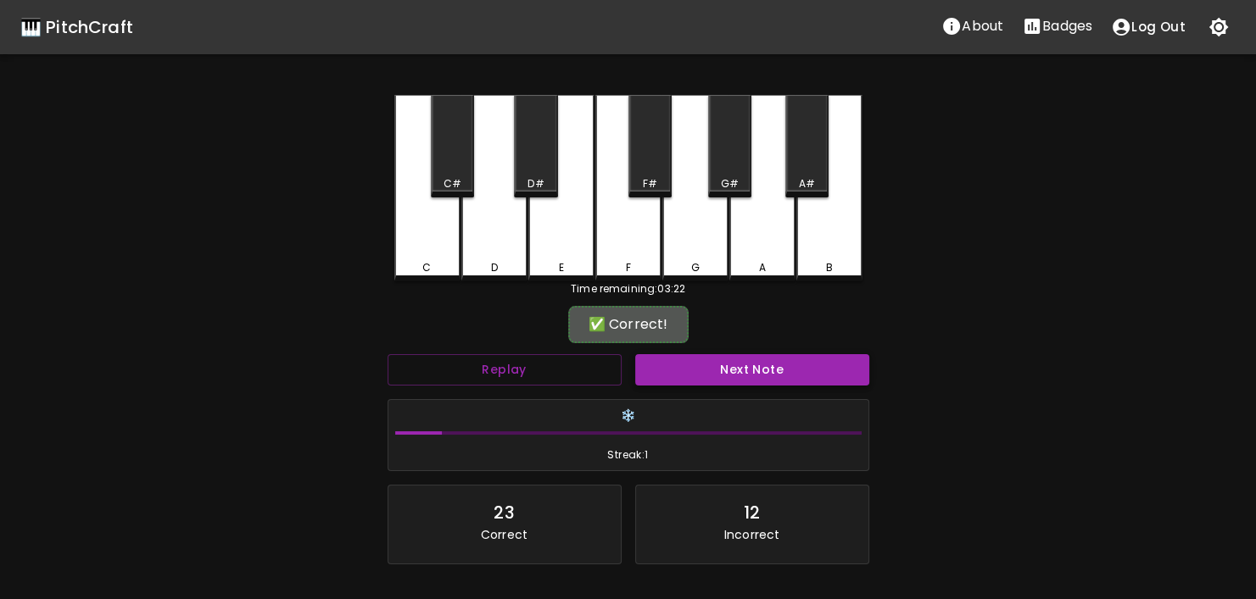
click at [737, 373] on button "Next Note" at bounding box center [752, 369] width 234 height 31
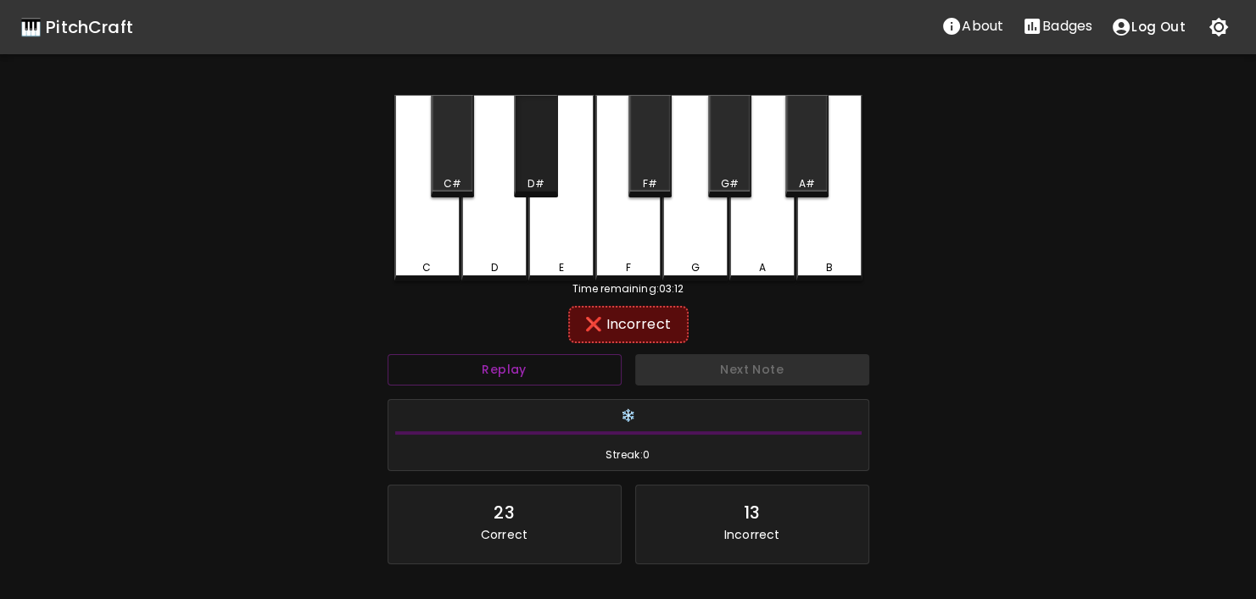
drag, startPoint x: 536, startPoint y: 157, endPoint x: 520, endPoint y: 220, distance: 64.8
click at [536, 163] on div "D#" at bounding box center [535, 146] width 43 height 103
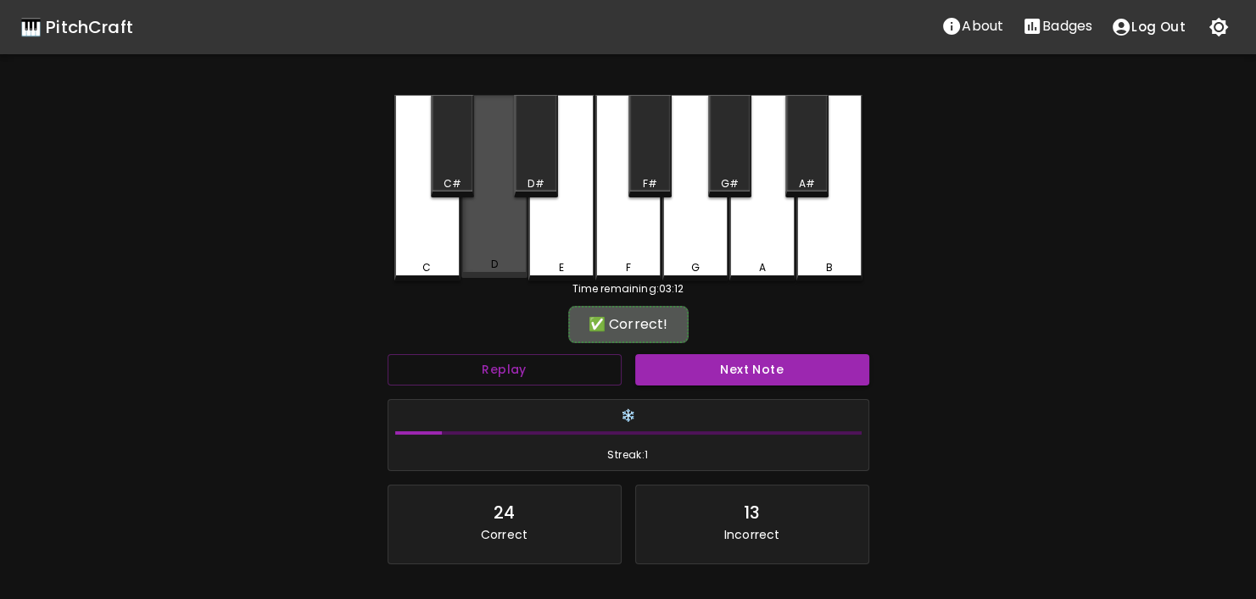
drag, startPoint x: 519, startPoint y: 225, endPoint x: 711, endPoint y: 337, distance: 223.1
click at [526, 231] on div "D" at bounding box center [494, 186] width 66 height 183
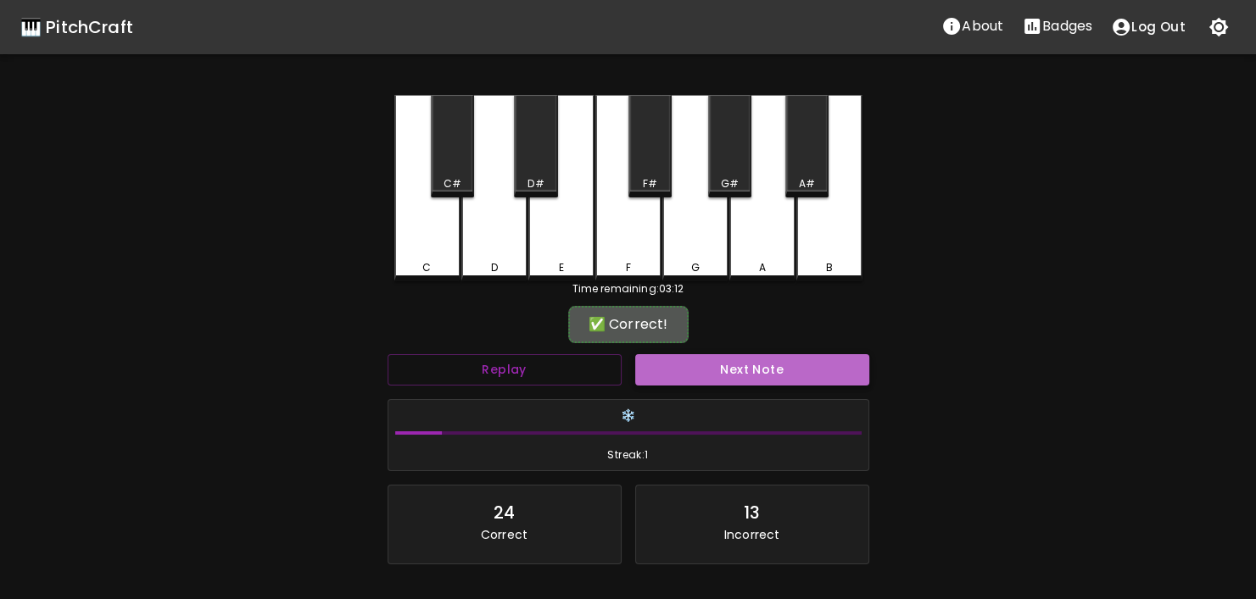
click at [747, 375] on button "Next Note" at bounding box center [752, 369] width 234 height 31
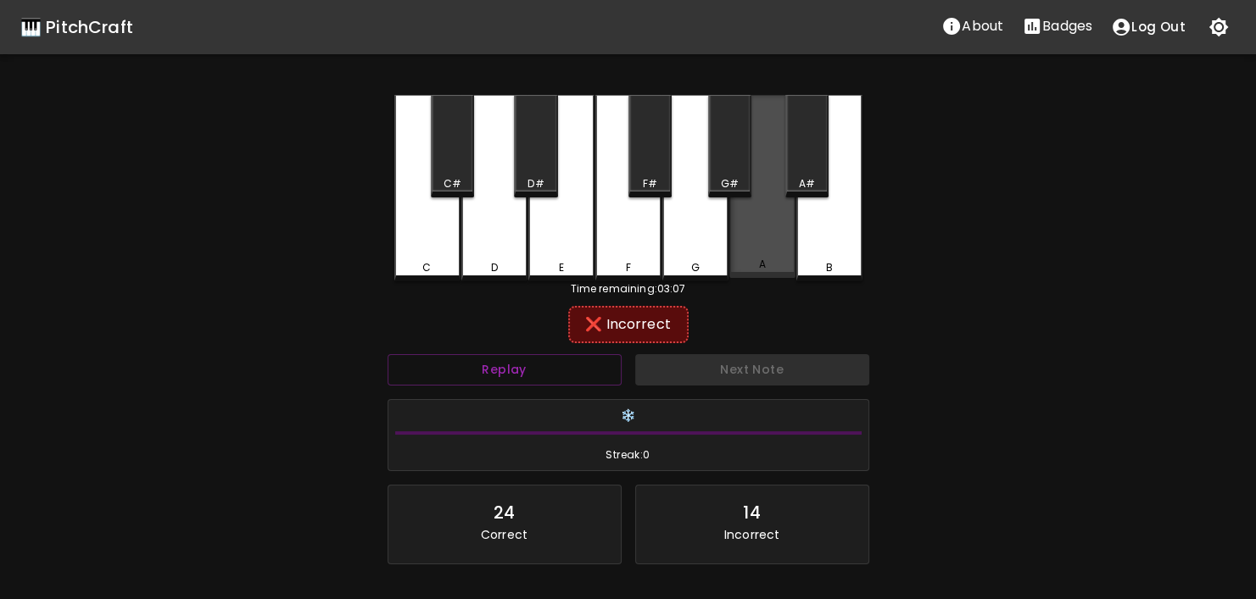
click at [777, 237] on div "A" at bounding box center [762, 186] width 66 height 183
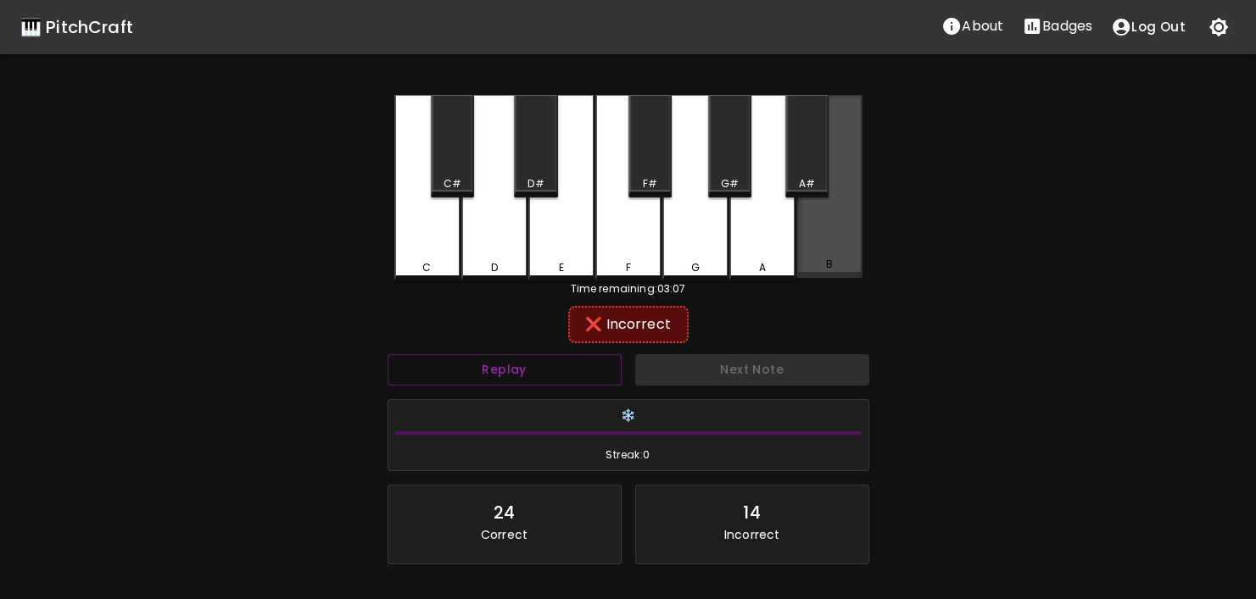
drag, startPoint x: 795, startPoint y: 237, endPoint x: 786, endPoint y: 220, distance: 18.6
click at [796, 233] on div "B" at bounding box center [829, 186] width 66 height 183
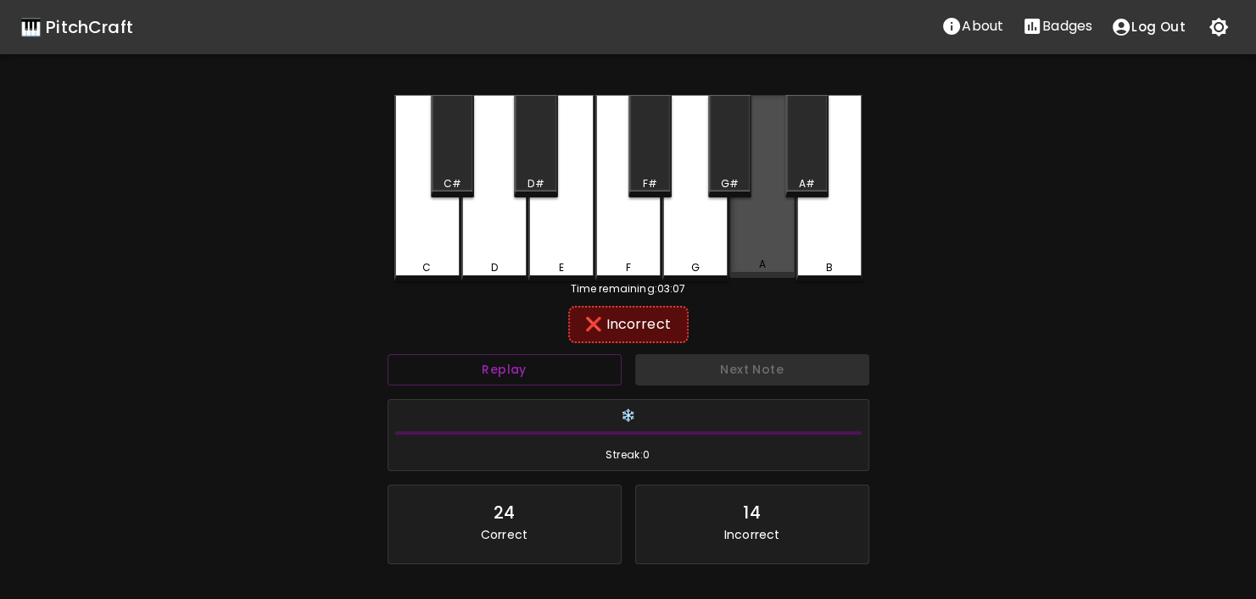
drag, startPoint x: 758, startPoint y: 239, endPoint x: 733, endPoint y: 191, distance: 54.6
click at [758, 226] on div "A" at bounding box center [762, 186] width 66 height 183
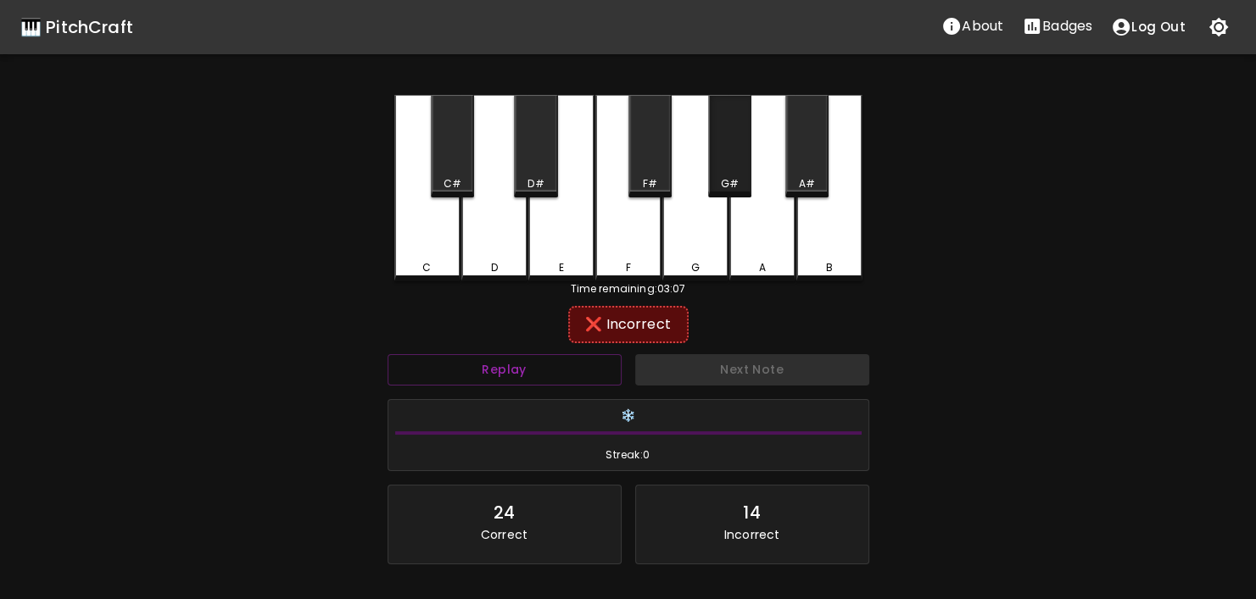
drag, startPoint x: 711, startPoint y: 182, endPoint x: 711, endPoint y: 204, distance: 22.0
click at [711, 186] on div "G#" at bounding box center [730, 183] width 40 height 15
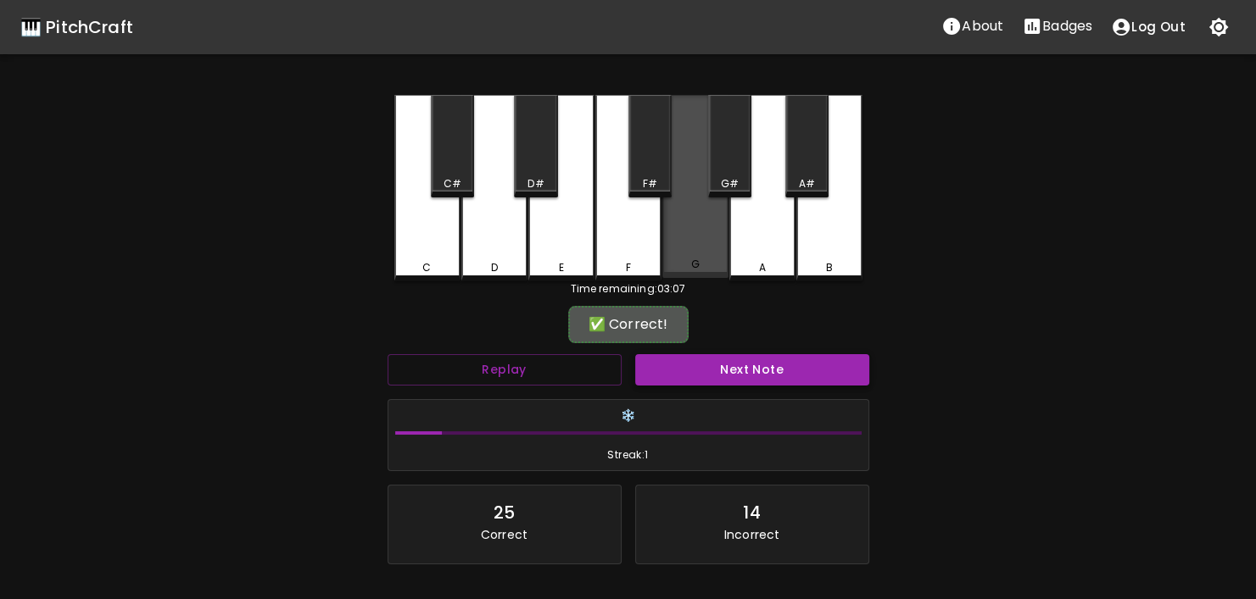
drag, startPoint x: 704, startPoint y: 251, endPoint x: 778, endPoint y: 376, distance: 144.8
click at [705, 255] on div "G" at bounding box center [695, 186] width 66 height 183
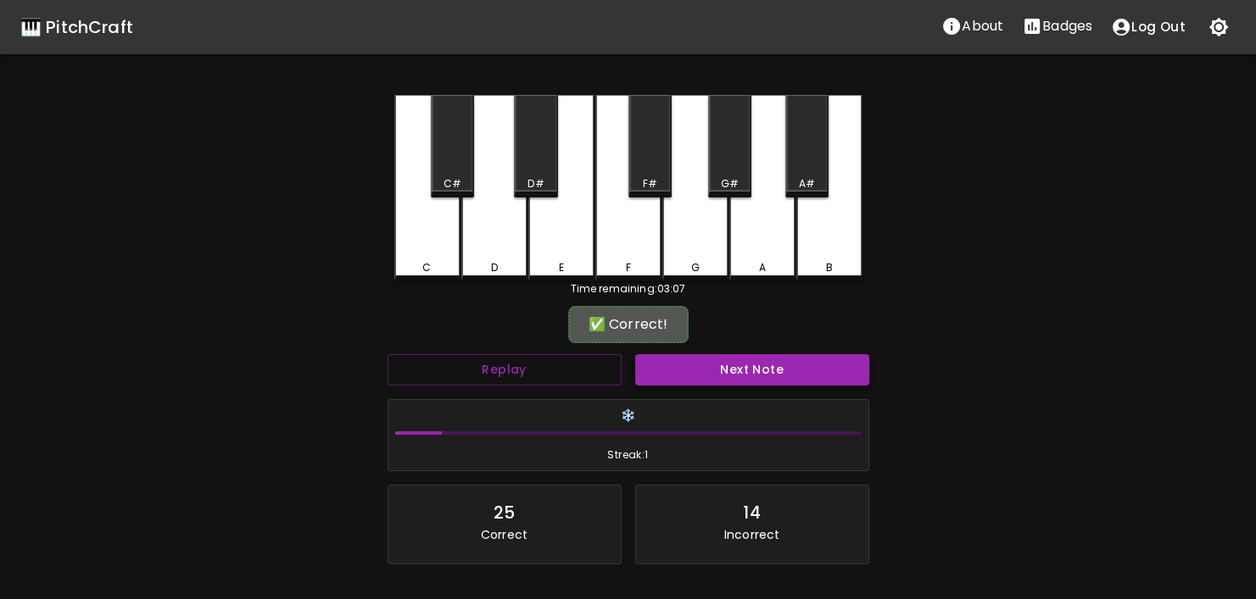
click at [766, 381] on button "Next Note" at bounding box center [752, 369] width 234 height 31
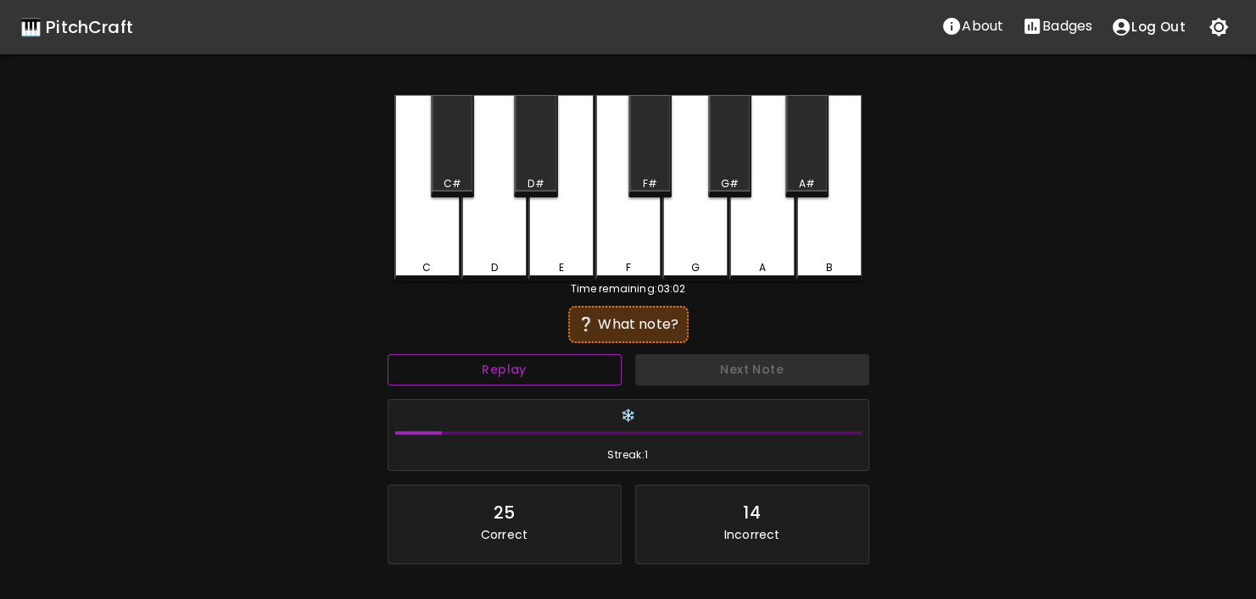
click at [568, 366] on button "Replay" at bounding box center [504, 369] width 234 height 31
click at [549, 376] on button "Replay" at bounding box center [504, 369] width 234 height 31
click at [549, 380] on button "Replay" at bounding box center [504, 369] width 234 height 31
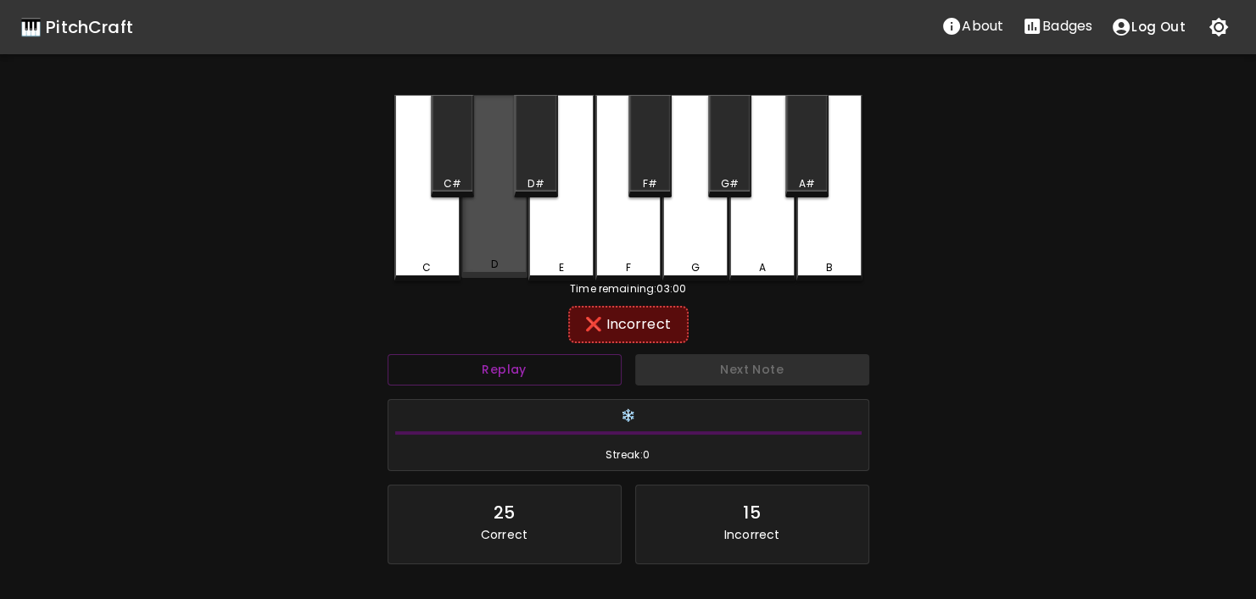
click at [486, 245] on div "D" at bounding box center [494, 186] width 66 height 183
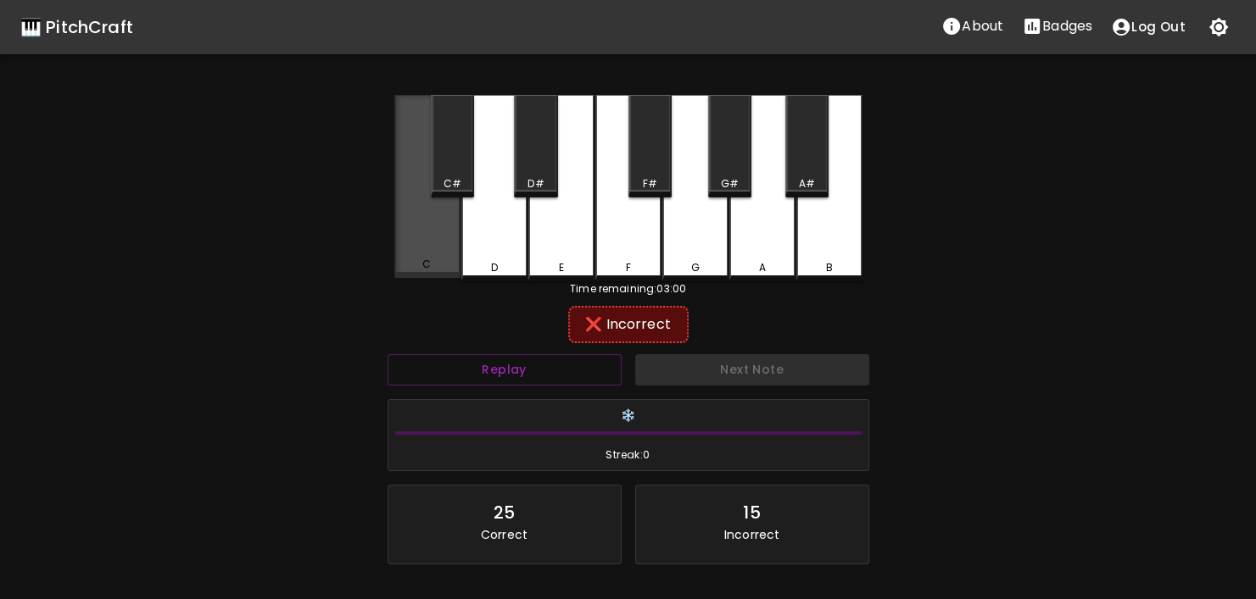
drag, startPoint x: 425, startPoint y: 259, endPoint x: 438, endPoint y: 181, distance: 78.3
click at [426, 230] on div "C" at bounding box center [427, 186] width 66 height 183
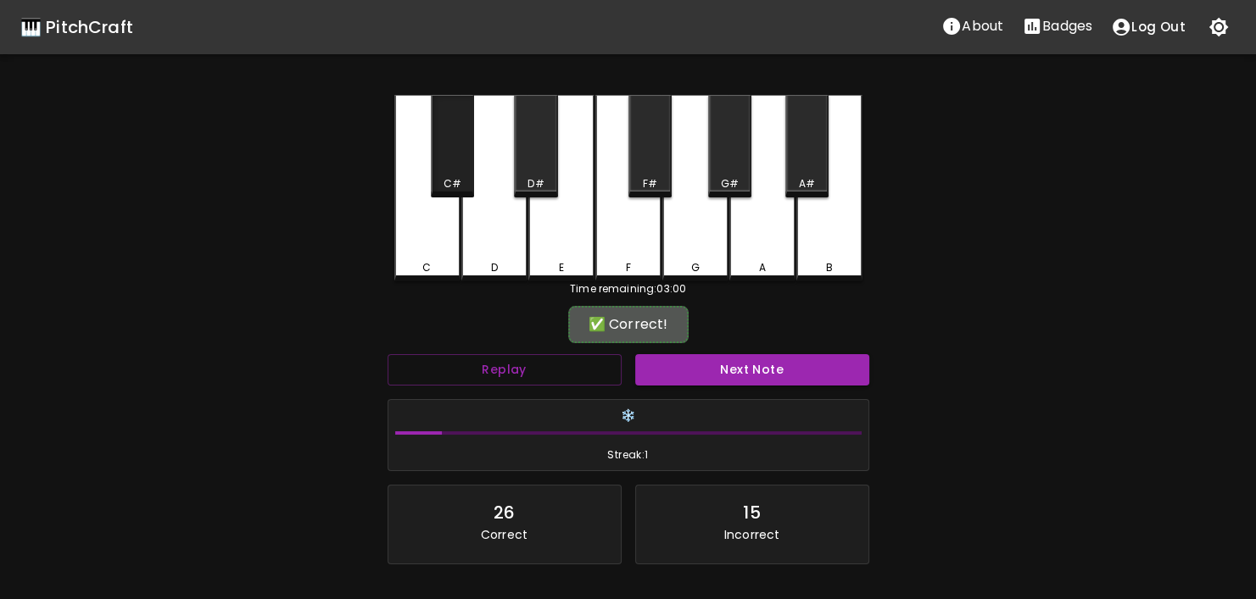
drag, startPoint x: 440, startPoint y: 179, endPoint x: 480, endPoint y: 201, distance: 45.5
click at [443, 181] on div "C#" at bounding box center [452, 183] width 40 height 15
click at [751, 380] on button "Next Note" at bounding box center [752, 369] width 234 height 31
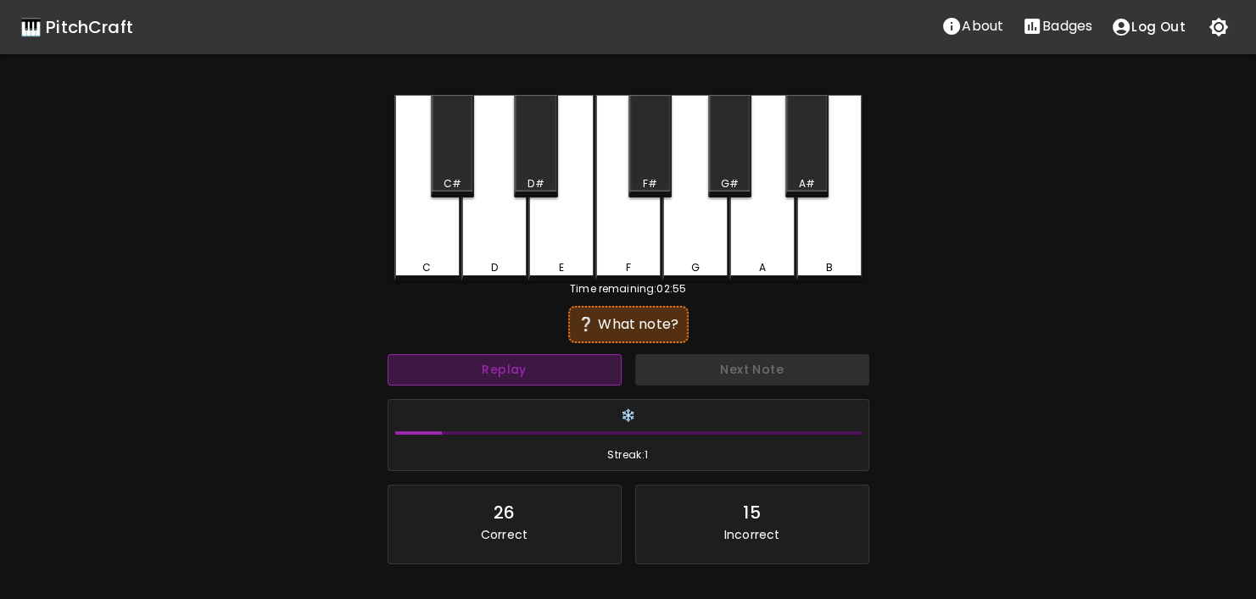
click at [531, 374] on button "Replay" at bounding box center [504, 369] width 234 height 31
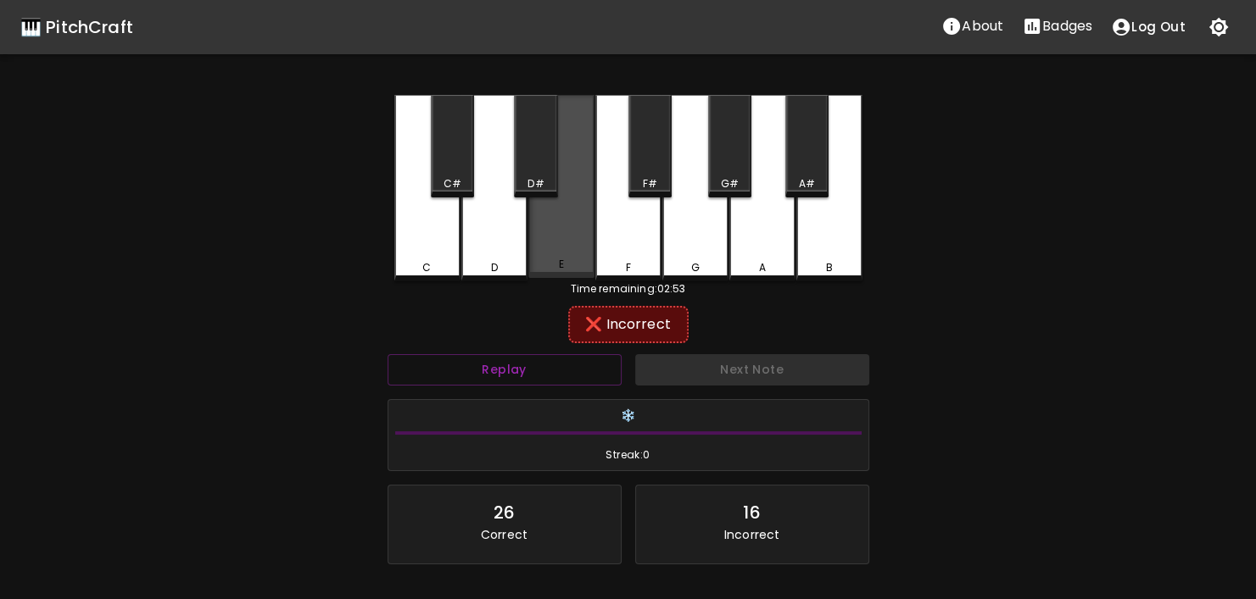
click at [546, 202] on div "E" at bounding box center [561, 186] width 66 height 183
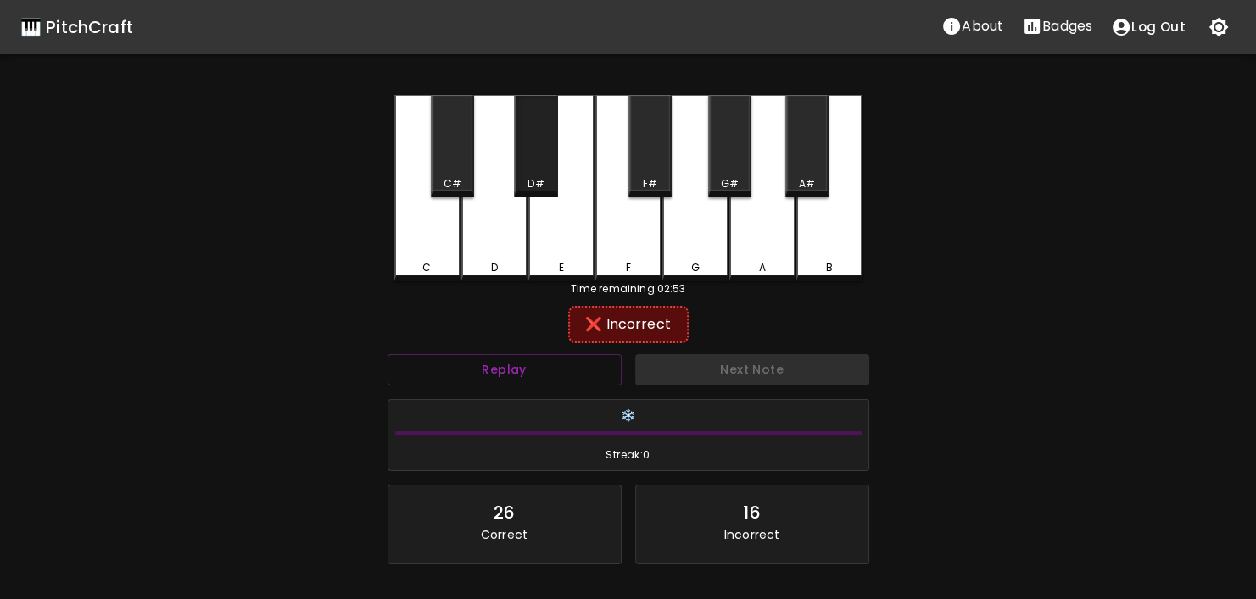
click at [543, 182] on div "D#" at bounding box center [535, 183] width 16 height 15
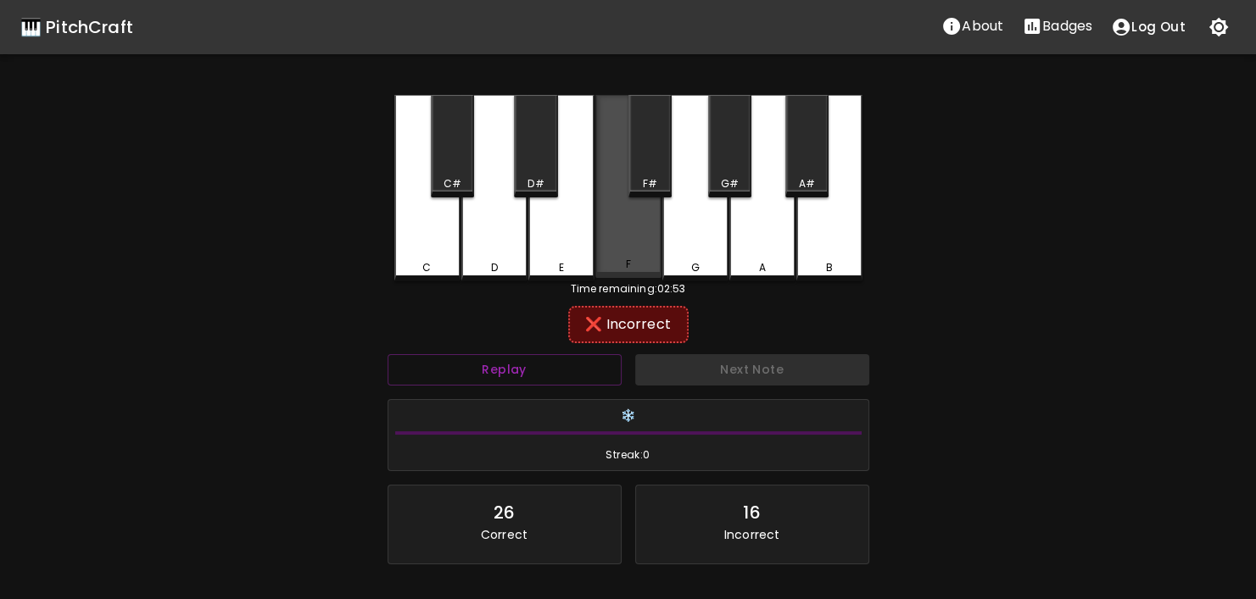
click at [627, 237] on div "F" at bounding box center [628, 186] width 66 height 183
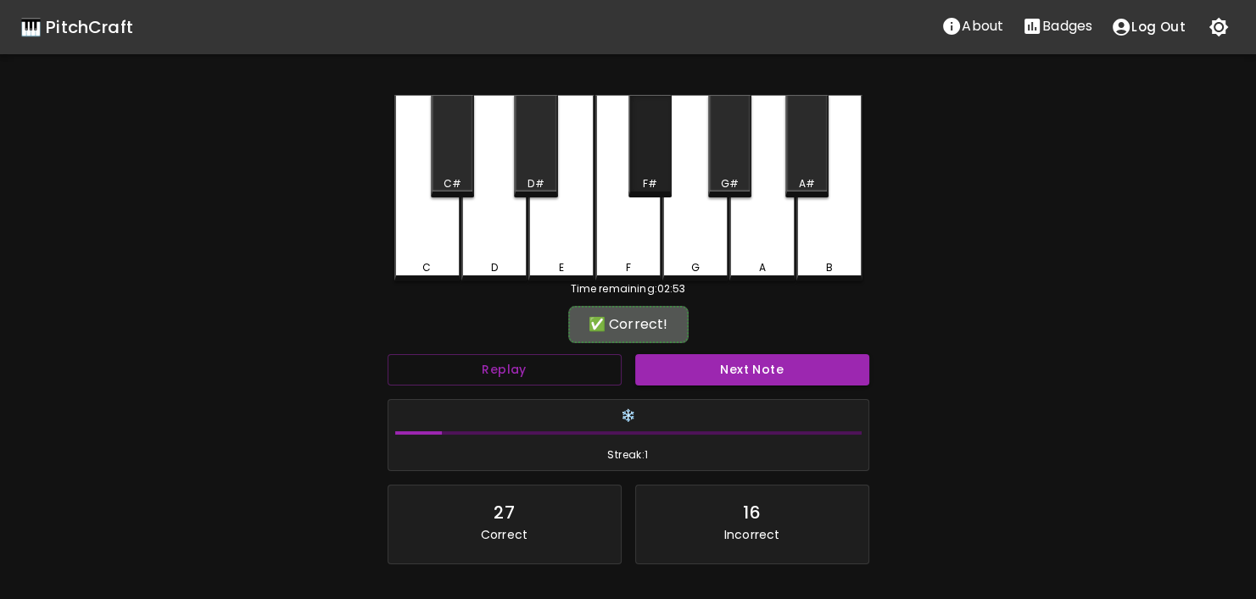
click at [636, 187] on div "F#" at bounding box center [650, 183] width 40 height 15
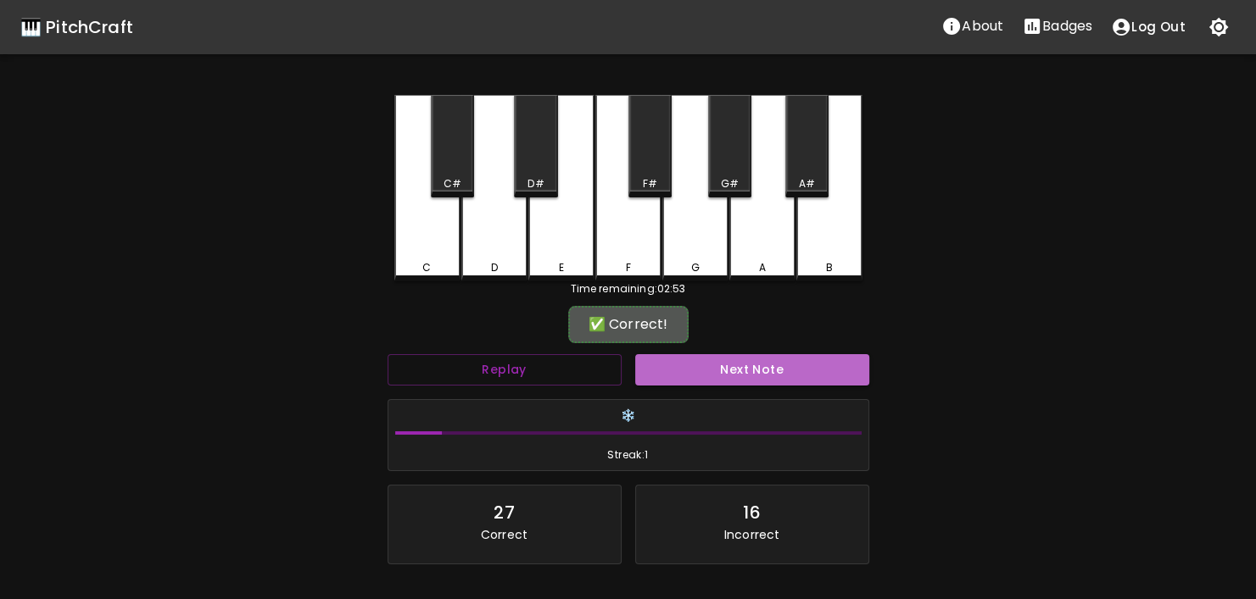
click at [750, 376] on button "Next Note" at bounding box center [752, 369] width 234 height 31
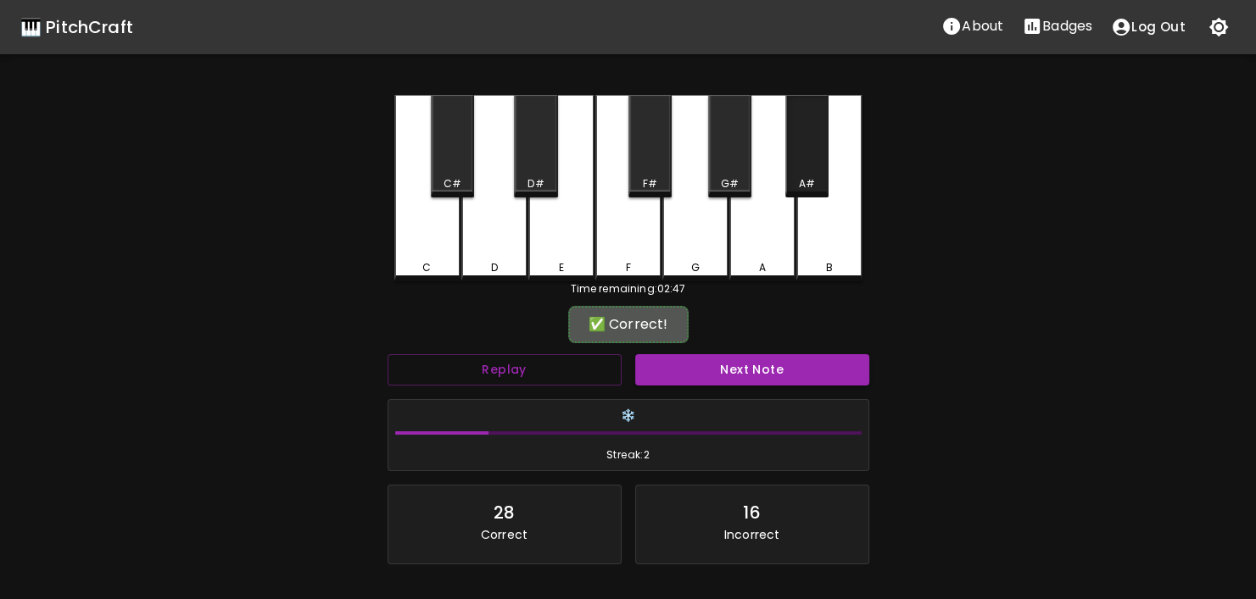
drag, startPoint x: 800, startPoint y: 181, endPoint x: 804, endPoint y: 344, distance: 163.7
click at [800, 192] on div "A#" at bounding box center [806, 146] width 43 height 103
drag, startPoint x: 783, startPoint y: 394, endPoint x: 780, endPoint y: 386, distance: 9.1
click at [783, 394] on div "❄️ Streak: 2" at bounding box center [628, 436] width 495 height 86
click at [776, 376] on button "Next Note" at bounding box center [752, 369] width 234 height 31
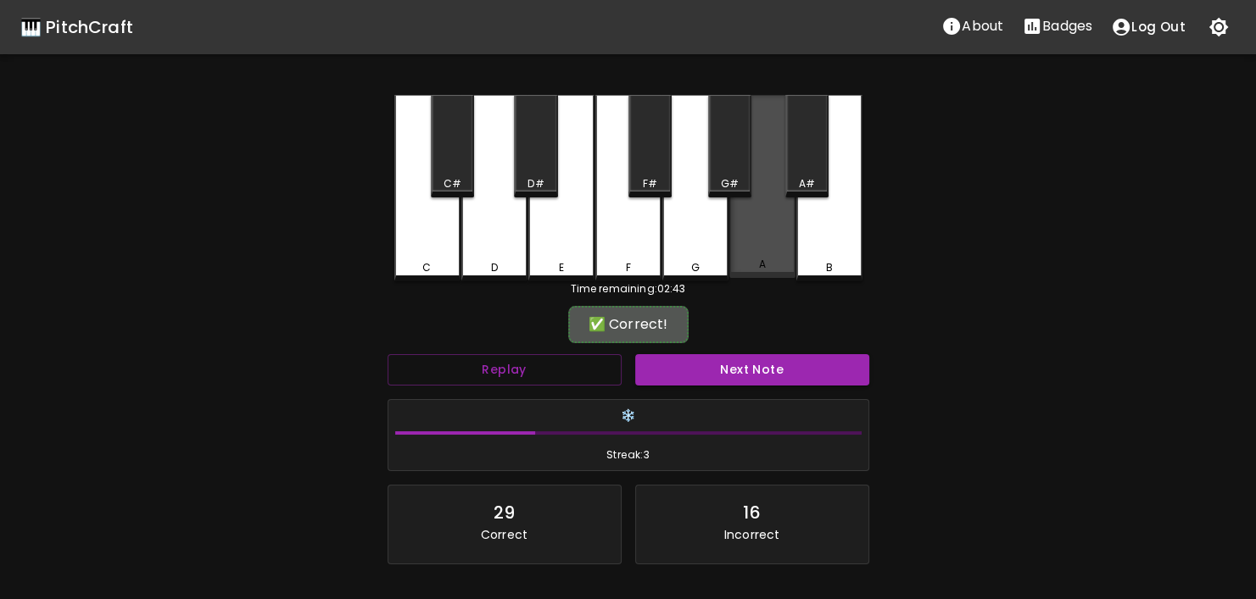
drag, startPoint x: 750, startPoint y: 226, endPoint x: 753, endPoint y: 248, distance: 22.2
click at [750, 232] on div "A" at bounding box center [762, 186] width 66 height 183
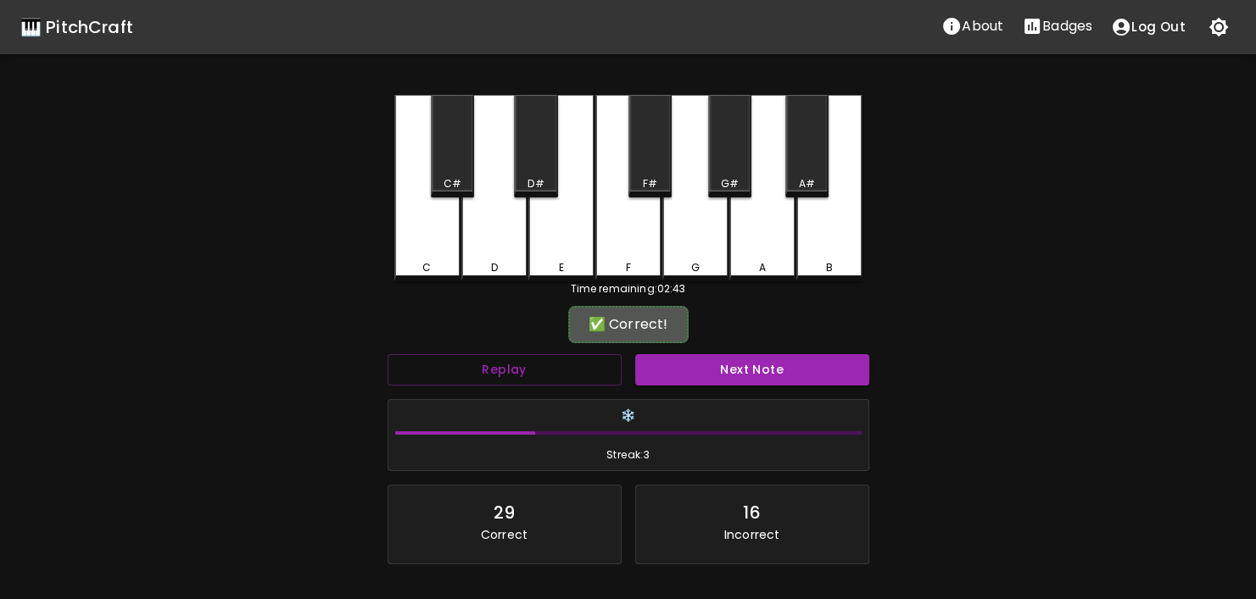
click at [774, 372] on button "Next Note" at bounding box center [752, 369] width 234 height 31
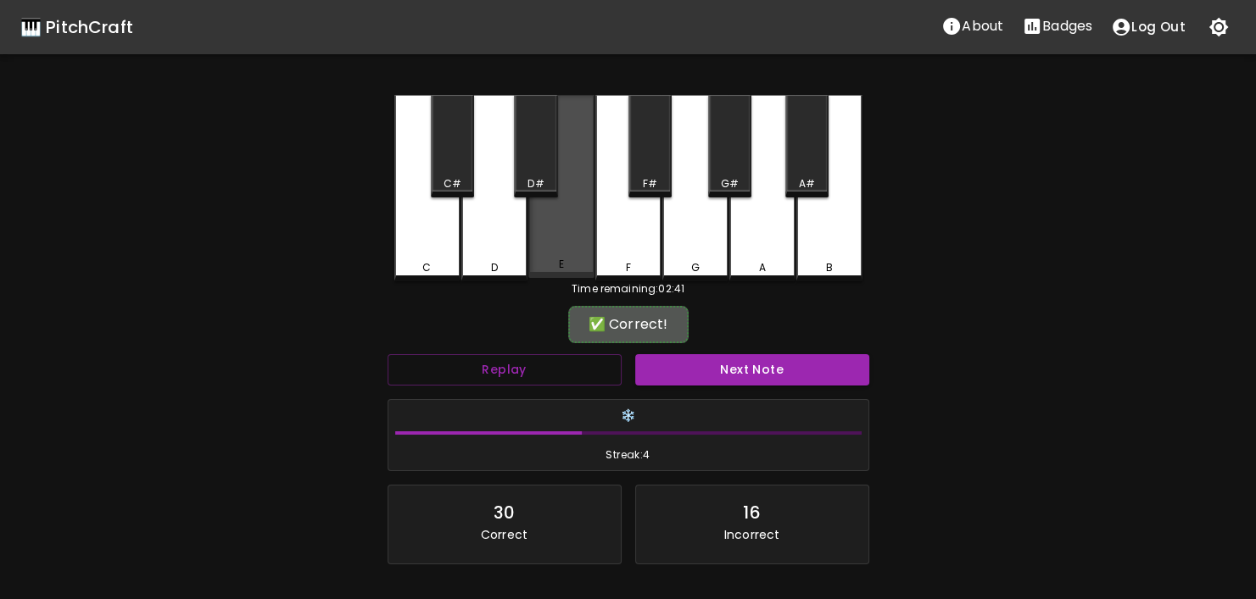
click at [559, 223] on div "E" at bounding box center [561, 186] width 66 height 183
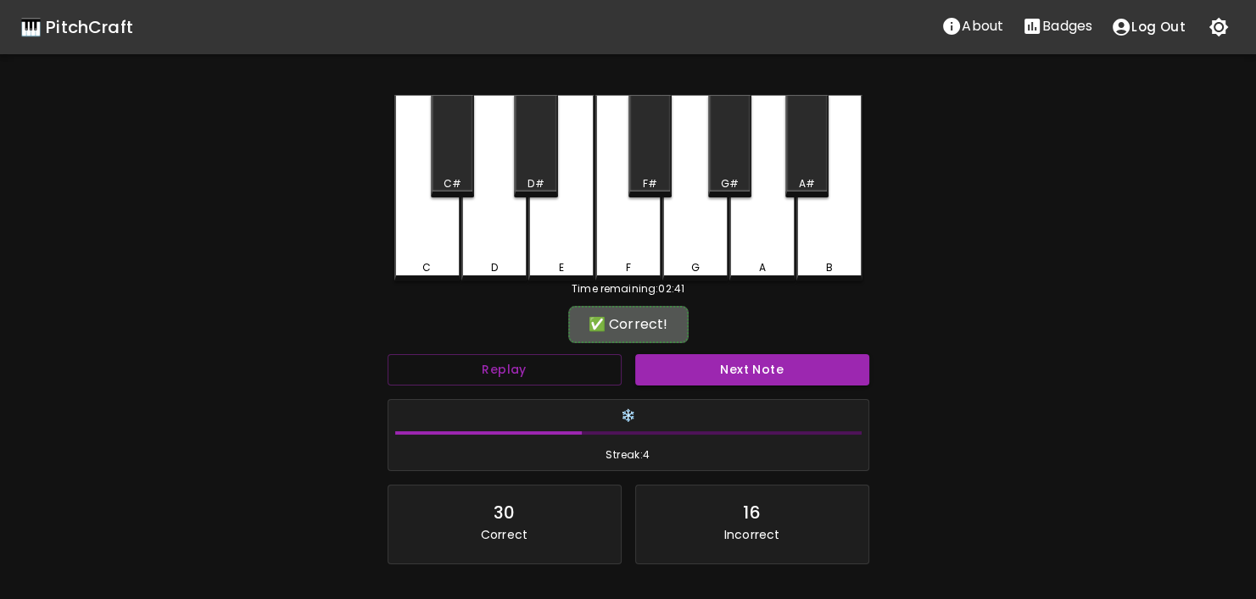
click at [749, 386] on div "Next Note" at bounding box center [752, 370] width 248 height 45
click at [745, 374] on button "Next Note" at bounding box center [752, 369] width 234 height 31
drag, startPoint x: 442, startPoint y: 159, endPoint x: 672, endPoint y: 370, distance: 311.5
click at [443, 160] on div "C#" at bounding box center [452, 146] width 43 height 103
click at [684, 371] on button "Next Note" at bounding box center [752, 369] width 234 height 31
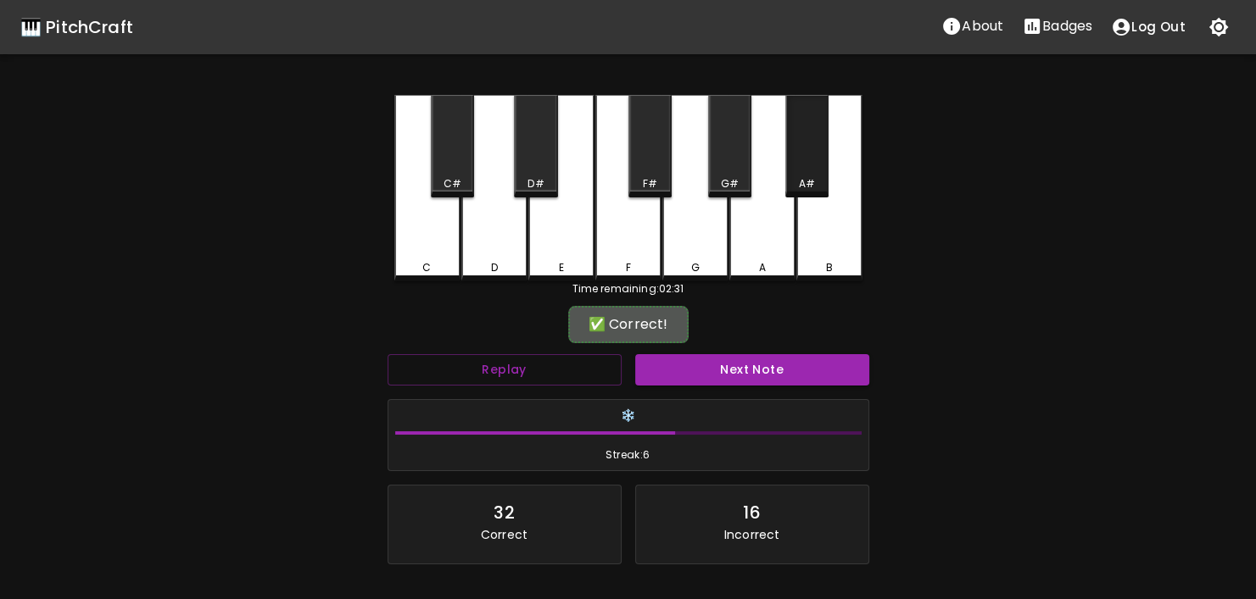
drag, startPoint x: 799, startPoint y: 174, endPoint x: 784, endPoint y: 329, distance: 155.8
click at [799, 176] on div "A#" at bounding box center [806, 146] width 43 height 103
click at [730, 376] on button "Next Note" at bounding box center [752, 369] width 234 height 31
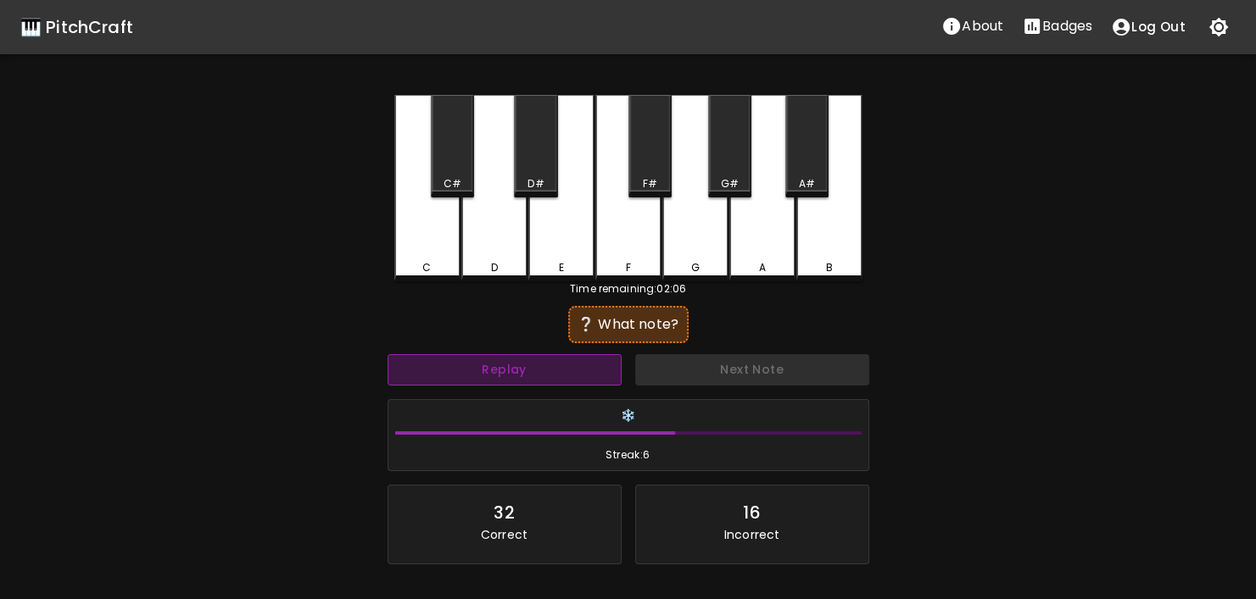
click at [484, 367] on button "Replay" at bounding box center [504, 369] width 234 height 31
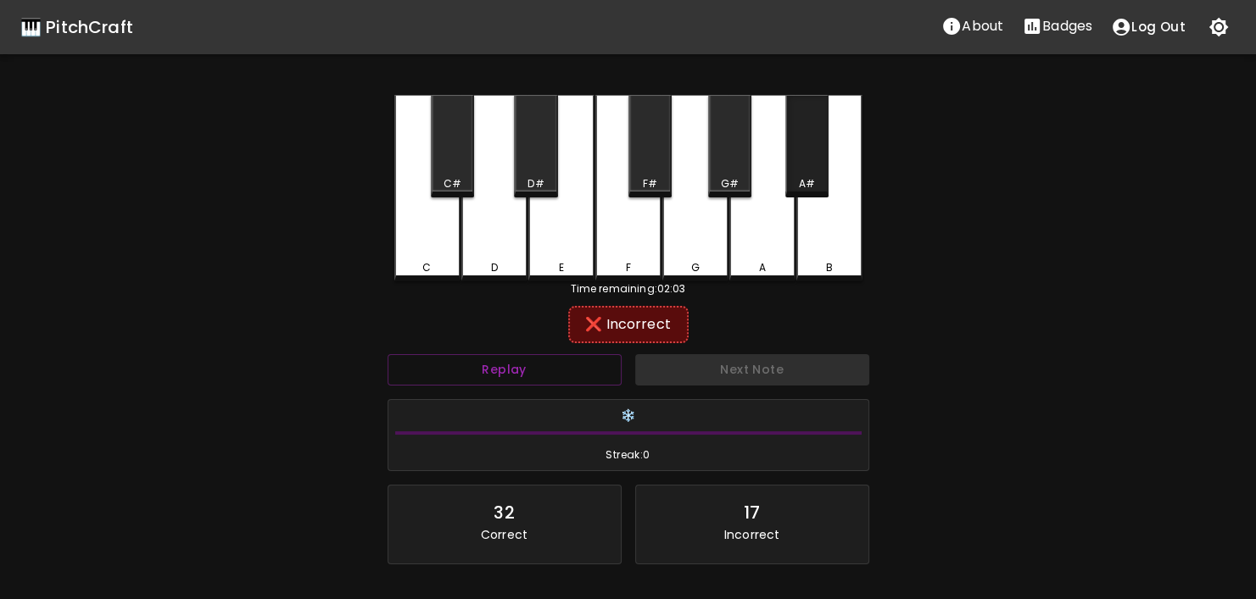
click at [810, 179] on div "A#" at bounding box center [807, 183] width 16 height 15
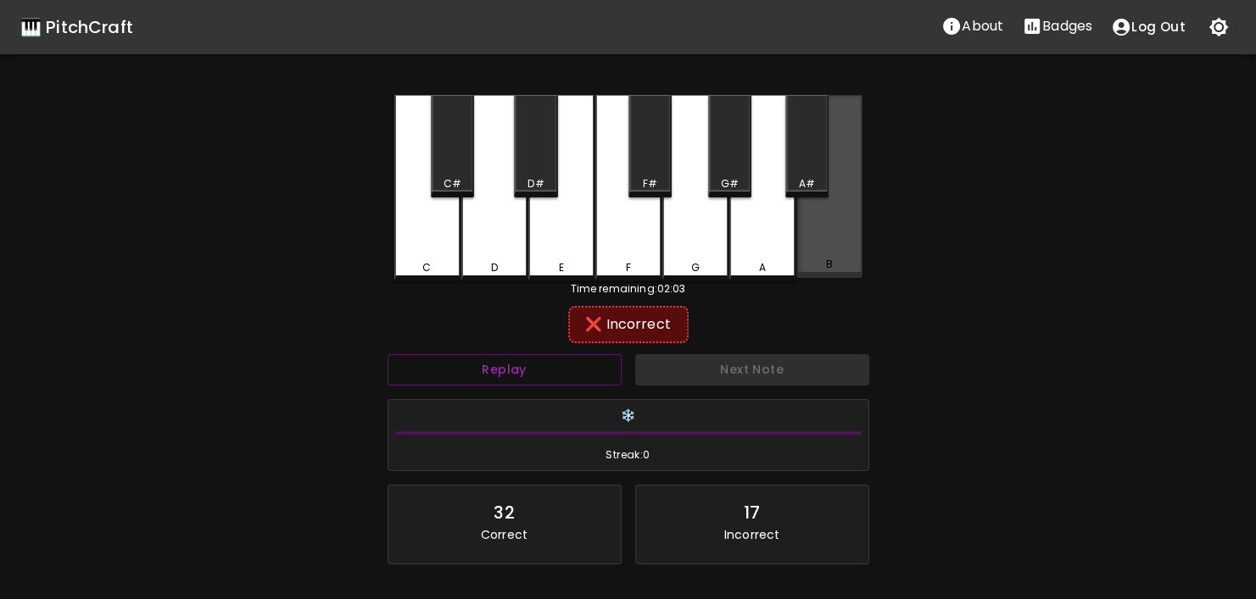
click at [814, 221] on div "B" at bounding box center [829, 186] width 66 height 183
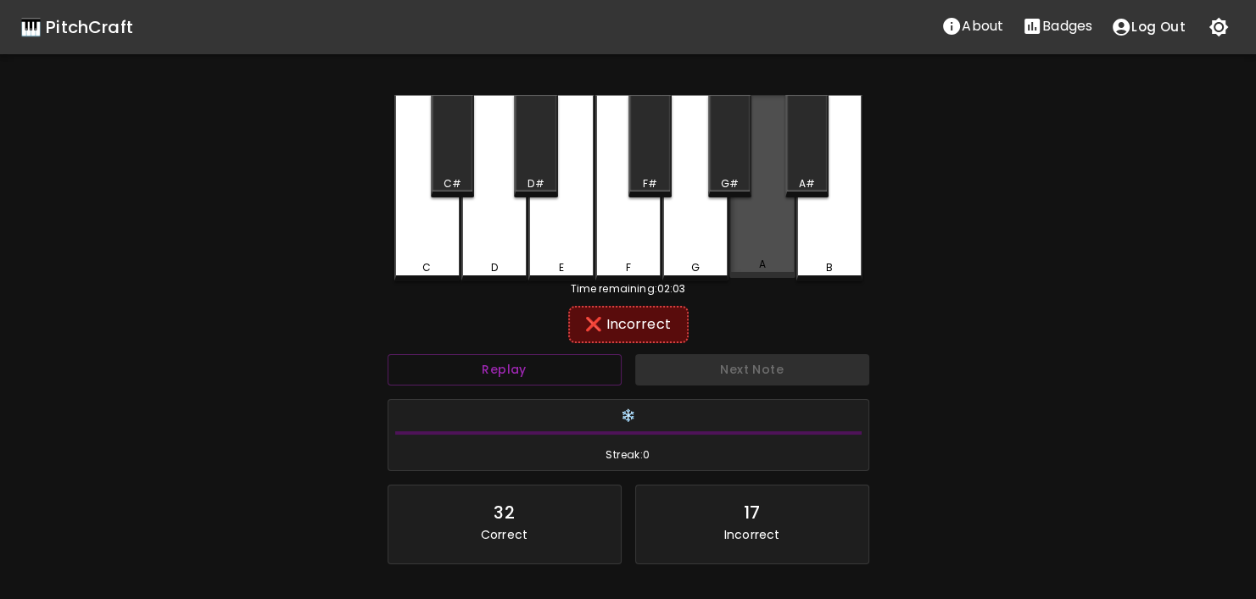
click at [747, 246] on div "A" at bounding box center [762, 186] width 66 height 183
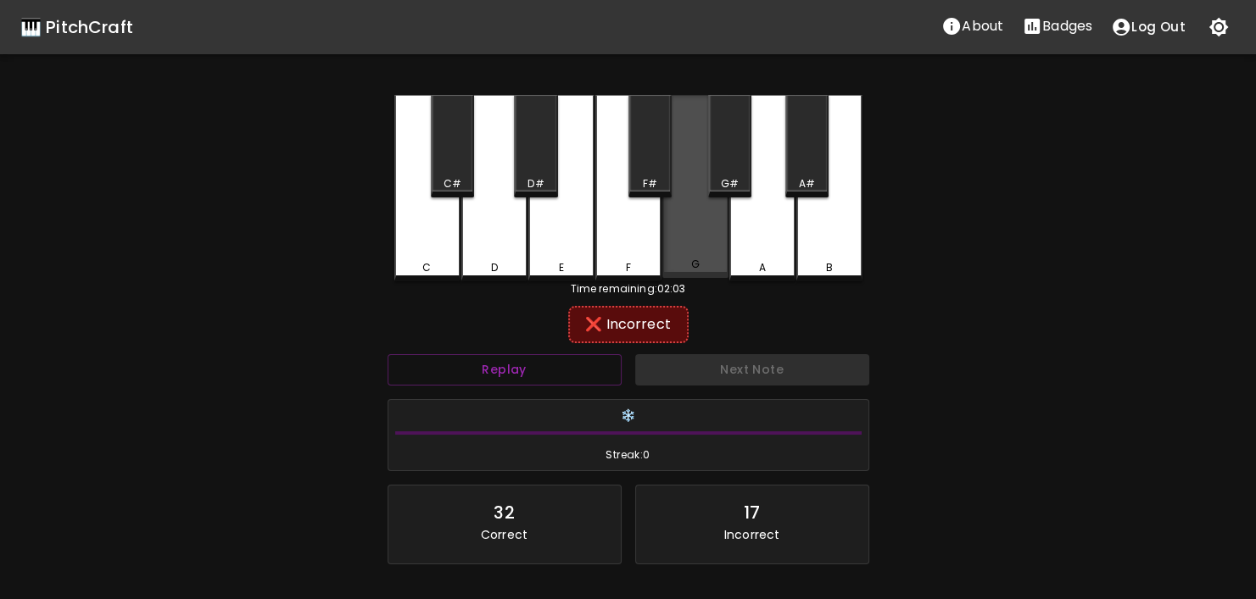
drag, startPoint x: 679, startPoint y: 260, endPoint x: 700, endPoint y: 186, distance: 77.6
click at [680, 257] on div "G" at bounding box center [695, 264] width 63 height 15
click at [701, 183] on div "G" at bounding box center [695, 186] width 66 height 183
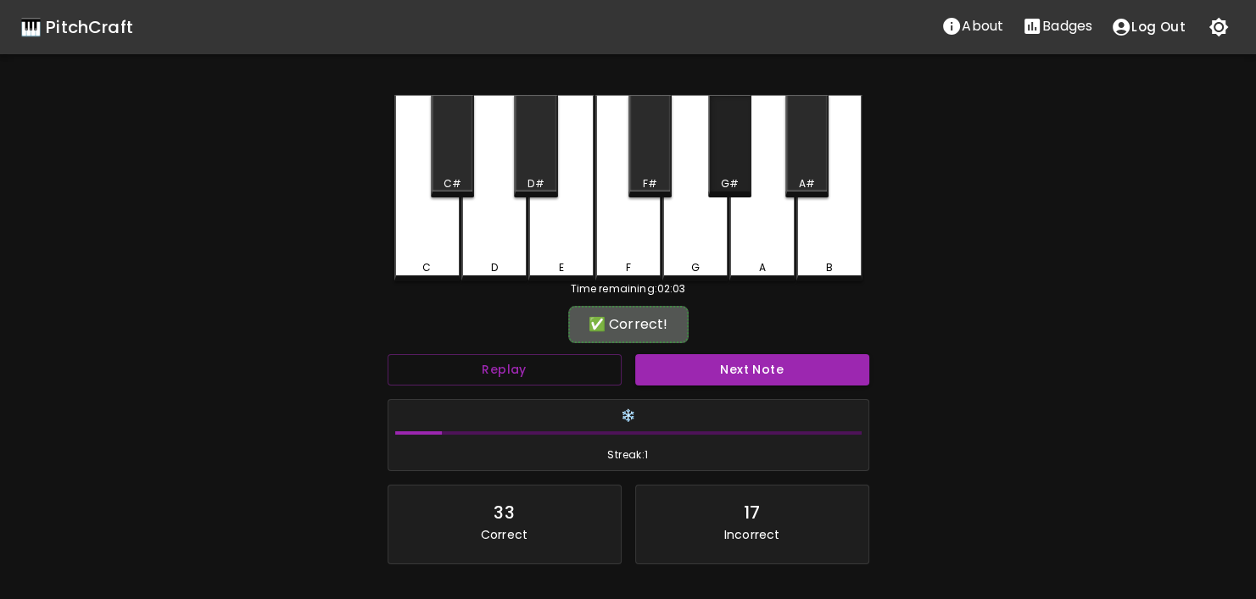
click at [742, 164] on div "G#" at bounding box center [729, 146] width 43 height 103
click at [715, 365] on button "Next Note" at bounding box center [752, 369] width 234 height 31
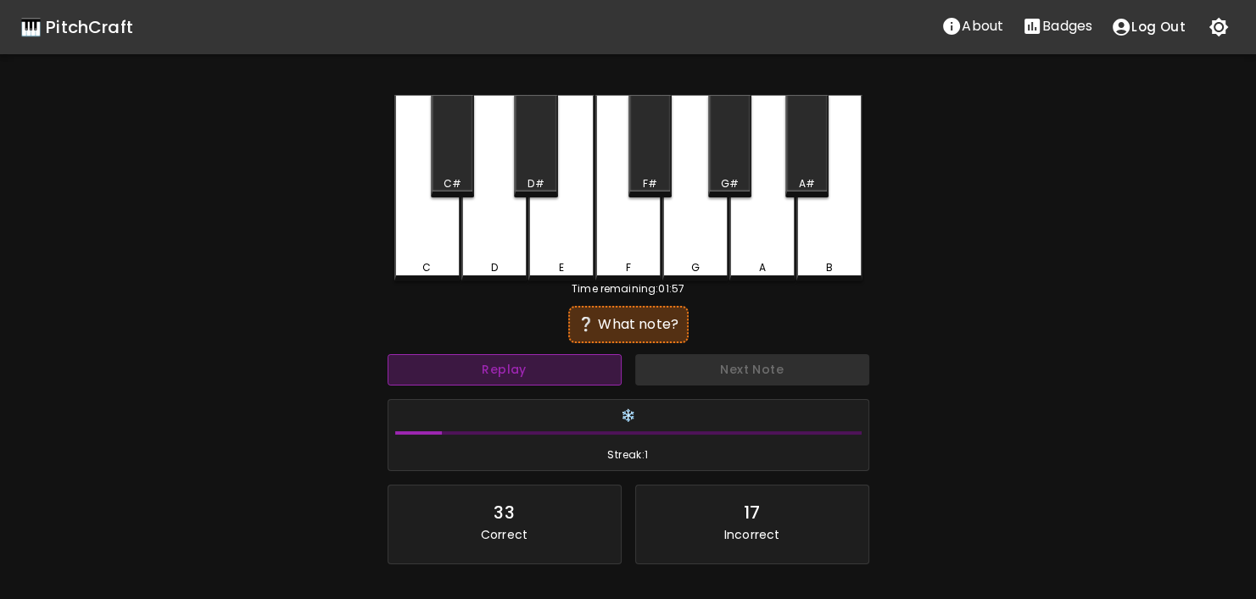
click at [448, 365] on button "Replay" at bounding box center [504, 369] width 234 height 31
click at [448, 366] on button "Replay" at bounding box center [504, 369] width 234 height 31
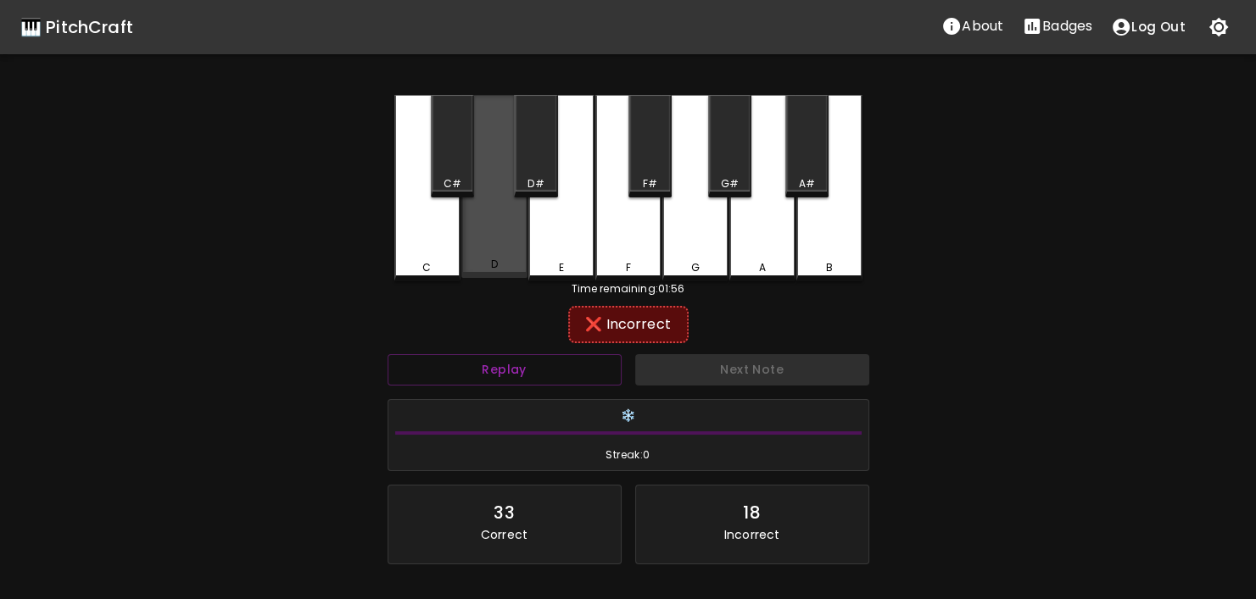
click at [483, 245] on div "D" at bounding box center [494, 186] width 66 height 183
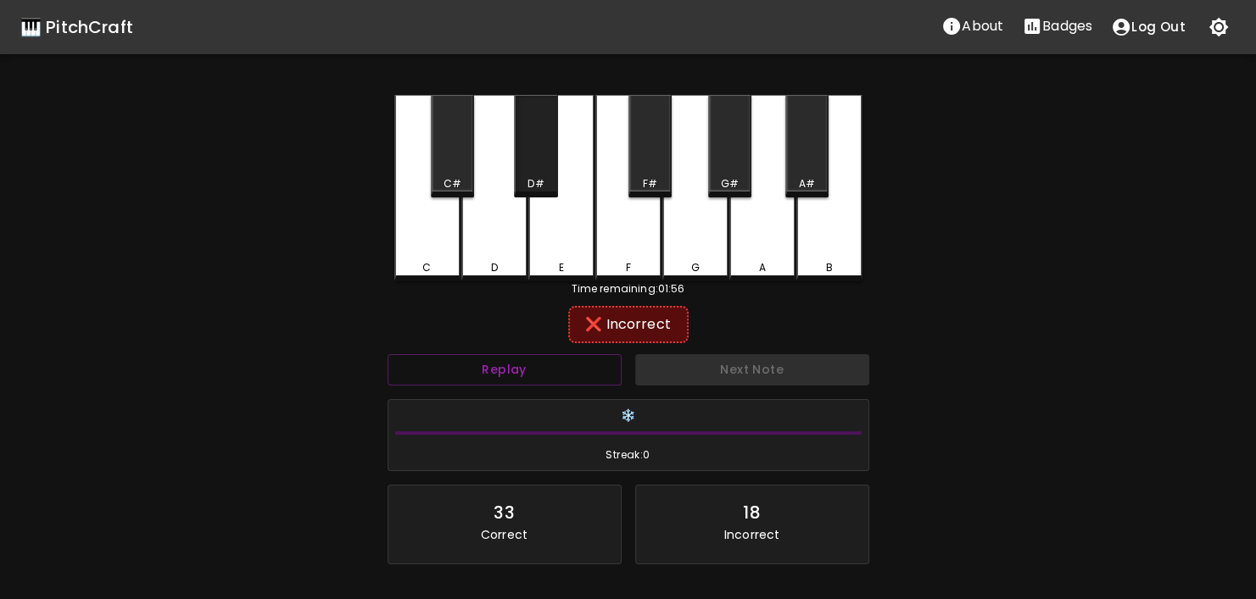
click at [521, 187] on div "D#" at bounding box center [536, 183] width 40 height 15
click at [456, 182] on div "C#" at bounding box center [452, 183] width 18 height 15
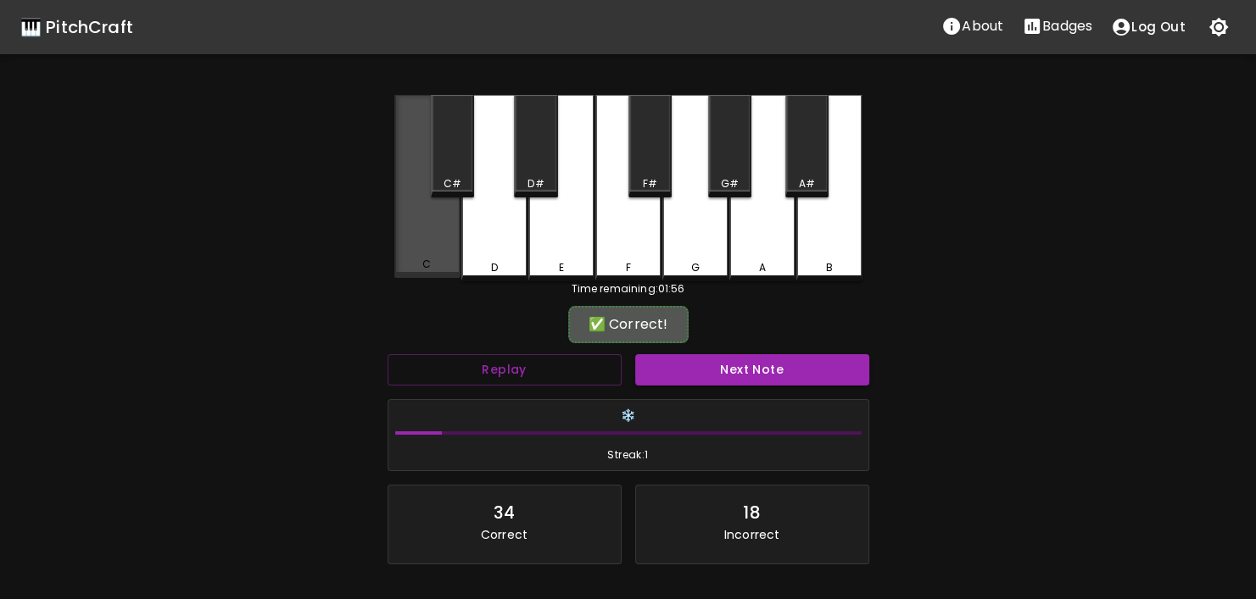
click at [450, 230] on div "C" at bounding box center [427, 186] width 66 height 183
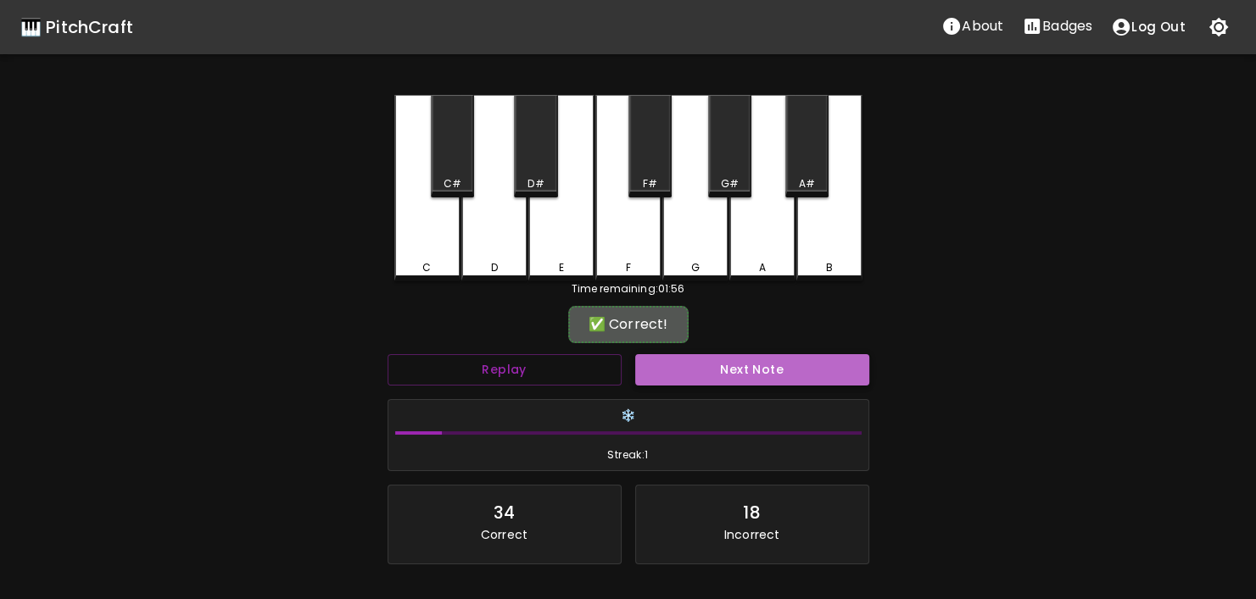
click at [728, 380] on button "Next Note" at bounding box center [752, 369] width 234 height 31
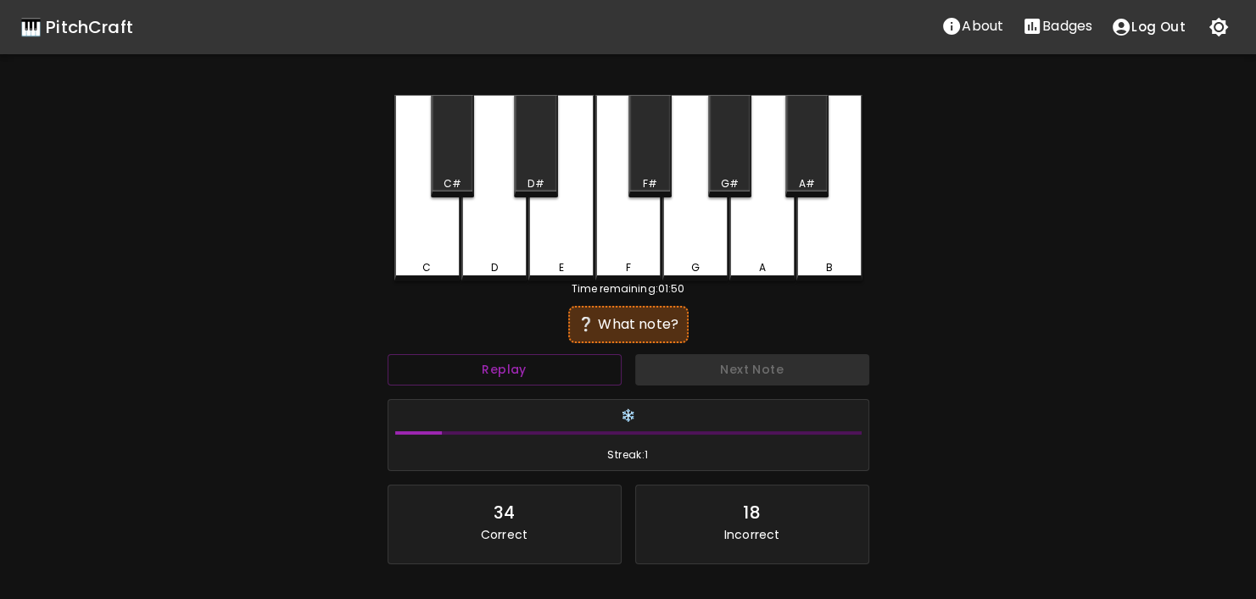
click at [541, 386] on div "Replay" at bounding box center [505, 370] width 248 height 45
click at [539, 370] on button "Replay" at bounding box center [504, 369] width 234 height 31
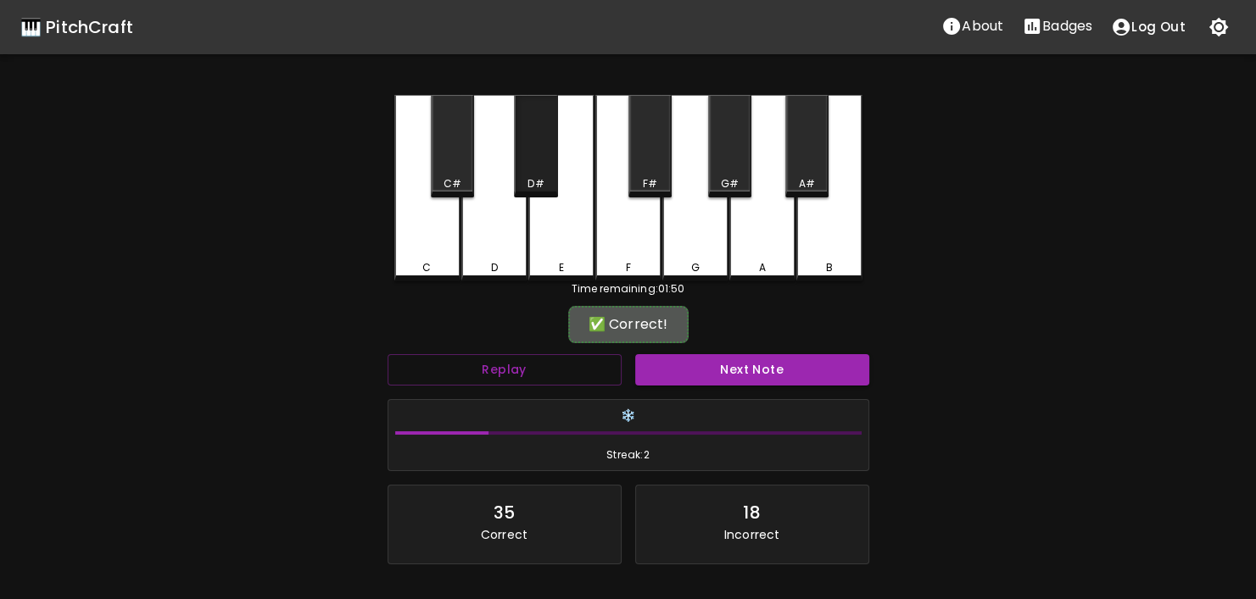
click at [538, 182] on div "D#" at bounding box center [535, 183] width 16 height 15
click at [723, 364] on button "Next Note" at bounding box center [752, 369] width 234 height 31
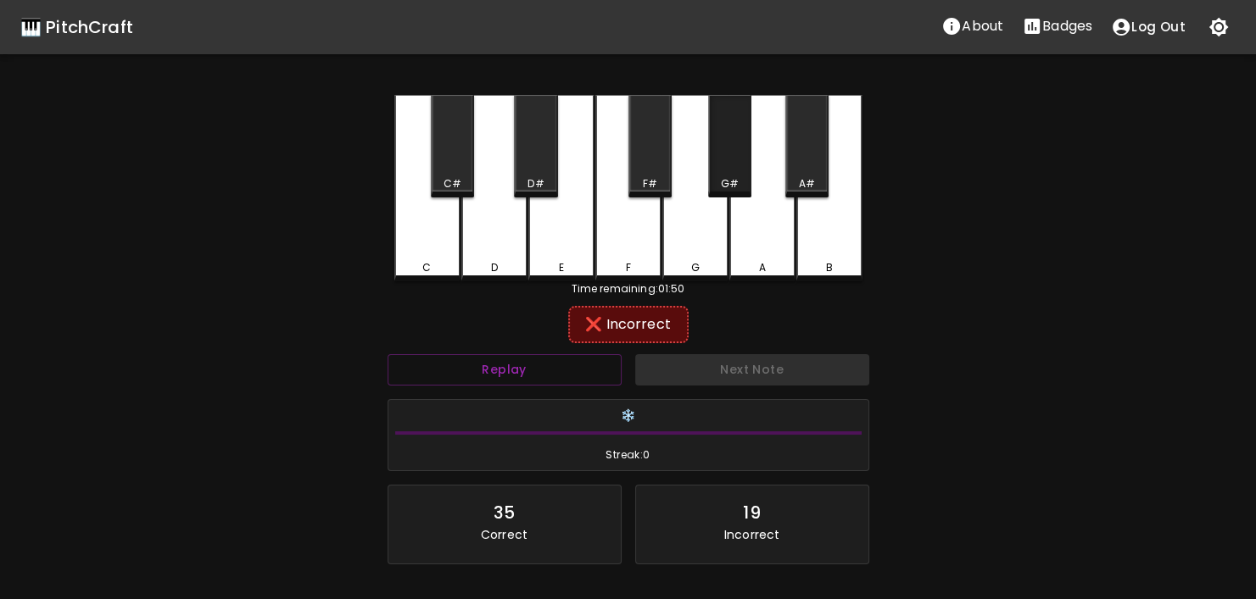
click at [733, 187] on div "G#" at bounding box center [730, 183] width 18 height 15
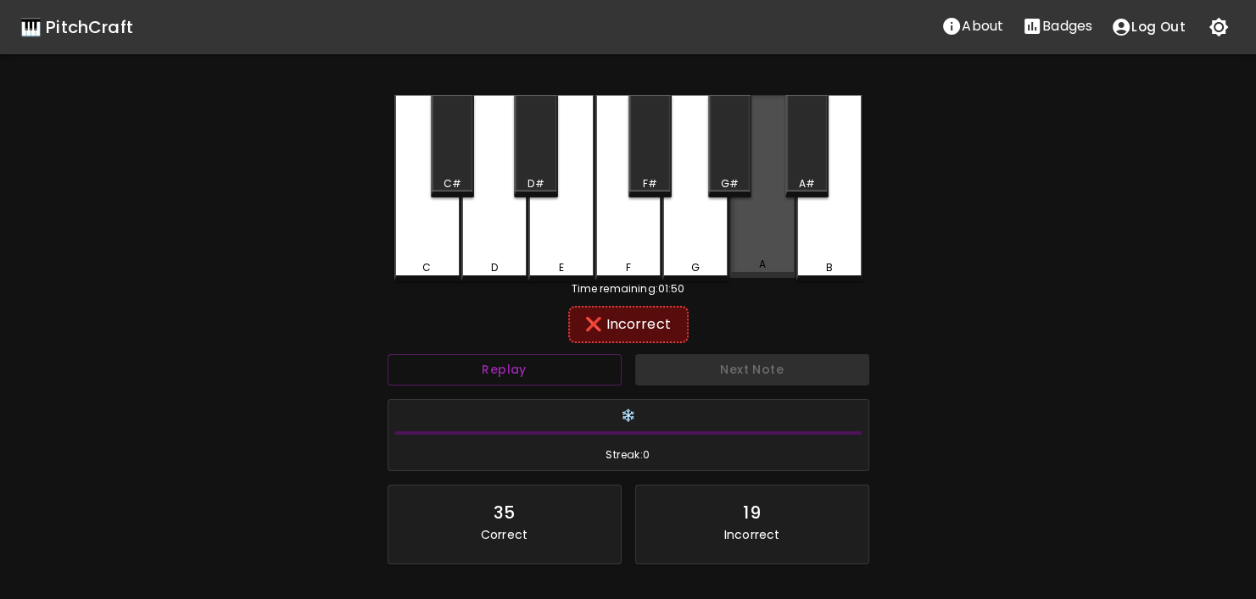
click at [750, 238] on div "A" at bounding box center [762, 186] width 66 height 183
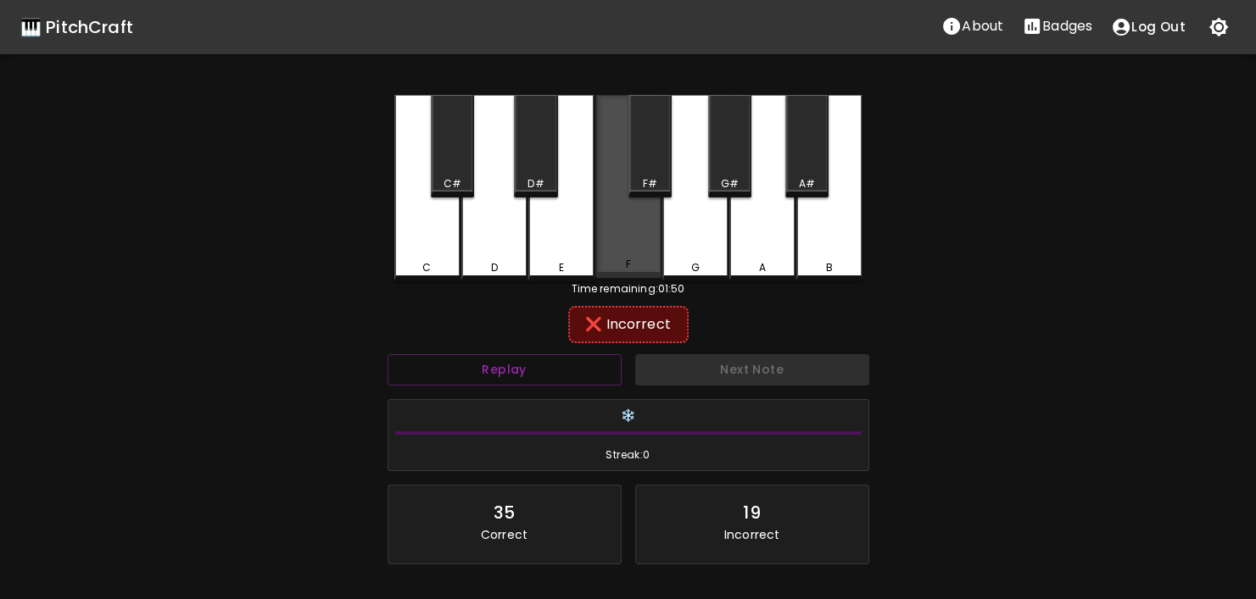
drag, startPoint x: 614, startPoint y: 237, endPoint x: 633, endPoint y: 179, distance: 60.9
click at [616, 226] on div "F" at bounding box center [628, 186] width 66 height 183
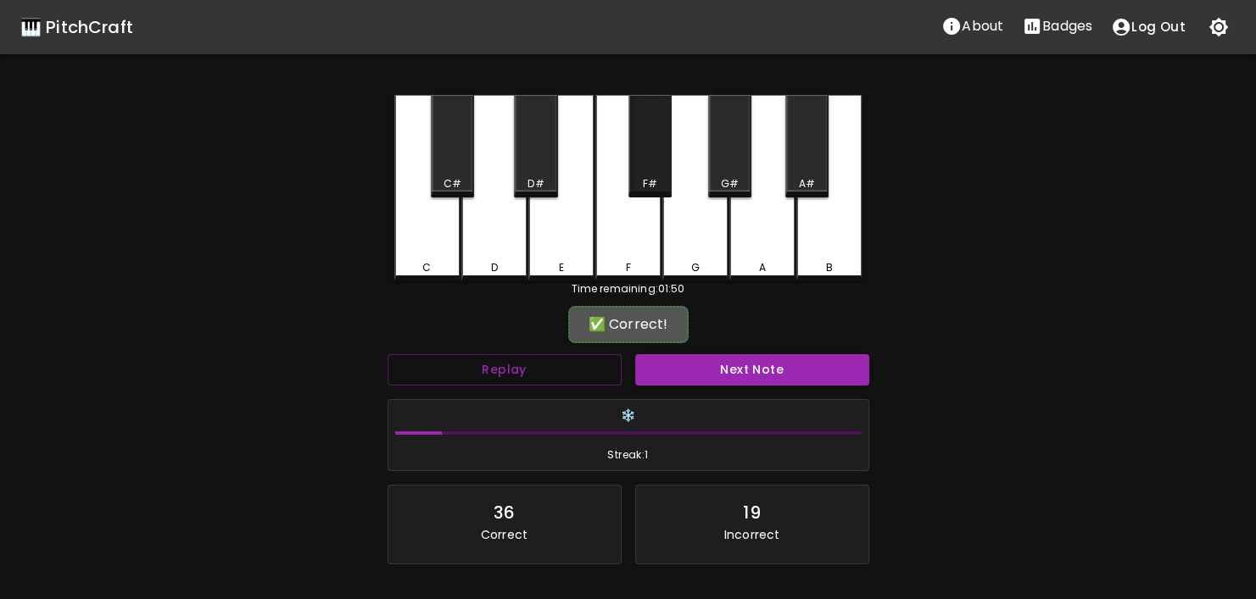
click at [635, 178] on div "F#" at bounding box center [649, 146] width 43 height 103
click at [739, 365] on button "Next Note" at bounding box center [752, 369] width 234 height 31
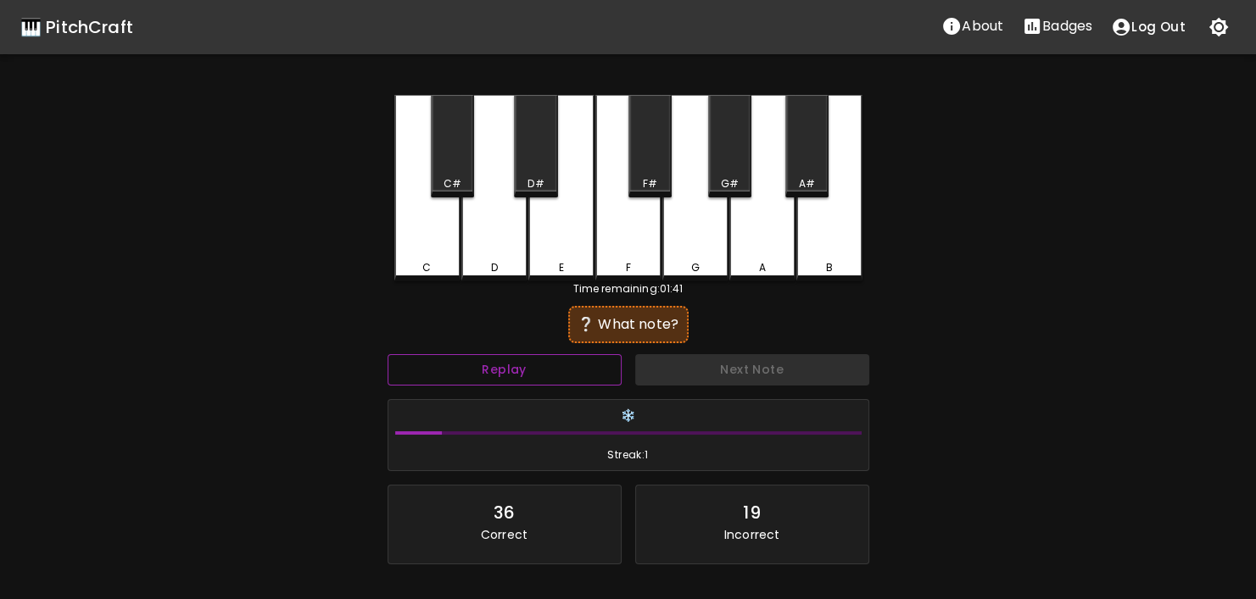
click at [577, 367] on button "Replay" at bounding box center [504, 369] width 234 height 31
click at [577, 369] on button "Replay" at bounding box center [504, 369] width 234 height 31
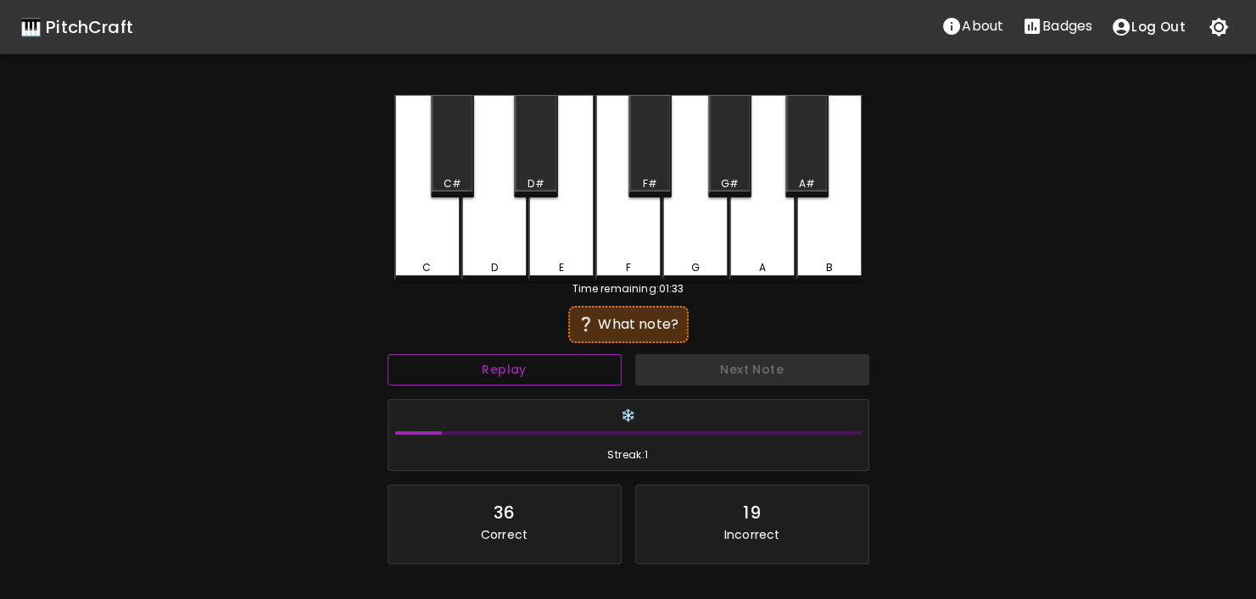
click at [577, 369] on button "Replay" at bounding box center [504, 369] width 234 height 31
click at [577, 370] on button "Replay" at bounding box center [504, 369] width 234 height 31
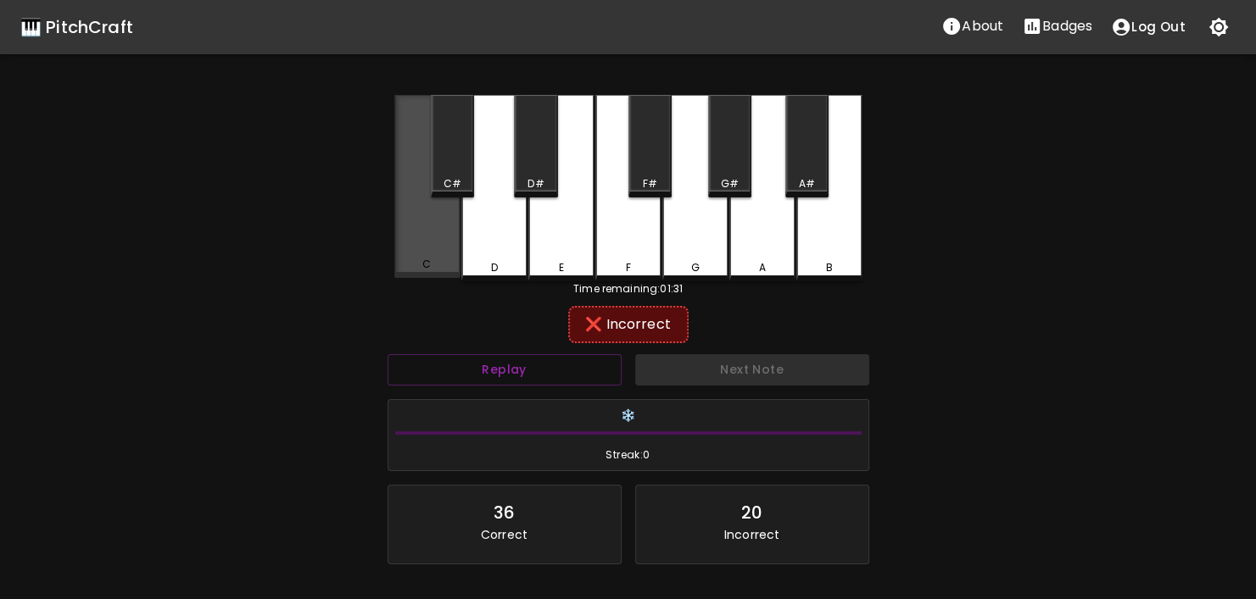
click at [404, 255] on div "C" at bounding box center [427, 186] width 66 height 183
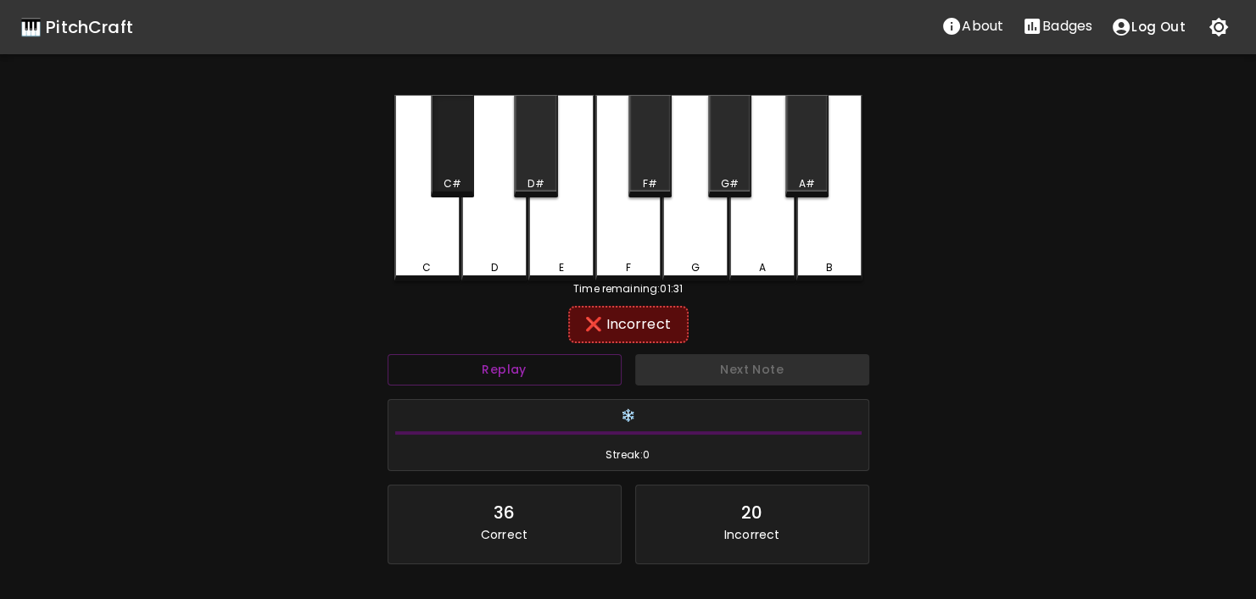
click at [433, 179] on div "C#" at bounding box center [452, 146] width 43 height 103
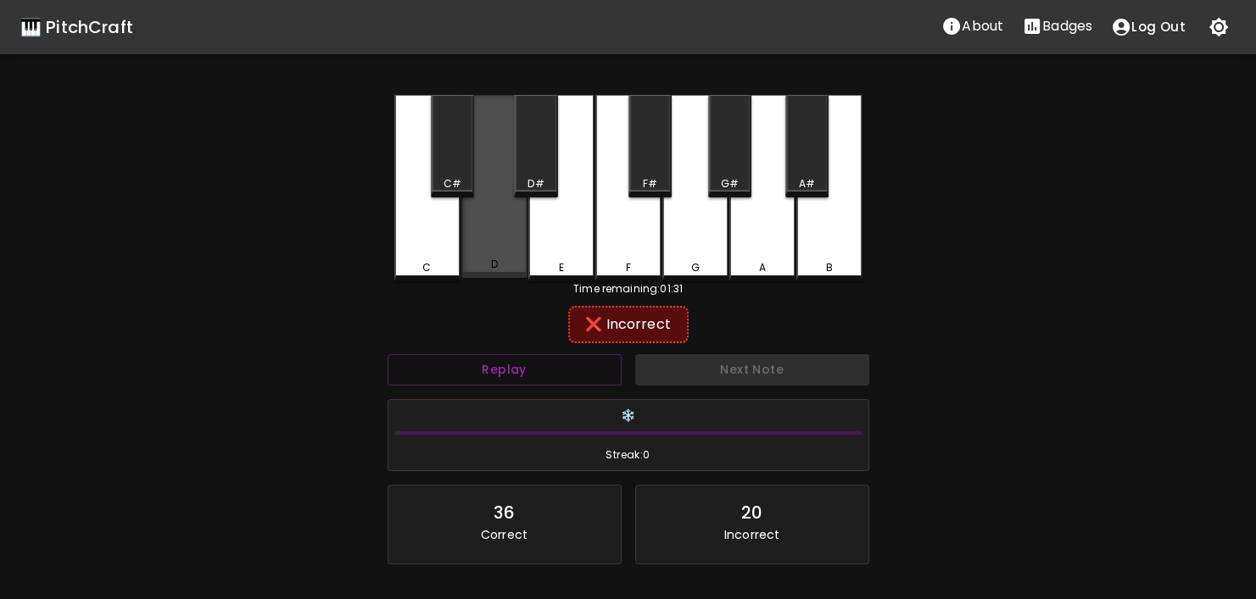
drag, startPoint x: 489, startPoint y: 261, endPoint x: 493, endPoint y: 250, distance: 11.8
click at [490, 260] on div "D" at bounding box center [493, 264] width 7 height 15
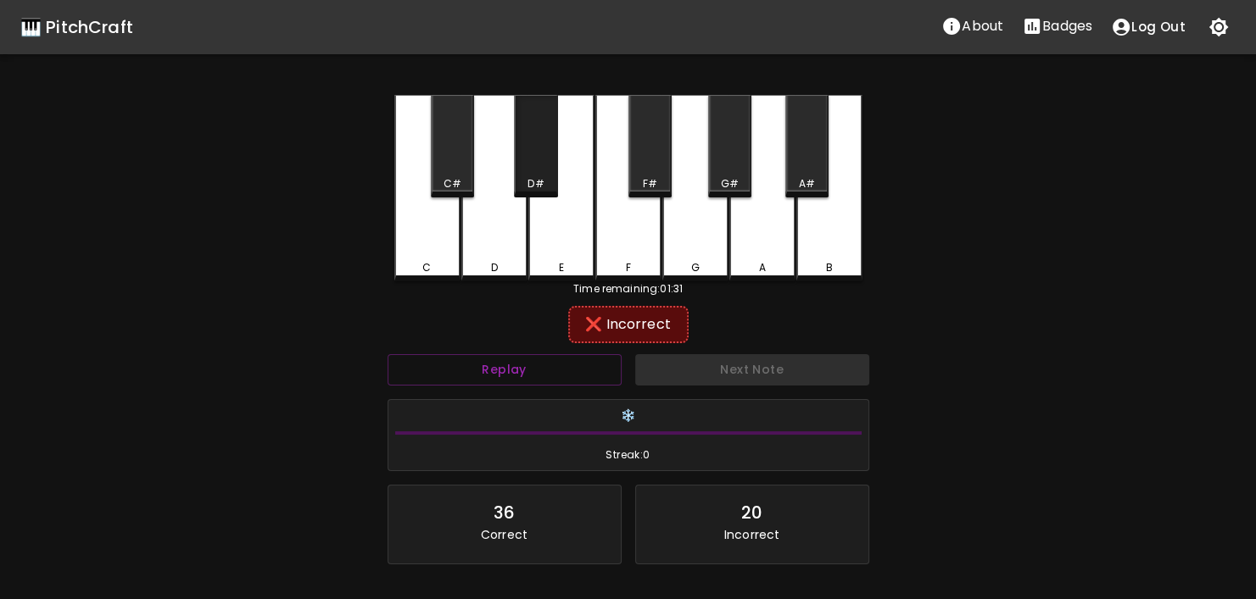
click at [524, 182] on div "D#" at bounding box center [536, 183] width 40 height 15
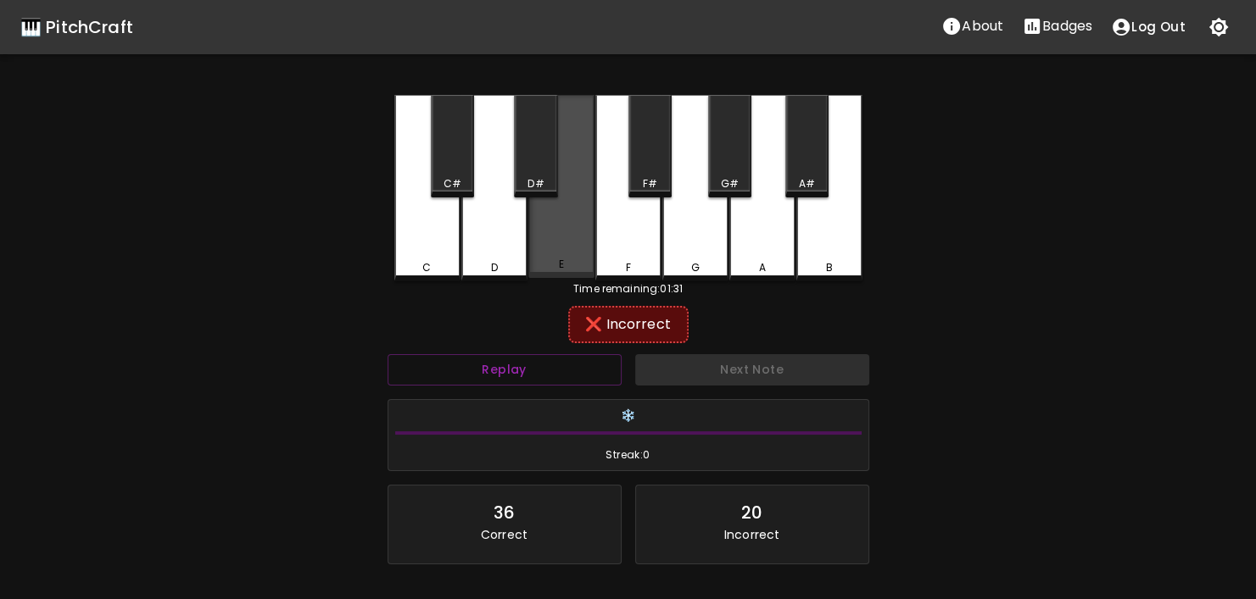
click at [544, 253] on div "E" at bounding box center [561, 186] width 66 height 183
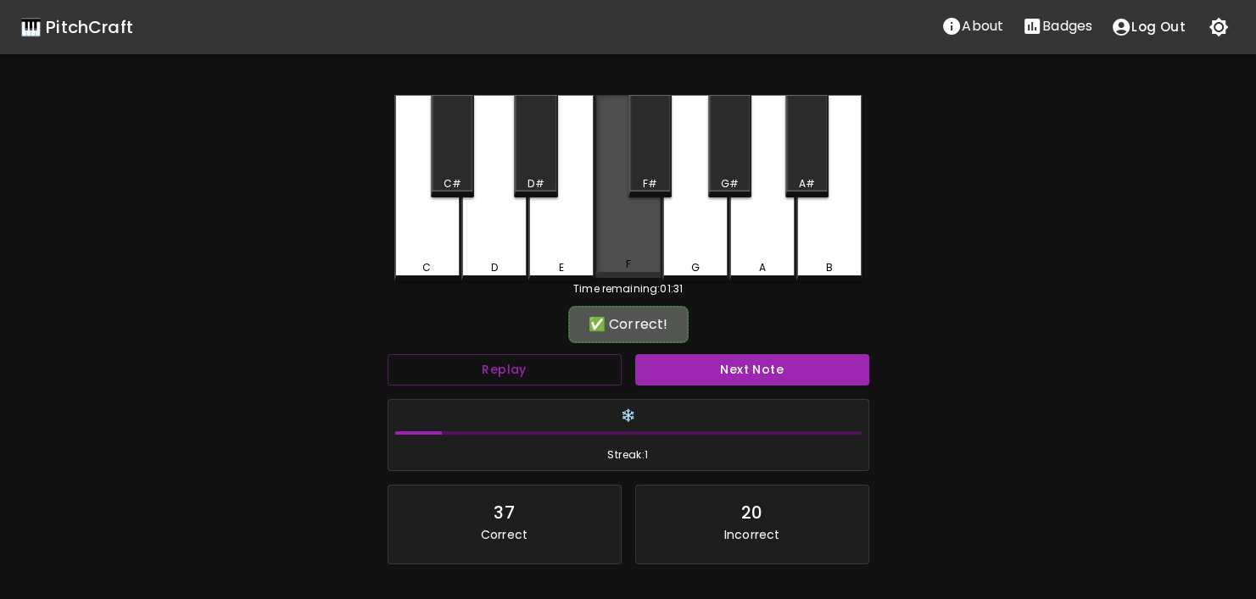
click at [616, 233] on div "F" at bounding box center [628, 186] width 66 height 183
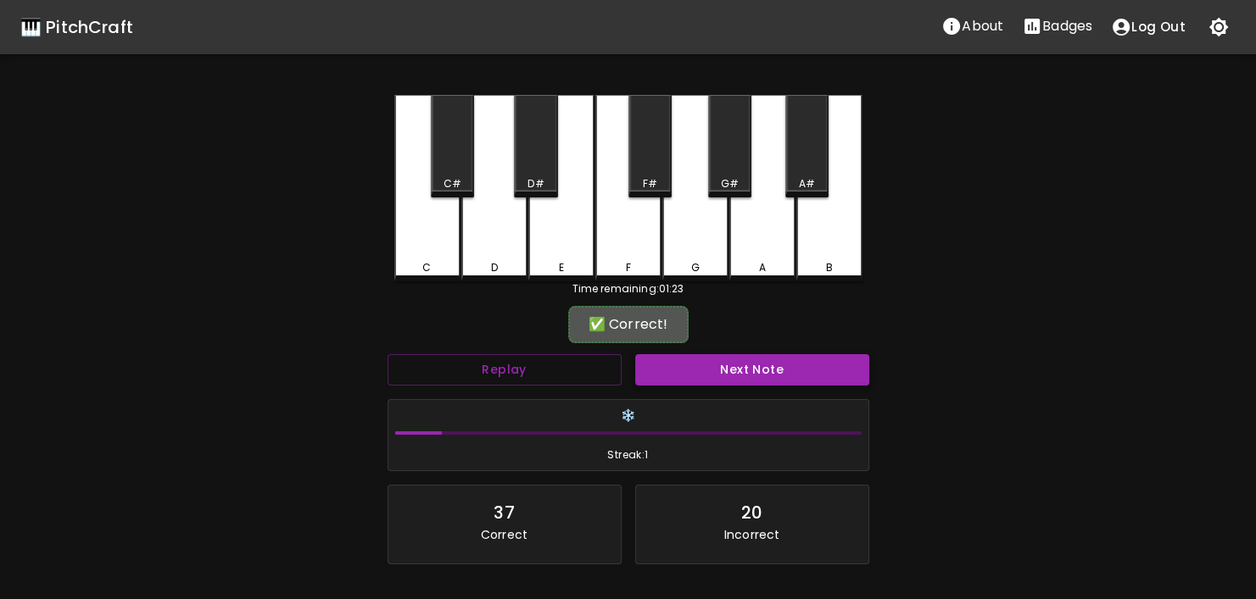
click at [715, 372] on button "Next Note" at bounding box center [752, 369] width 234 height 31
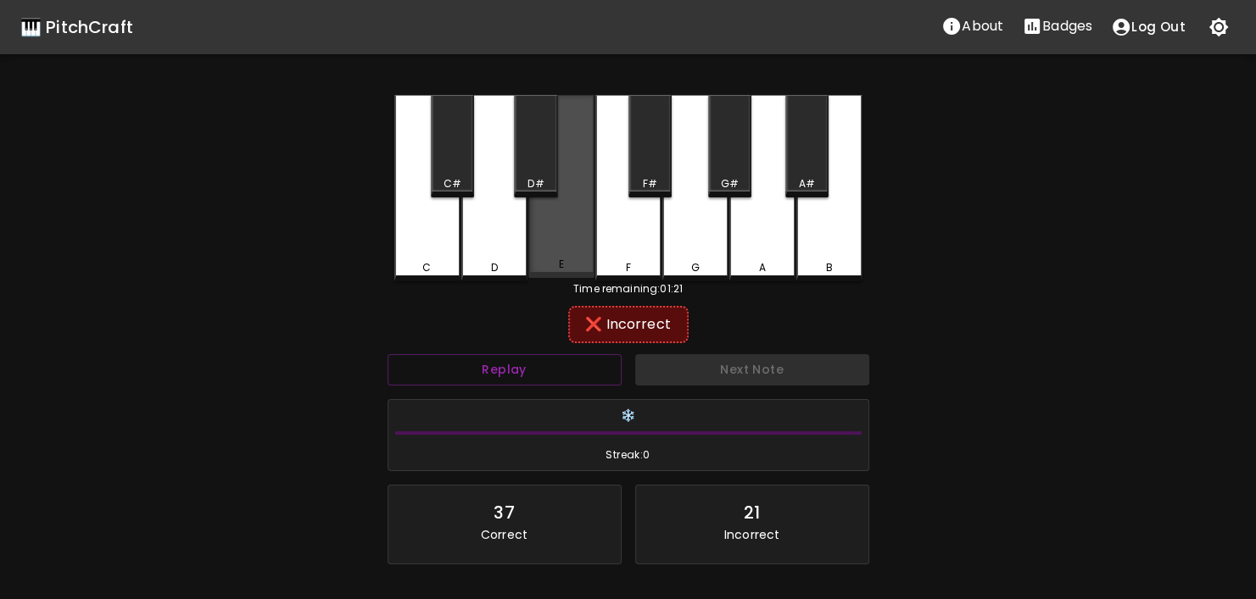
drag, startPoint x: 538, startPoint y: 231, endPoint x: 534, endPoint y: 191, distance: 40.0
click at [538, 227] on div "E" at bounding box center [561, 186] width 66 height 183
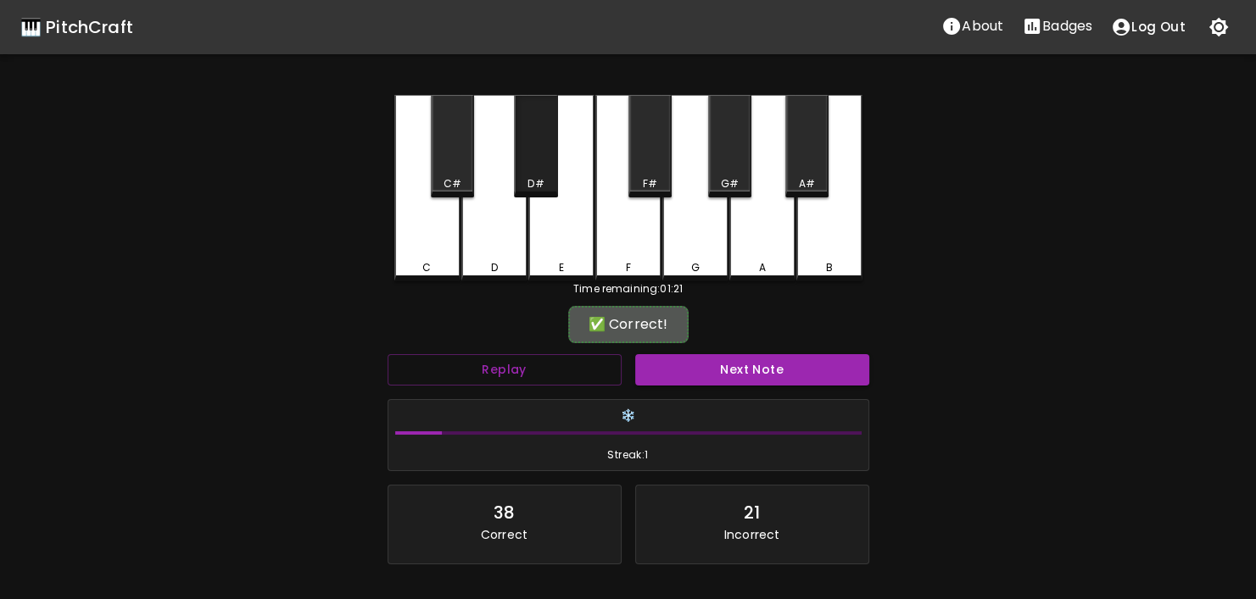
click at [532, 177] on div "D#" at bounding box center [535, 146] width 43 height 103
click at [667, 365] on button "Next Note" at bounding box center [752, 369] width 234 height 31
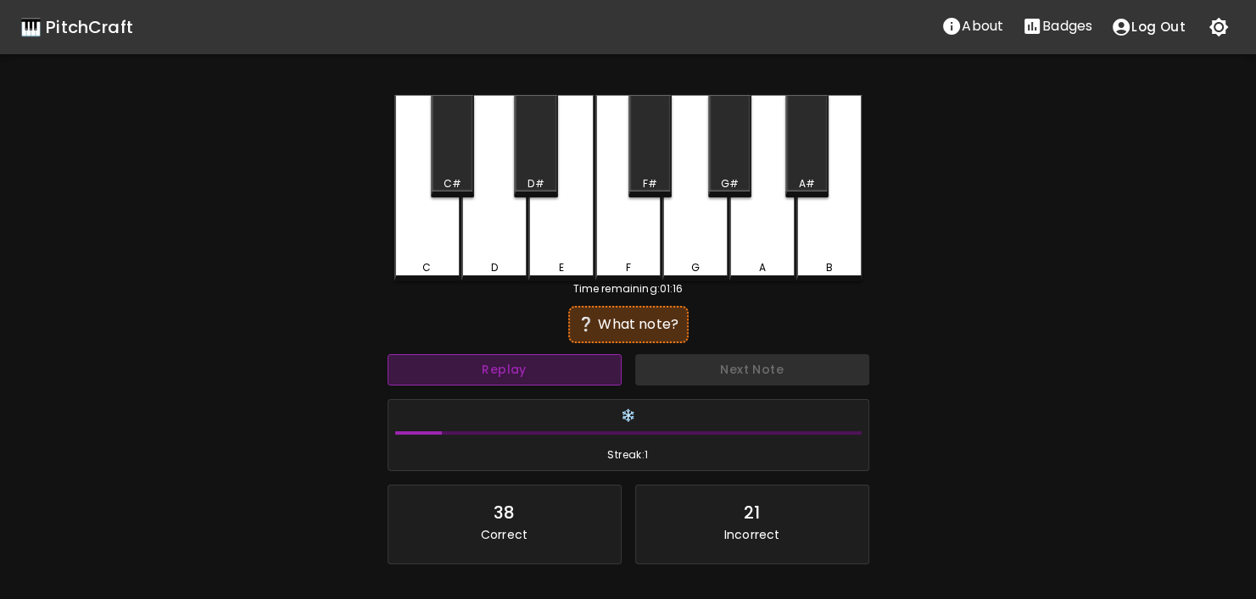
click at [557, 377] on button "Replay" at bounding box center [504, 369] width 234 height 31
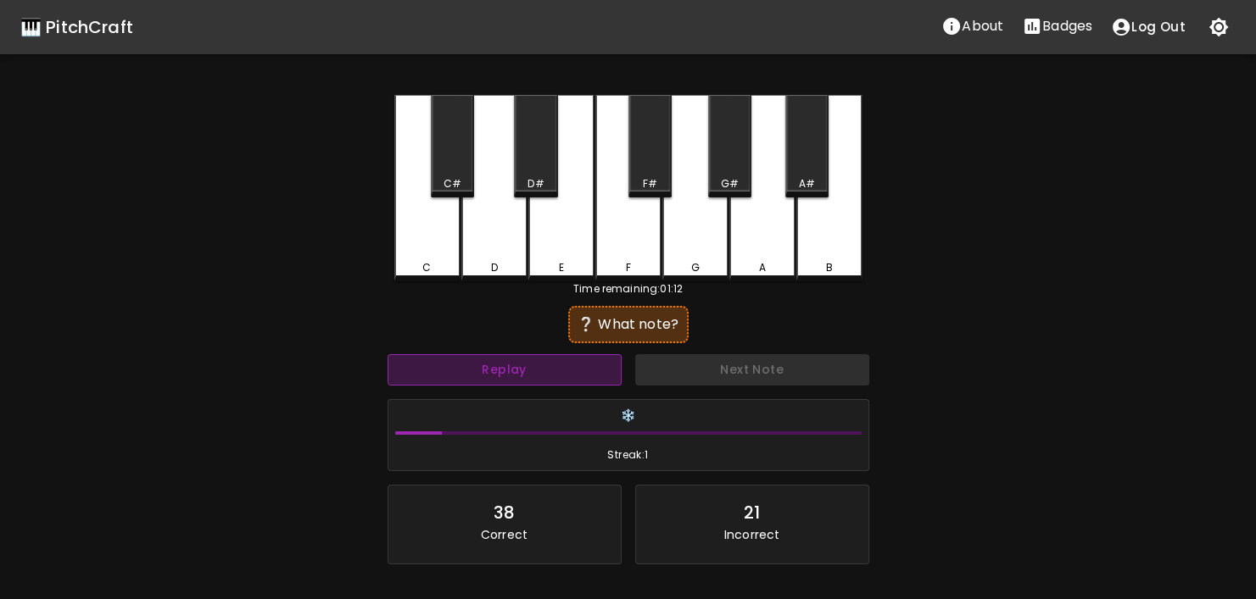
click at [557, 377] on button "Replay" at bounding box center [504, 369] width 234 height 31
click at [556, 377] on button "Replay" at bounding box center [504, 369] width 234 height 31
click at [556, 376] on button "Replay" at bounding box center [504, 369] width 234 height 31
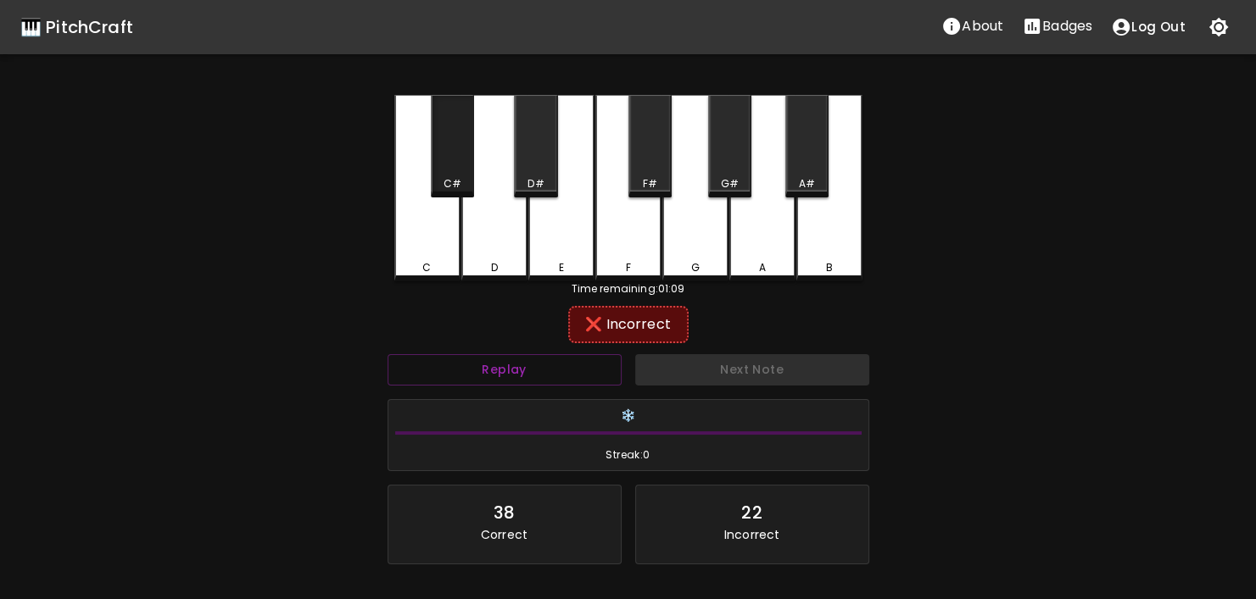
drag, startPoint x: 471, startPoint y: 187, endPoint x: 482, endPoint y: 233, distance: 47.1
click at [471, 191] on div "C#" at bounding box center [452, 183] width 40 height 15
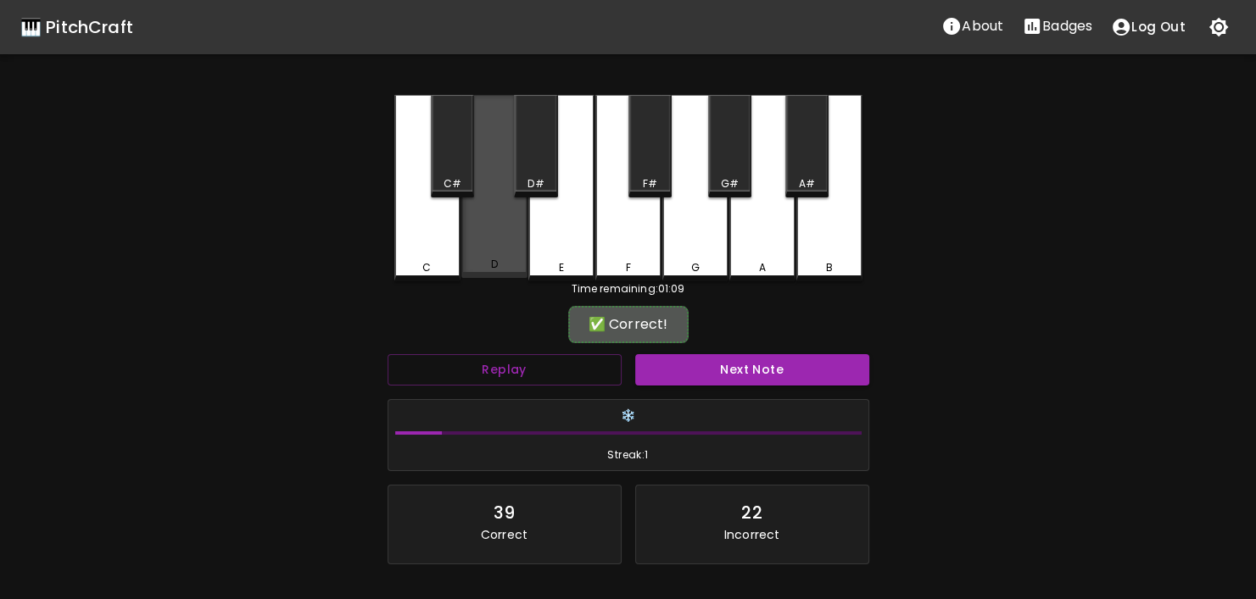
drag, startPoint x: 483, startPoint y: 236, endPoint x: 494, endPoint y: 220, distance: 19.5
click at [485, 231] on div "D" at bounding box center [494, 186] width 66 height 183
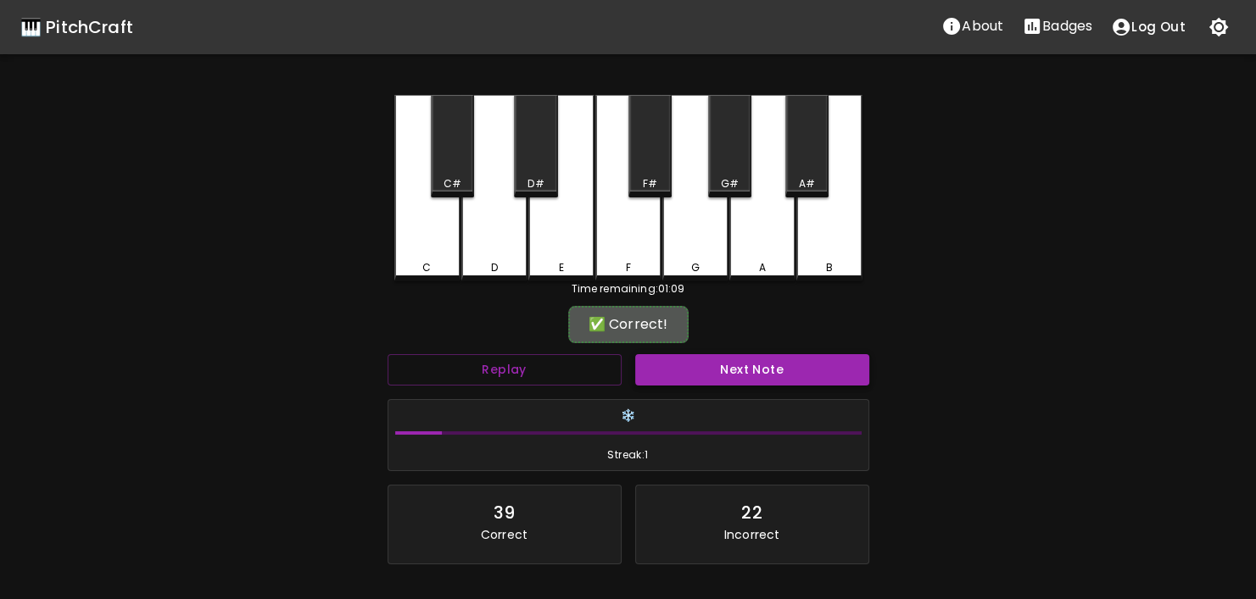
click at [651, 369] on button "Next Note" at bounding box center [752, 369] width 234 height 31
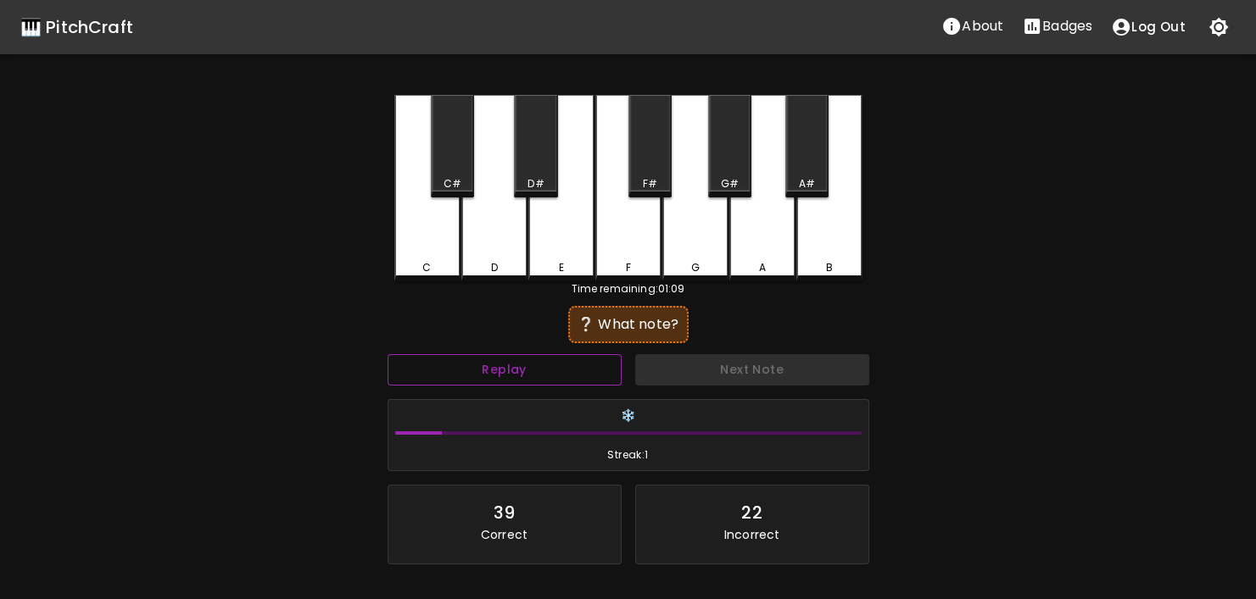
click at [596, 376] on button "Replay" at bounding box center [504, 369] width 234 height 31
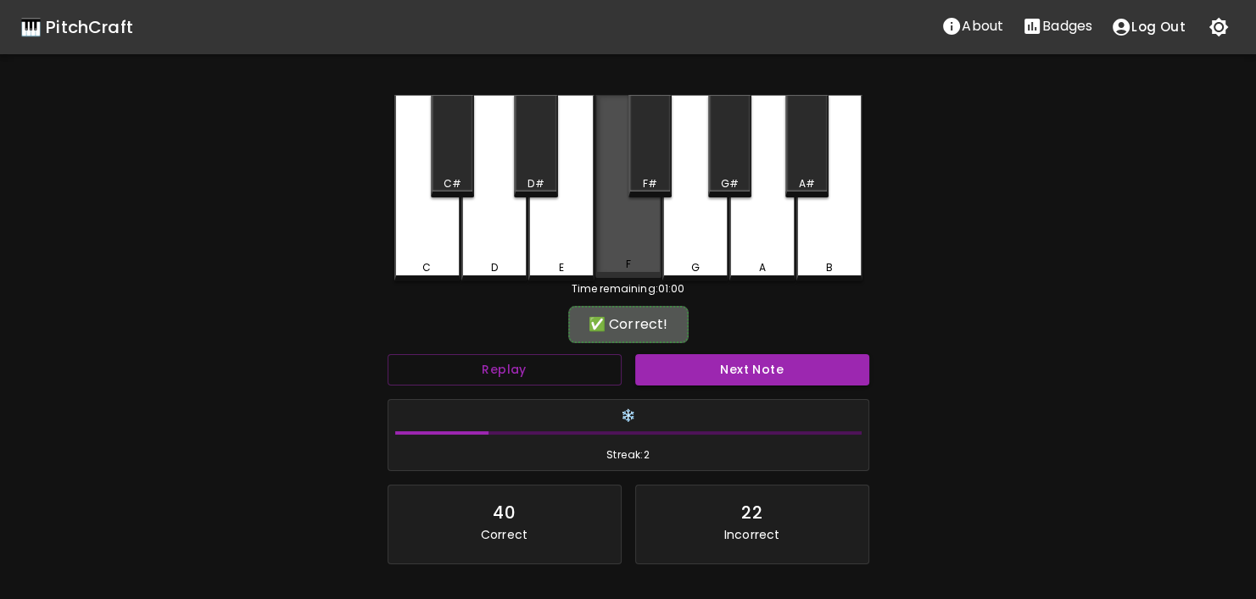
drag, startPoint x: 616, startPoint y: 255, endPoint x: 633, endPoint y: 290, distance: 38.3
click at [616, 257] on div "F" at bounding box center [628, 186] width 66 height 183
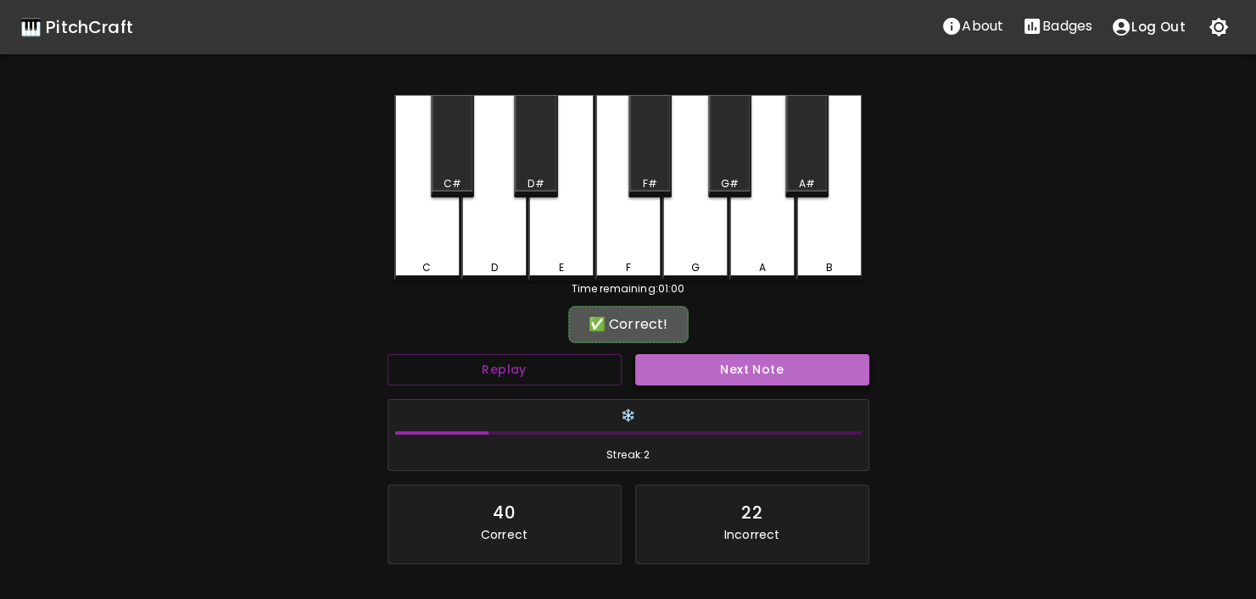
click at [705, 382] on button "Next Note" at bounding box center [752, 369] width 234 height 31
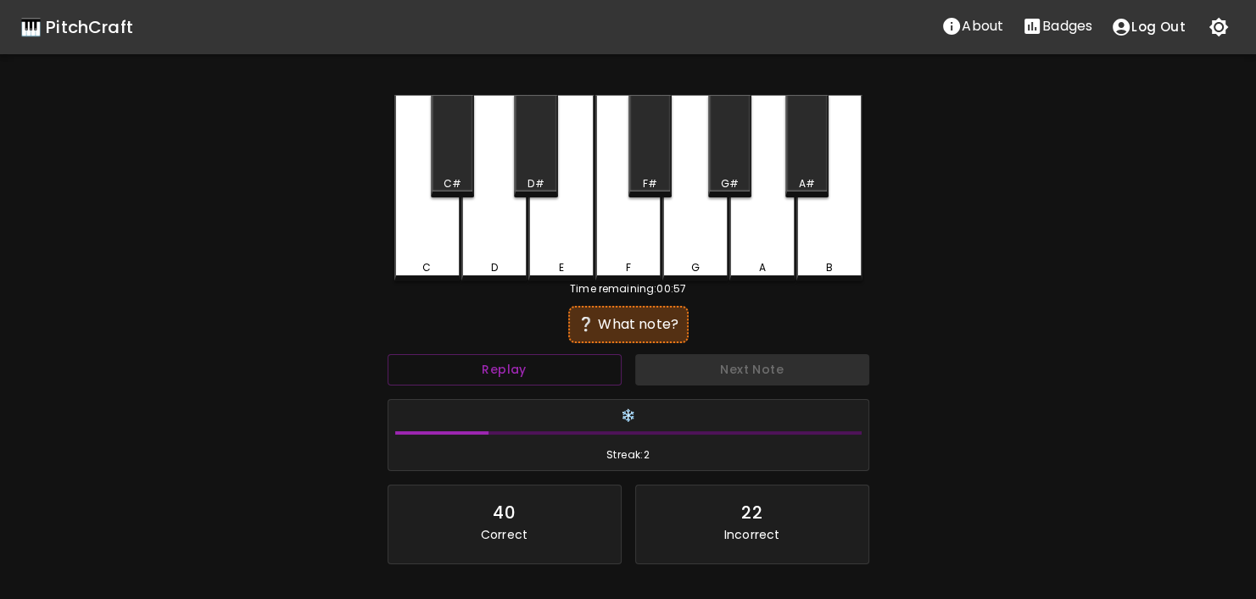
click at [606, 259] on div "F" at bounding box center [628, 188] width 66 height 187
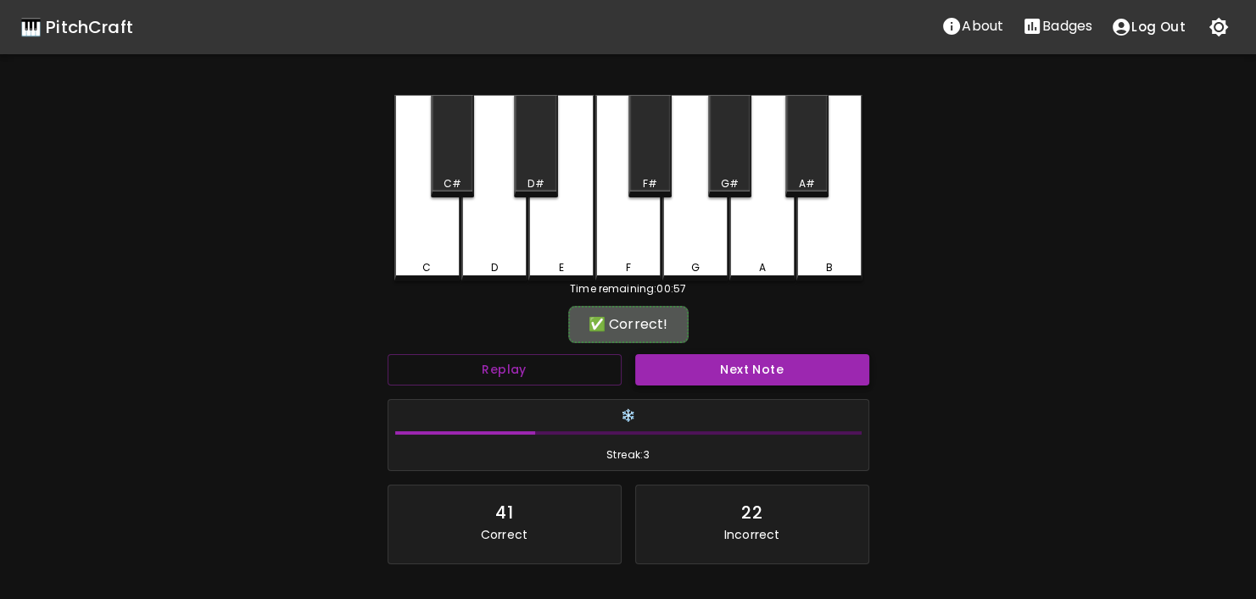
click at [691, 371] on button "Next Note" at bounding box center [752, 369] width 234 height 31
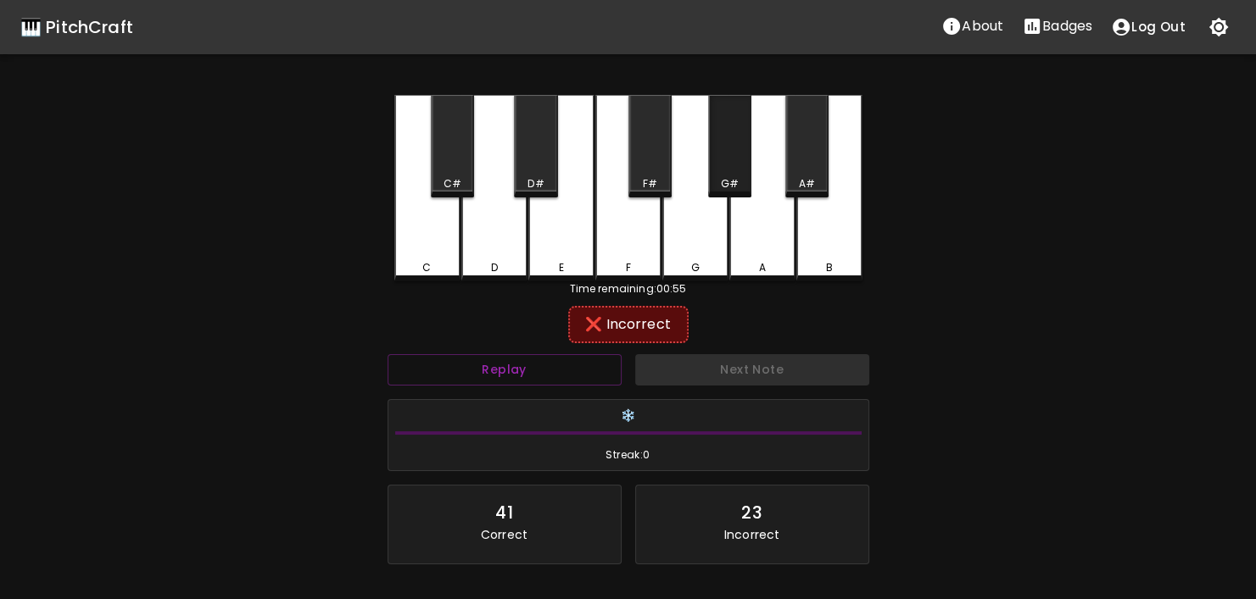
click at [739, 184] on div "G#" at bounding box center [730, 183] width 40 height 15
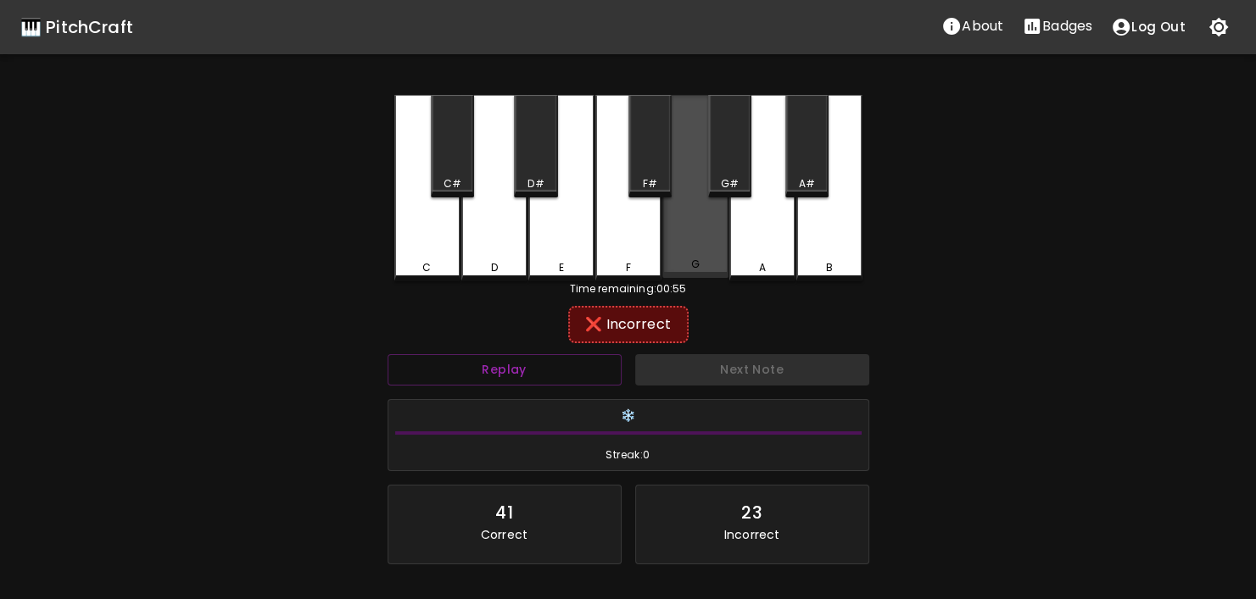
click at [698, 260] on div "G" at bounding box center [694, 264] width 8 height 15
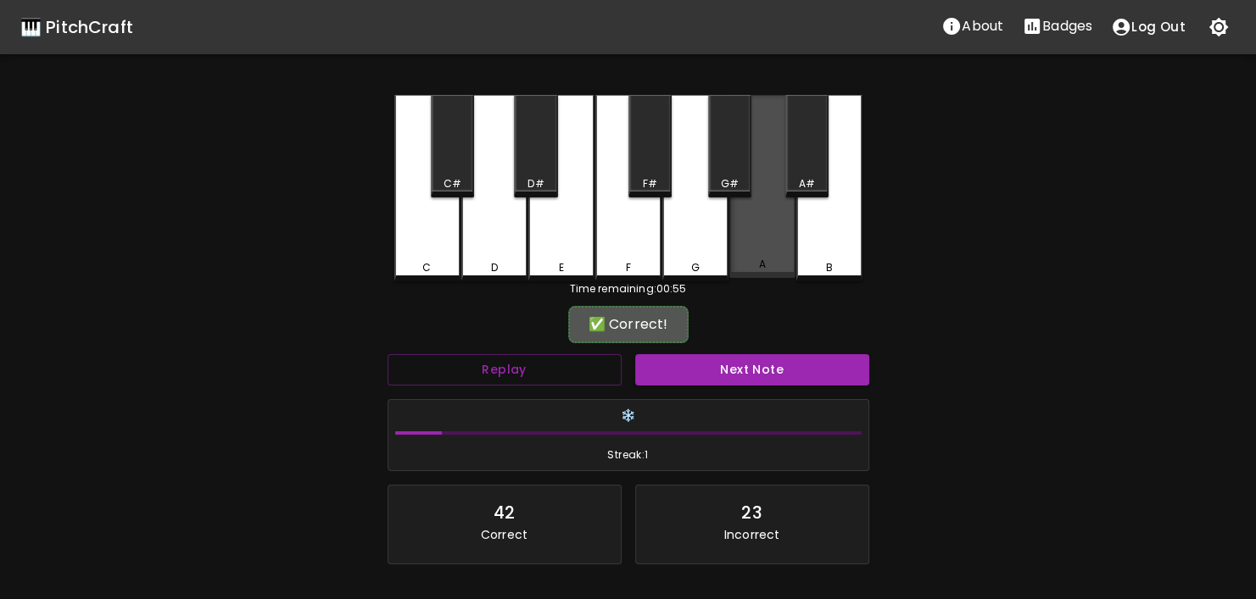
click at [770, 254] on div "A" at bounding box center [762, 186] width 66 height 183
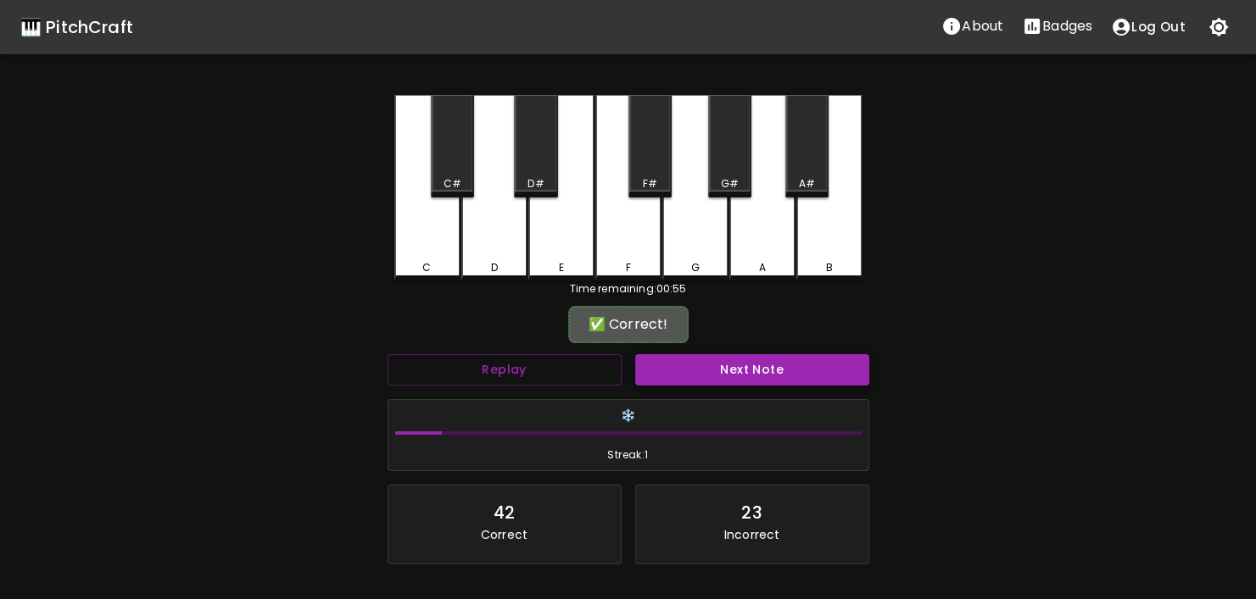
click at [757, 369] on button "Next Note" at bounding box center [752, 369] width 234 height 31
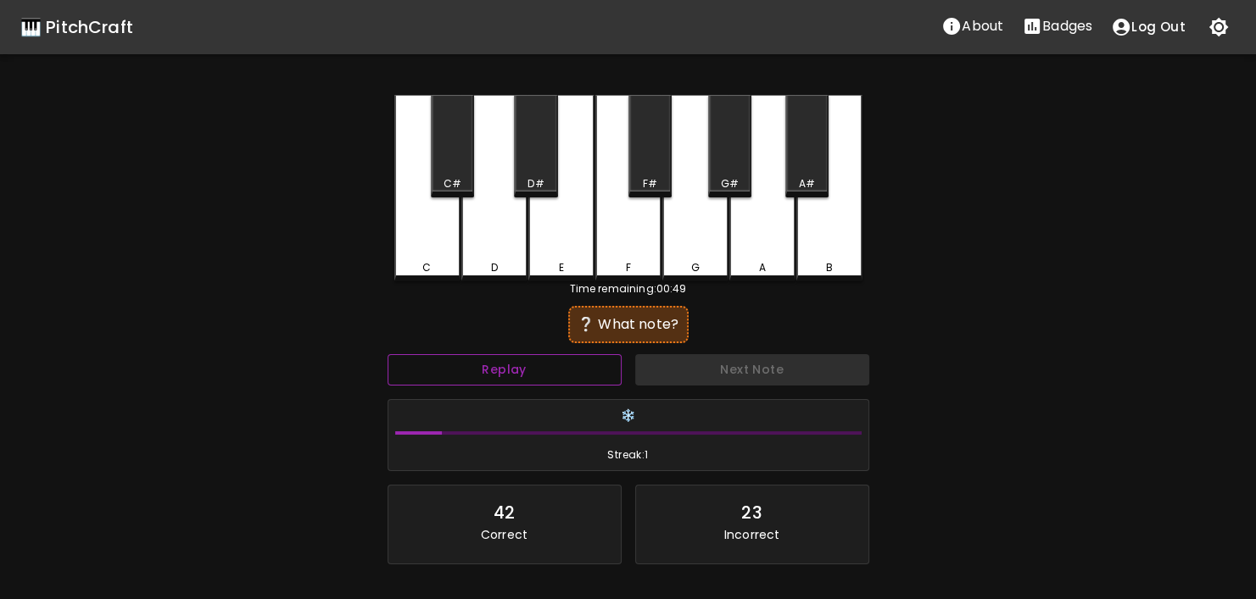
click at [612, 368] on button "Replay" at bounding box center [504, 369] width 234 height 31
click at [612, 369] on button "Replay" at bounding box center [504, 369] width 234 height 31
click at [544, 182] on div "D#" at bounding box center [536, 183] width 40 height 15
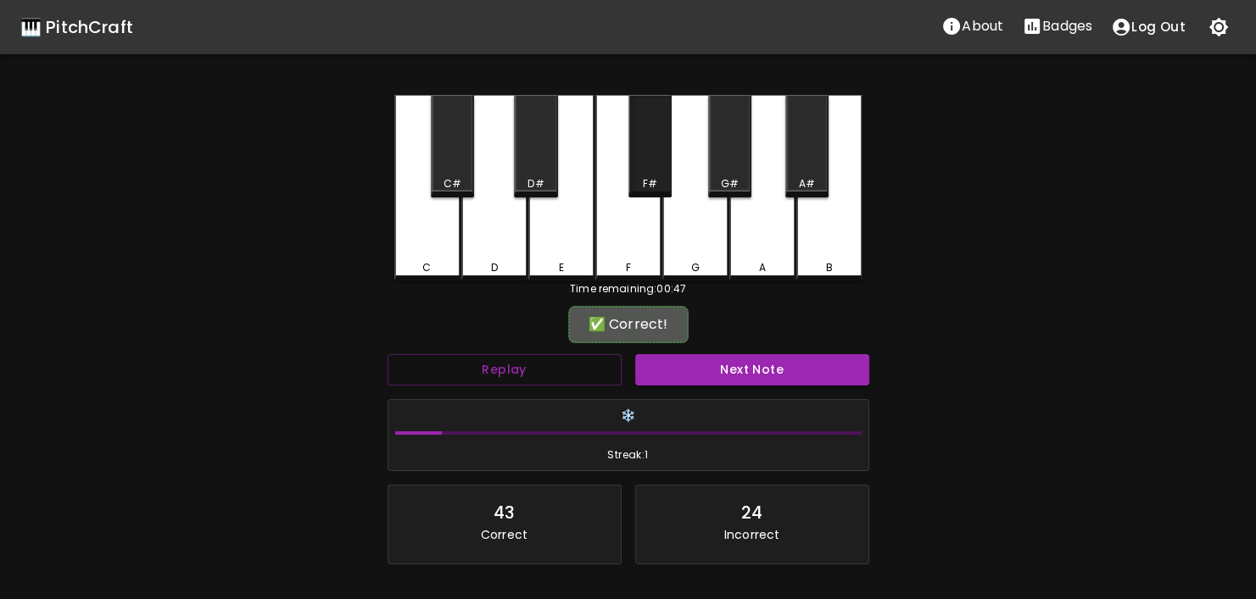
click at [649, 170] on div "F#" at bounding box center [649, 146] width 43 height 103
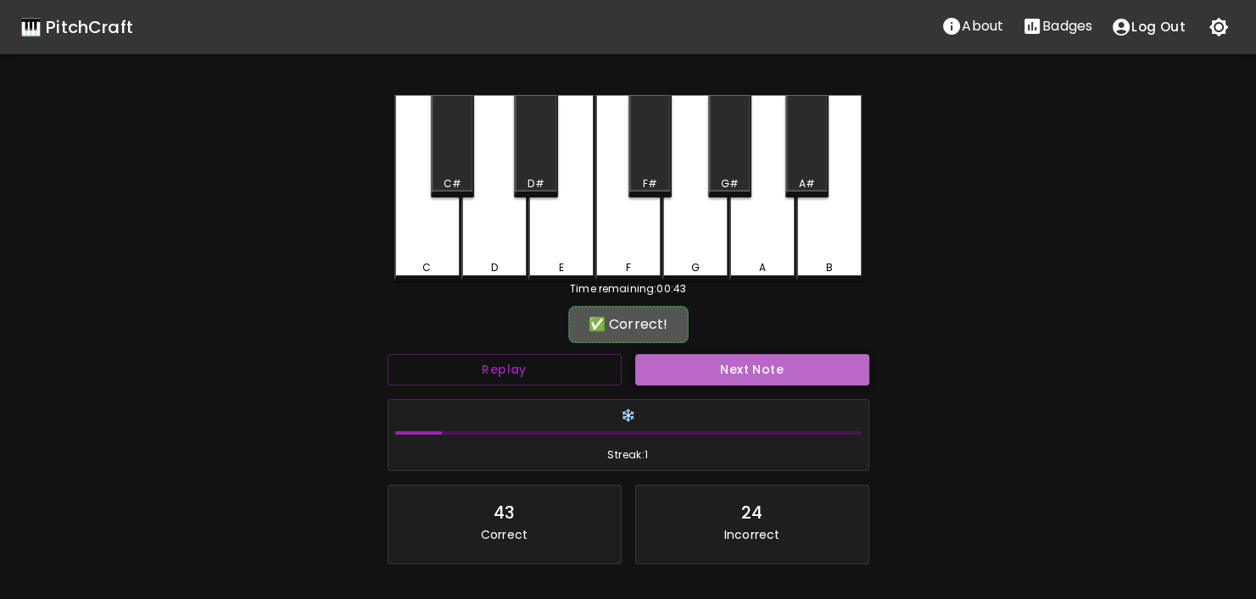
click at [711, 379] on button "Next Note" at bounding box center [752, 369] width 234 height 31
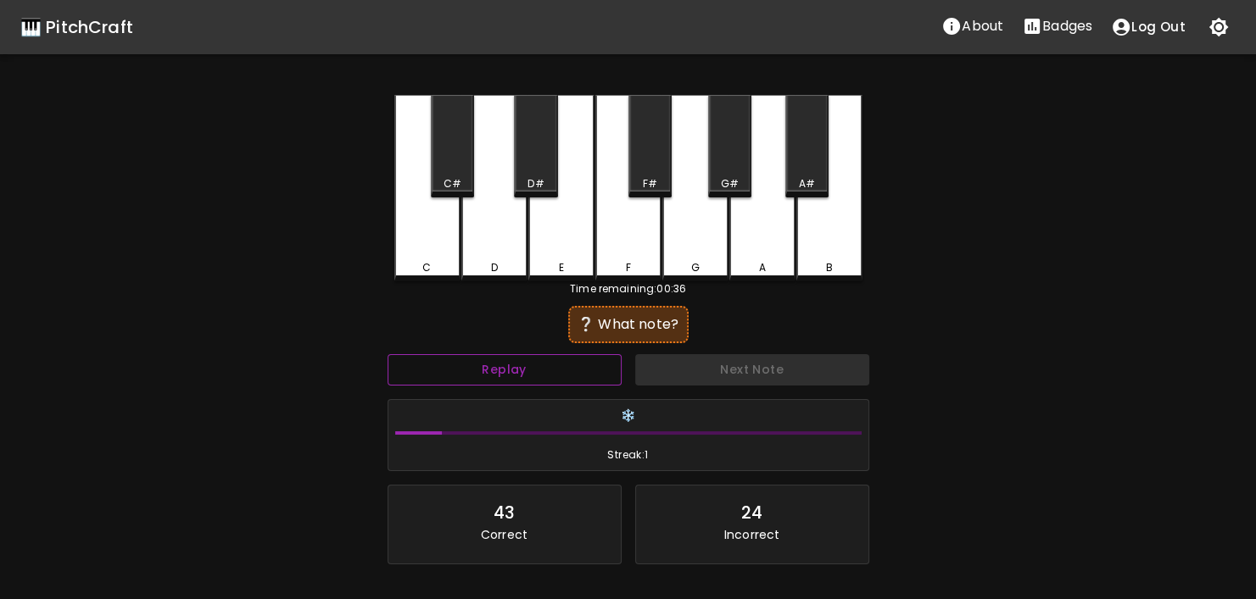
click at [599, 374] on button "Replay" at bounding box center [504, 369] width 234 height 31
click at [599, 375] on button "Replay" at bounding box center [504, 369] width 234 height 31
click at [443, 377] on button "Replay" at bounding box center [504, 369] width 234 height 31
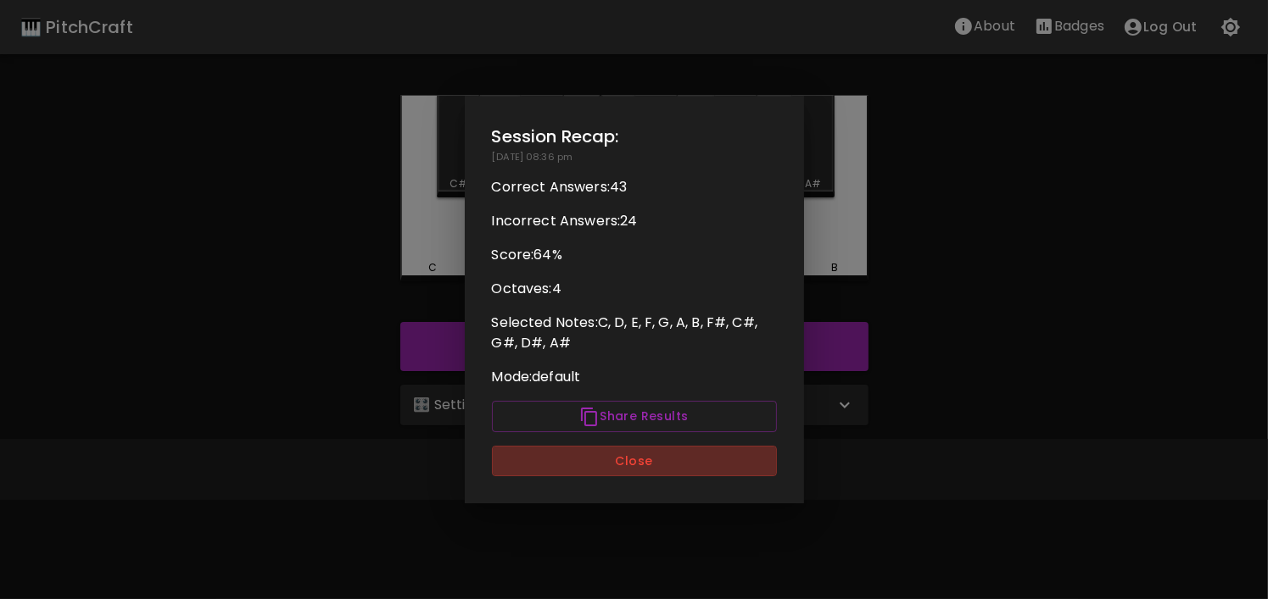
click at [643, 460] on button "Close" at bounding box center [634, 461] width 285 height 31
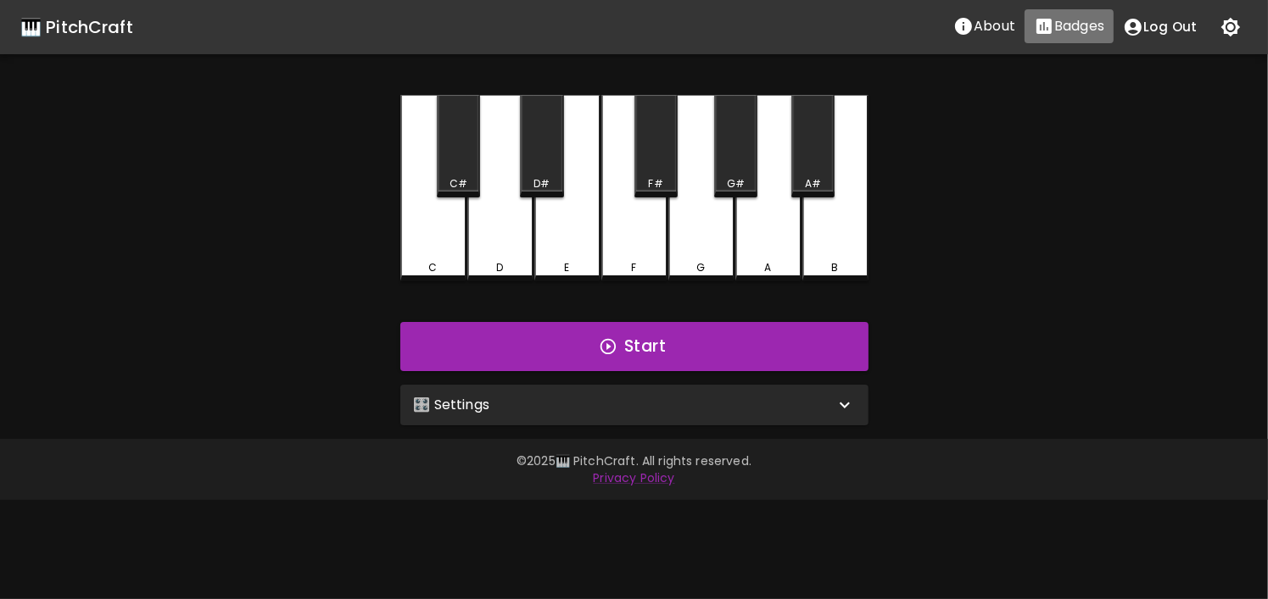
click at [1040, 21] on icon "Stats" at bounding box center [1043, 26] width 15 height 15
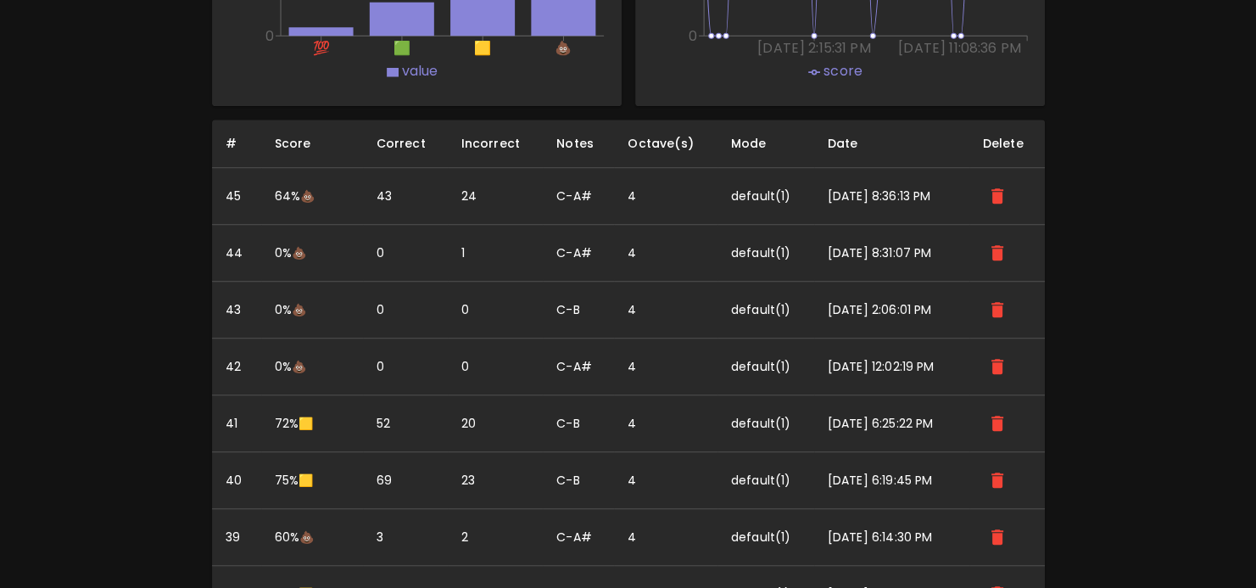
scroll to position [1272, 0]
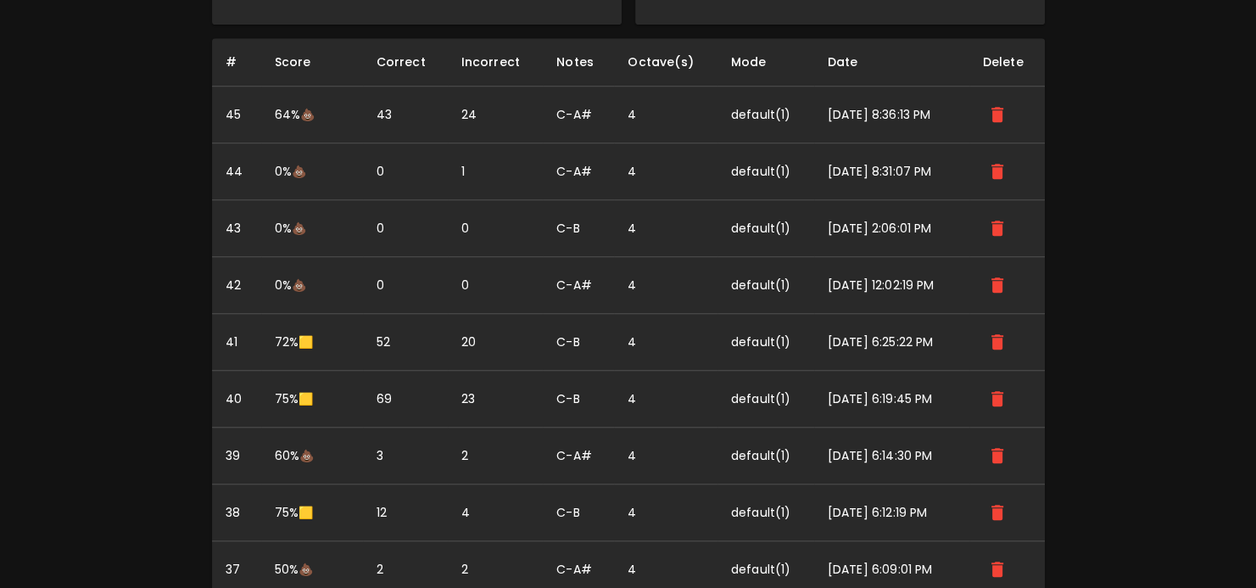
click at [1006, 172] on icon "delete" at bounding box center [997, 171] width 20 height 20
click at [1005, 172] on icon "delete" at bounding box center [997, 171] width 20 height 20
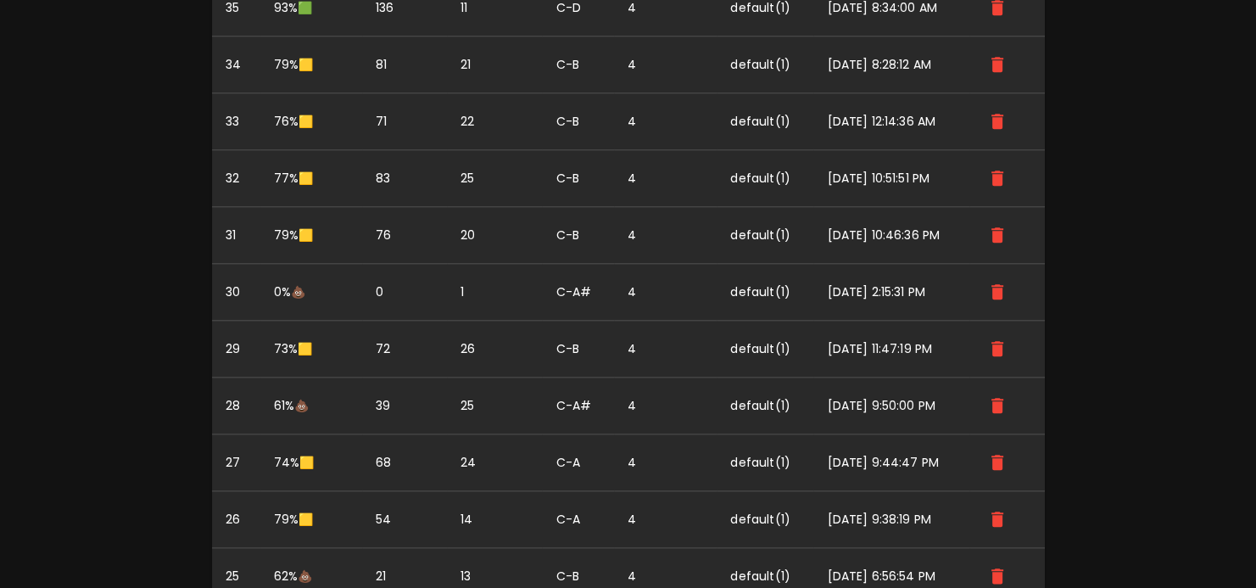
scroll to position [1950, 0]
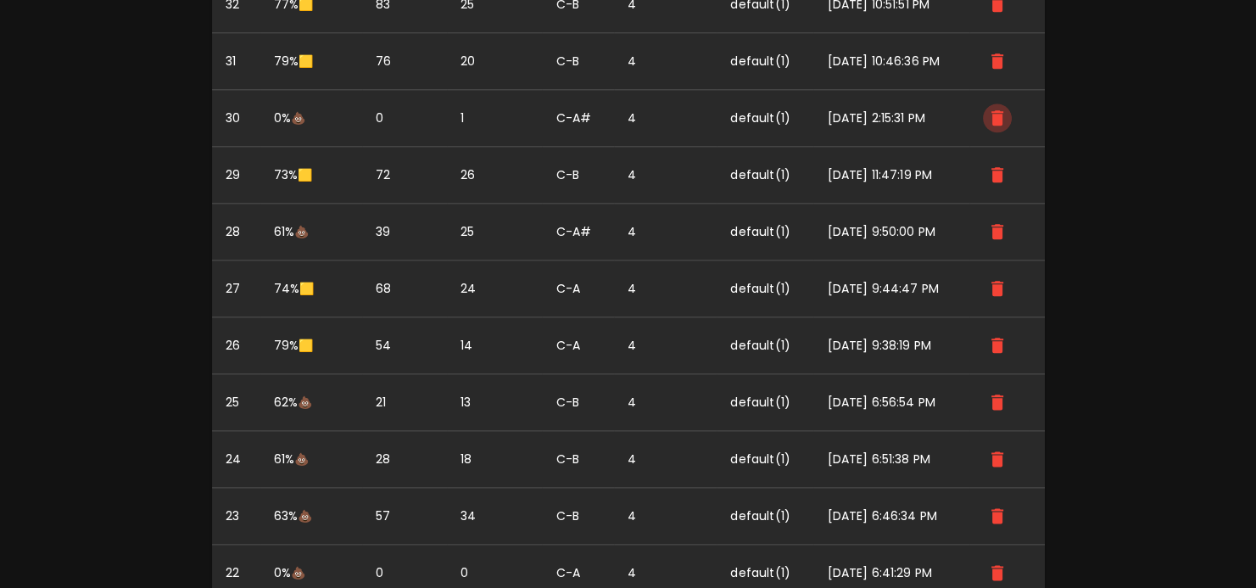
click at [992, 115] on icon "delete" at bounding box center [997, 118] width 20 height 20
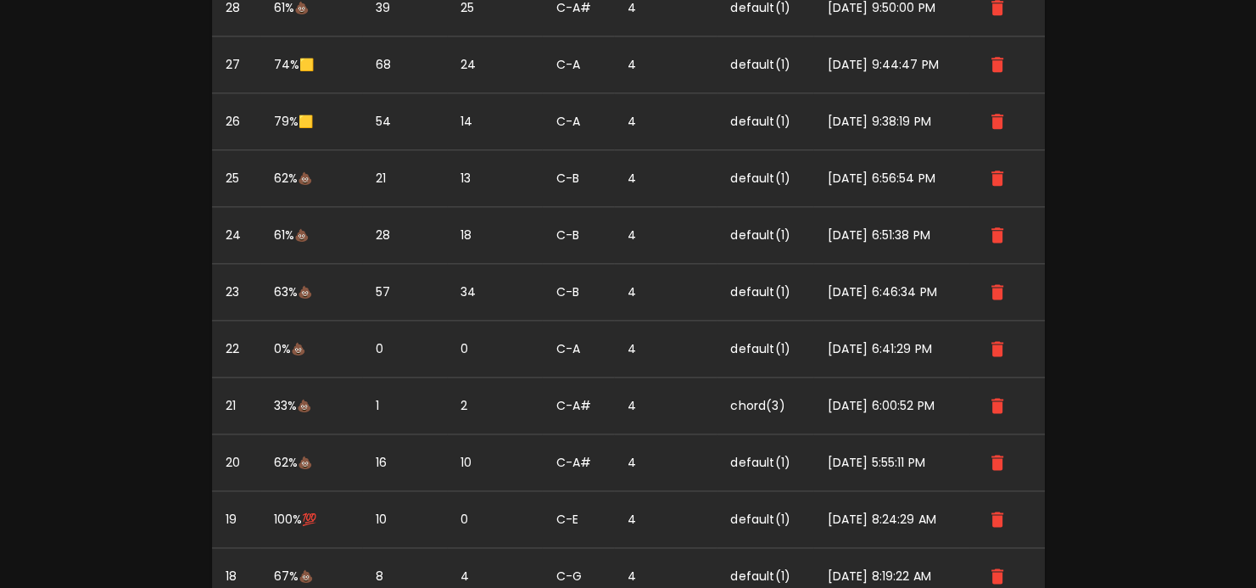
scroll to position [2120, 0]
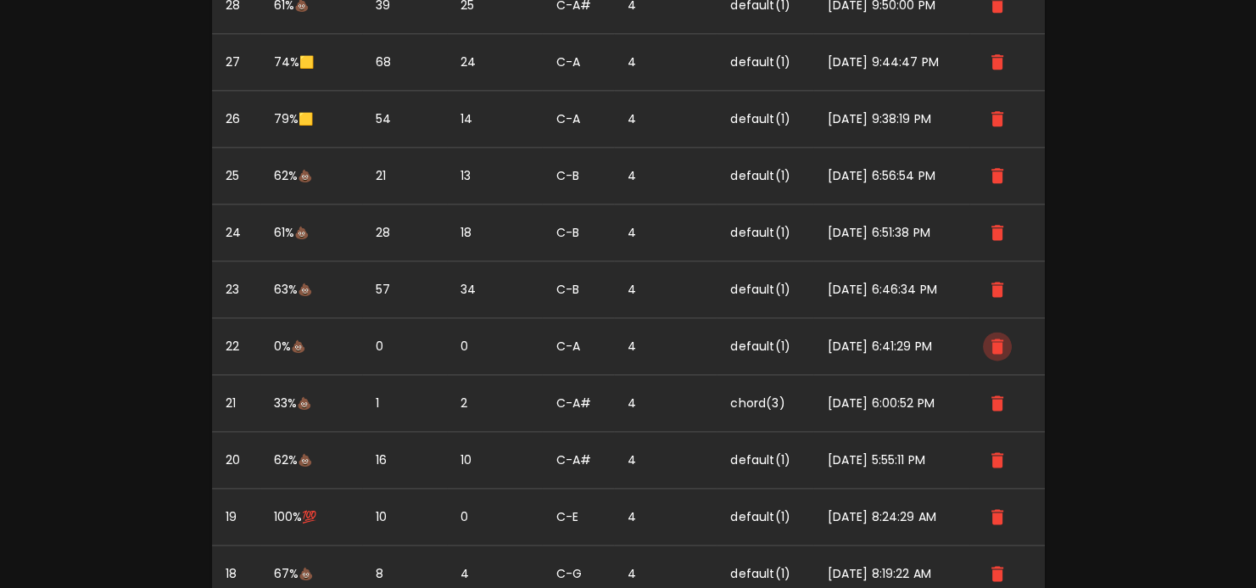
click at [1001, 339] on icon "delete" at bounding box center [997, 345] width 12 height 15
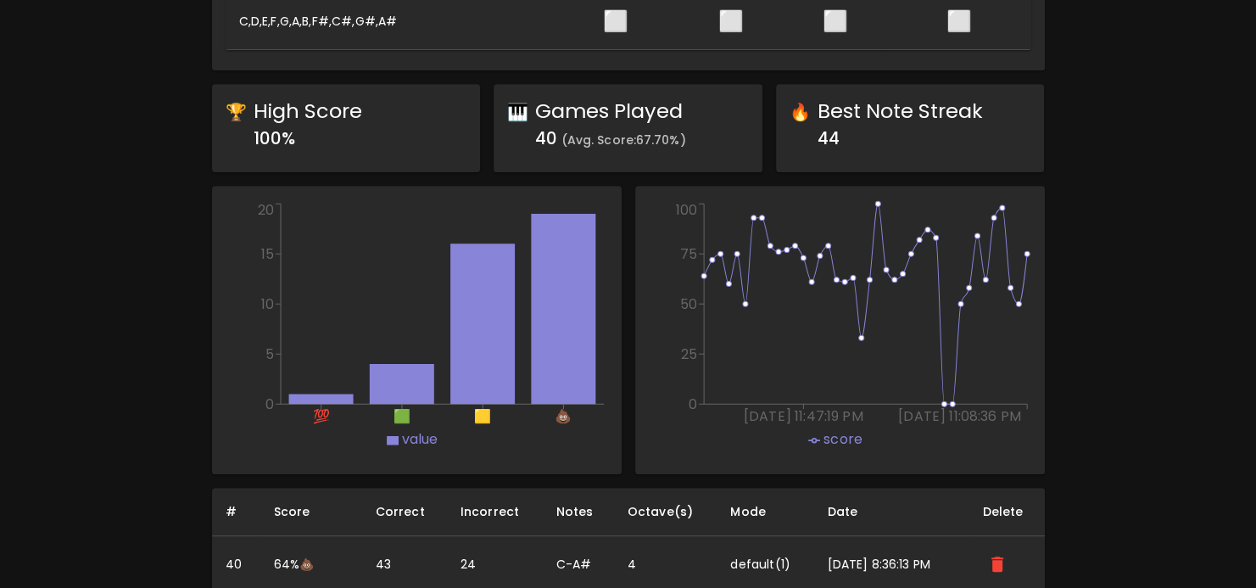
scroll to position [705, 0]
